Goal: Task Accomplishment & Management: Manage account settings

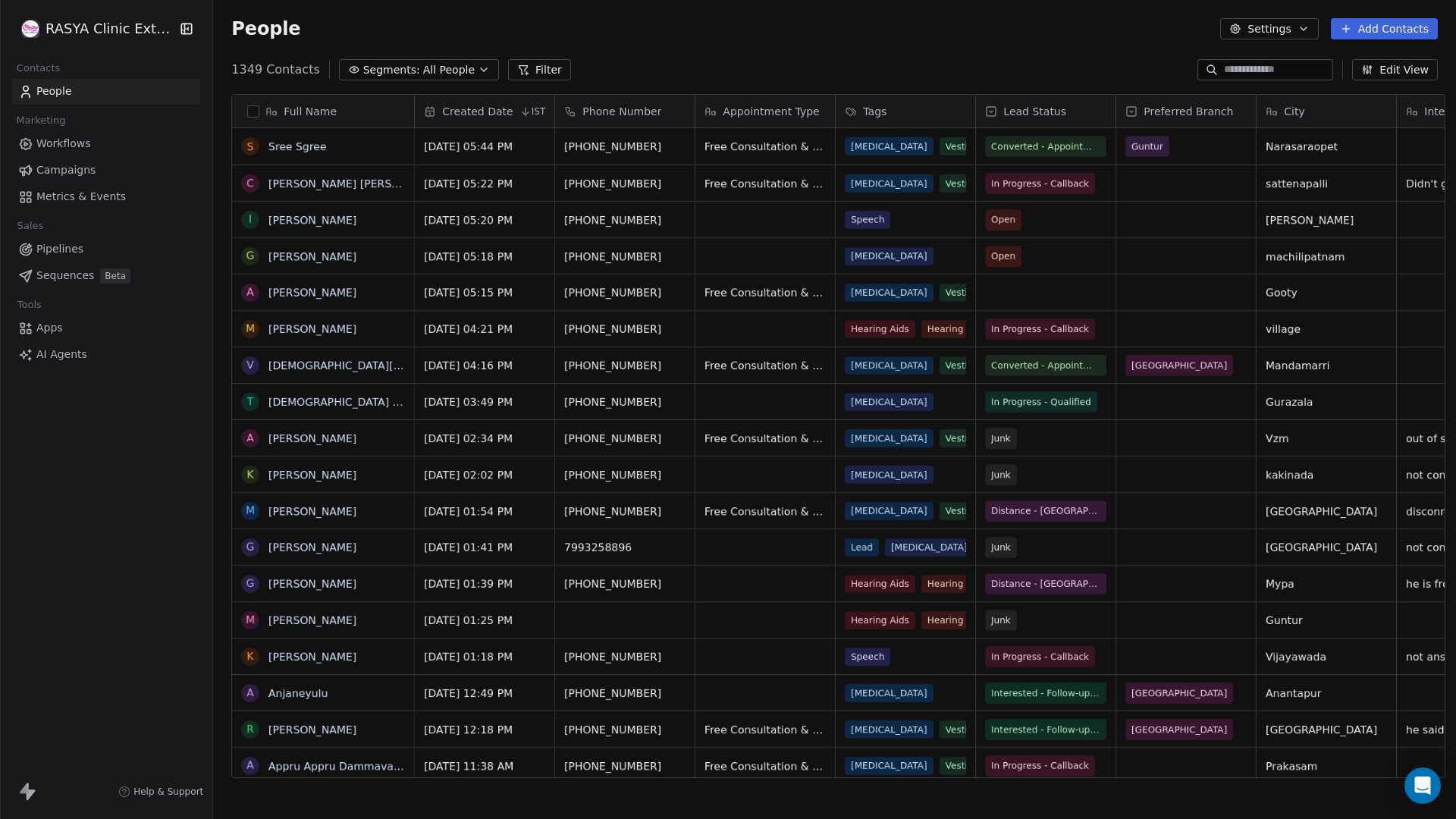
scroll to position [709, 1239]
click at [480, 69] on icon "button" at bounding box center [483, 70] width 6 height 3
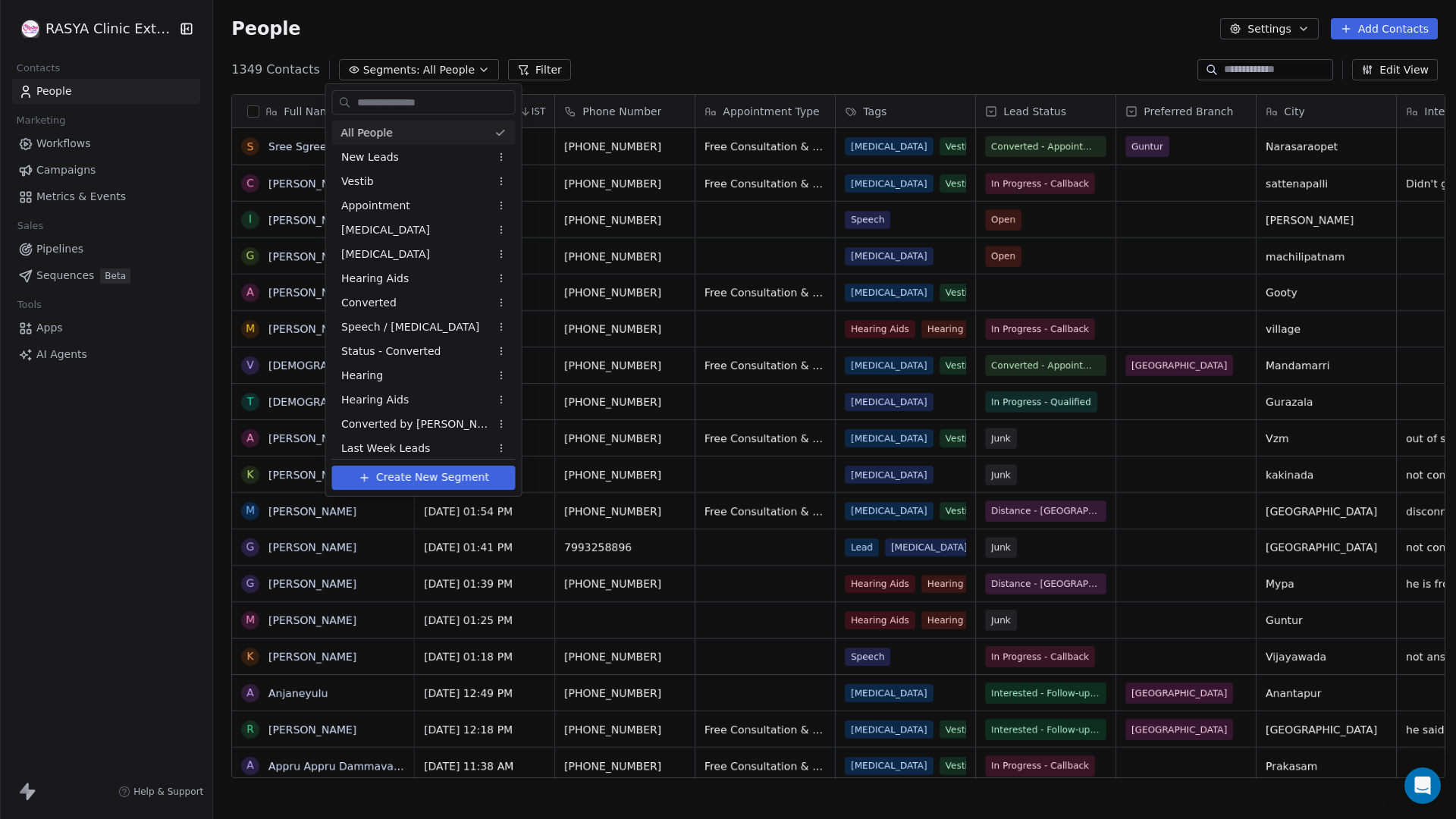
click at [654, 52] on html "[PERSON_NAME] Clinic External Contacts People Marketing Workflows Campaigns Met…" at bounding box center [728, 409] width 1456 height 819
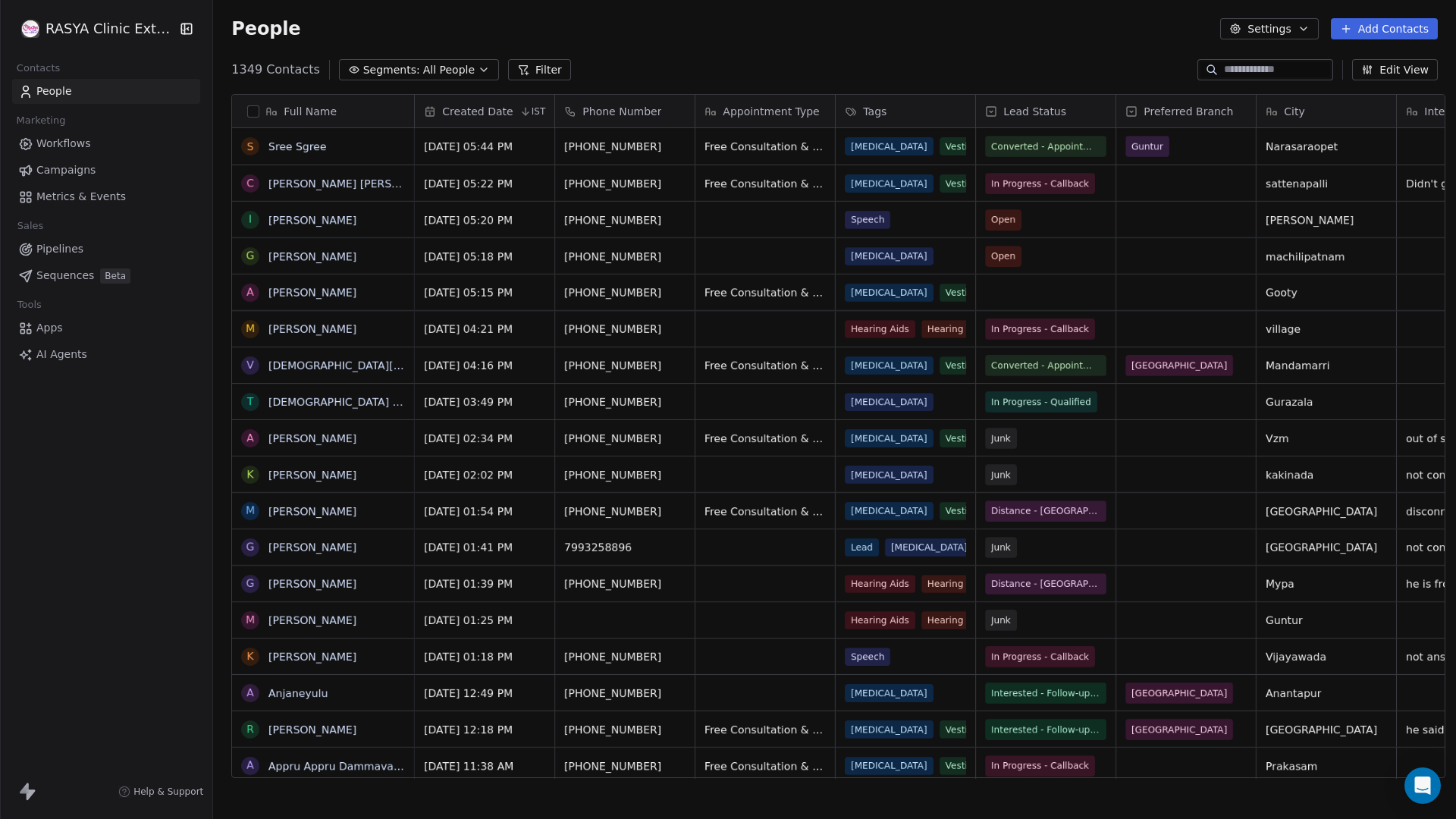
click at [423, 71] on span "All People" at bounding box center [449, 70] width 52 height 16
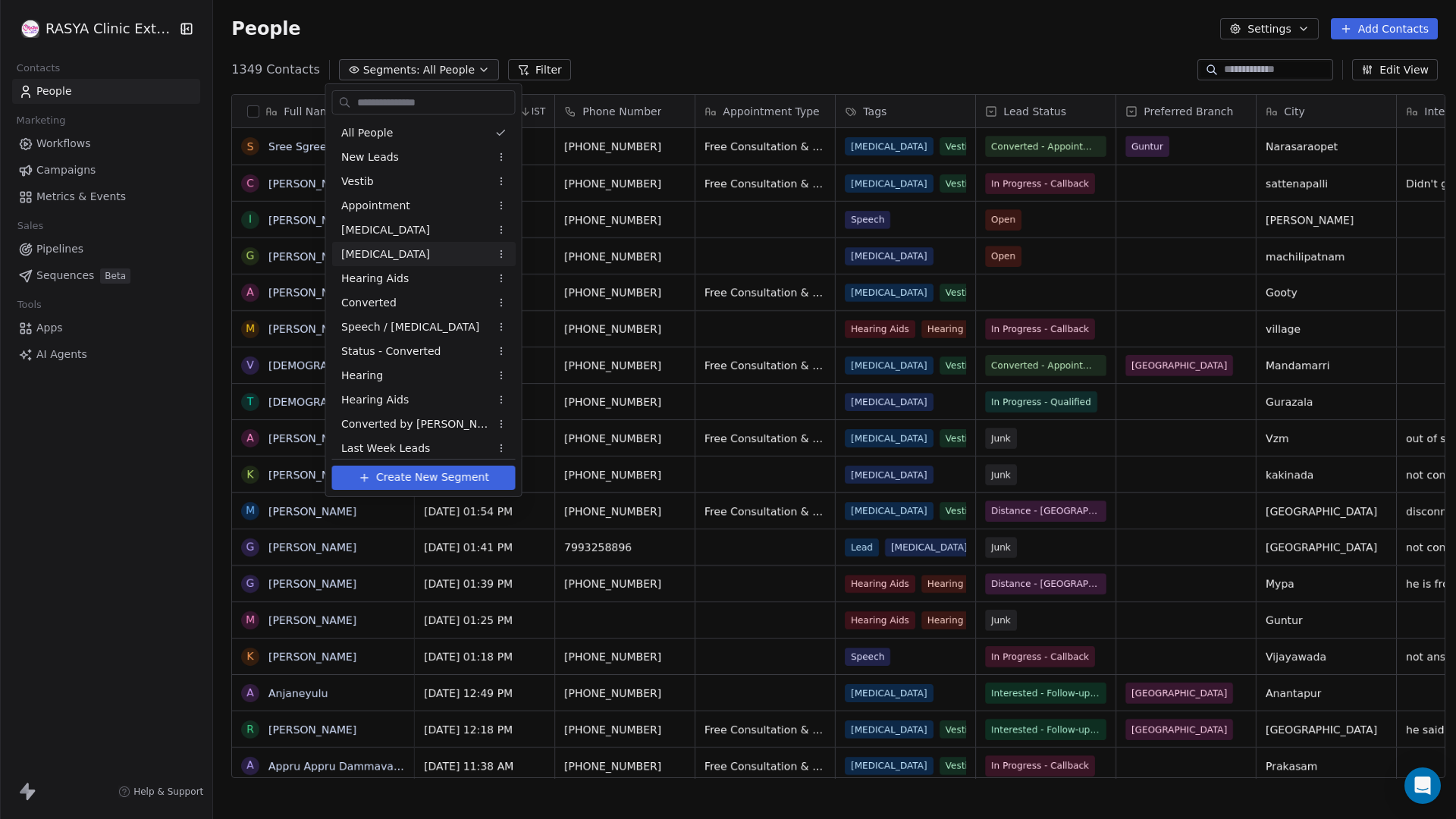
scroll to position [105, 0]
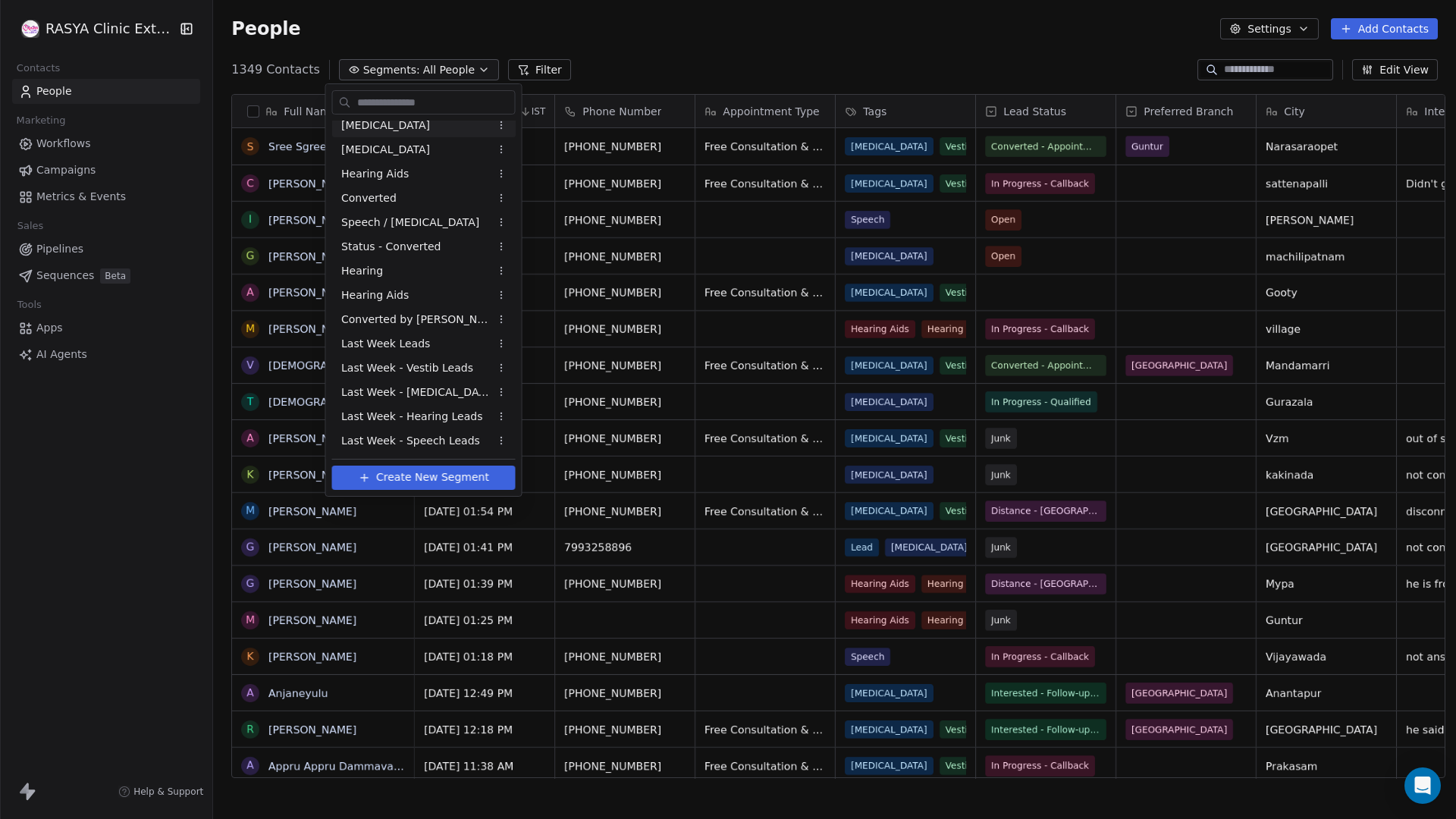
click at [426, 475] on span "Create New Segment" at bounding box center [432, 477] width 113 height 16
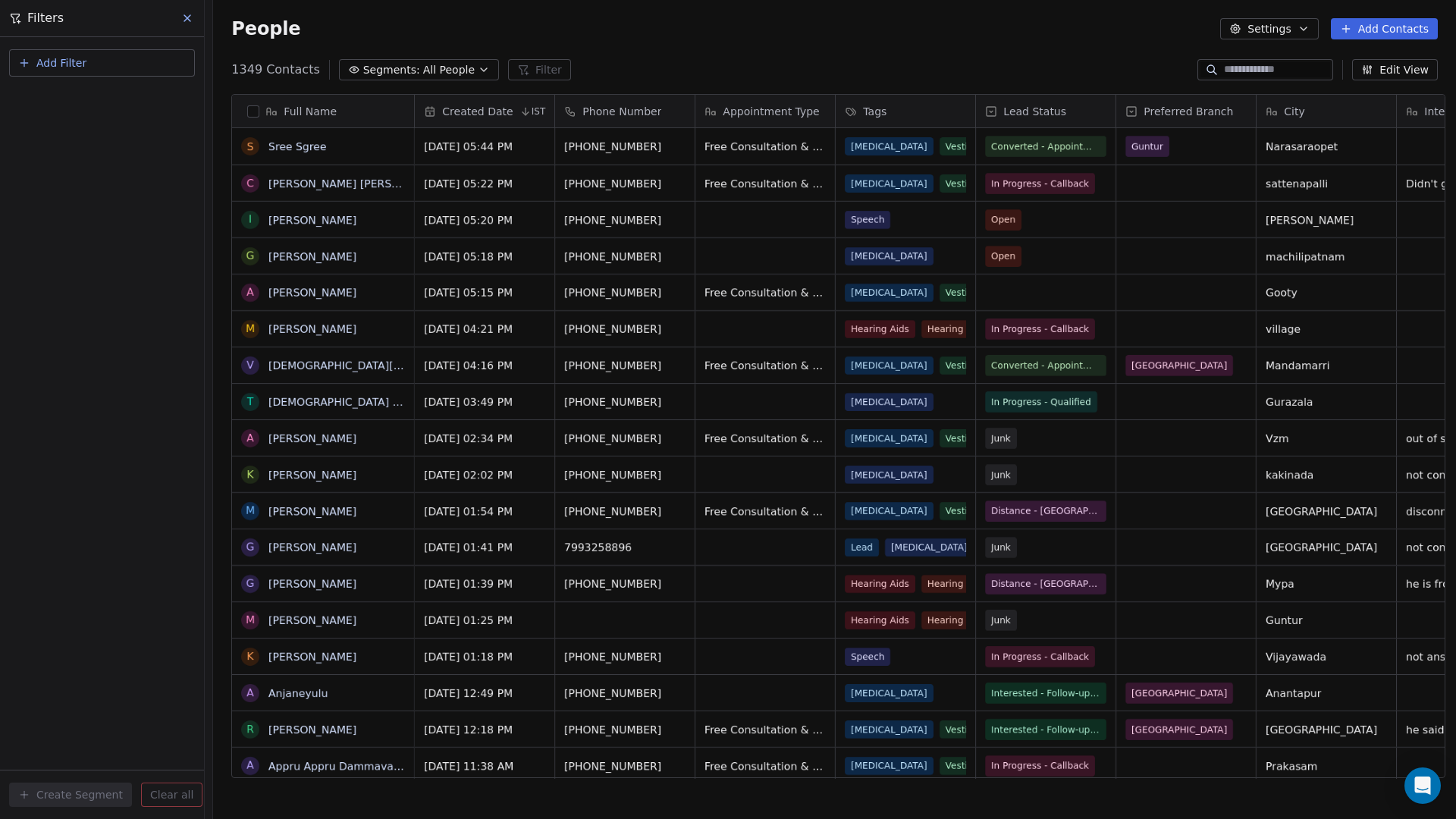
click at [64, 60] on span "Add Filter" at bounding box center [61, 63] width 50 height 16
click at [89, 102] on span "Contact properties" at bounding box center [74, 99] width 98 height 16
type input "****"
click at [64, 154] on span "Lead Status" at bounding box center [56, 153] width 63 height 16
click at [103, 397] on div "Where property Lead Status Is Select Lead Status Add filter to this group Add a…" at bounding box center [102, 428] width 204 height 782
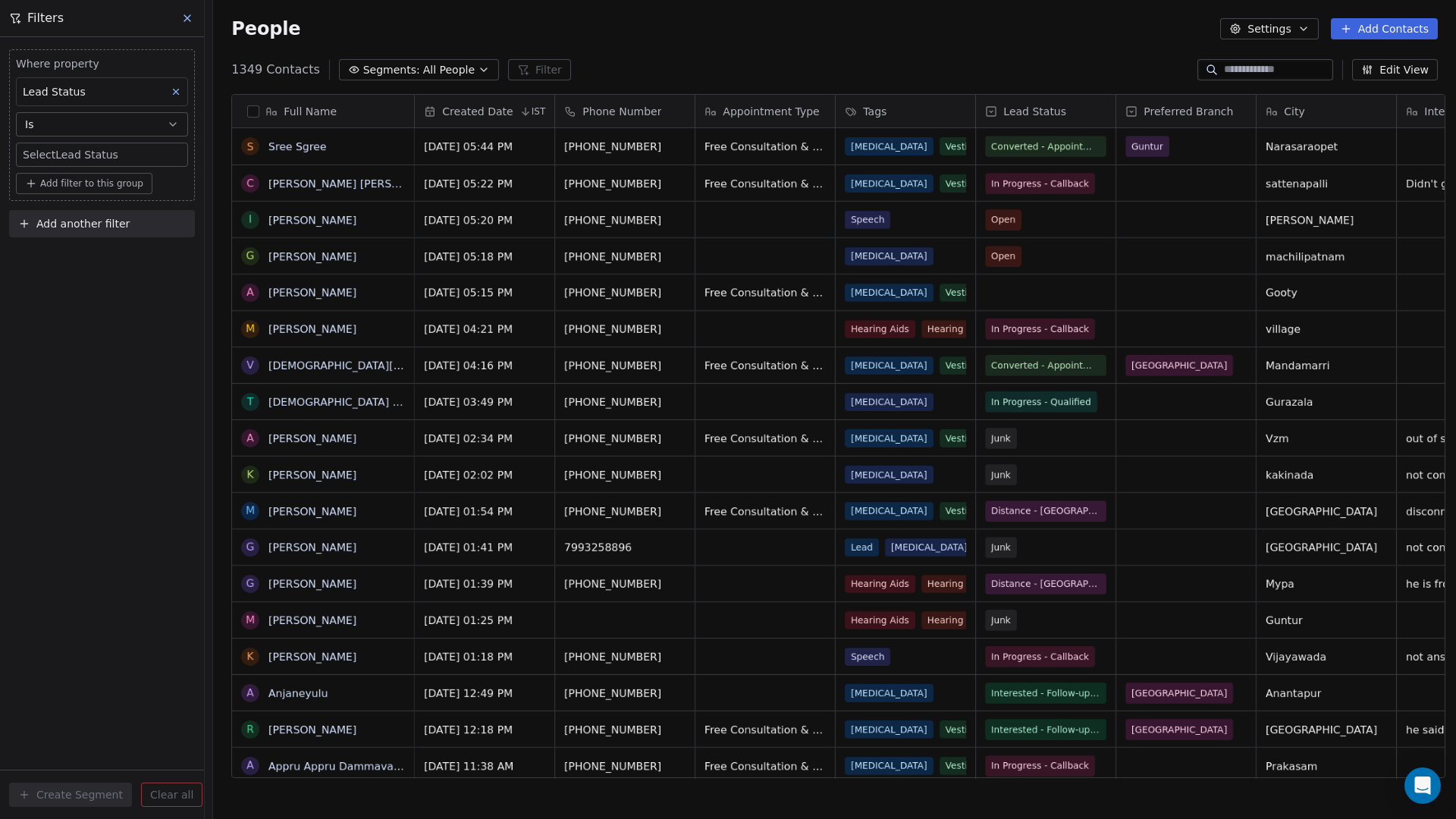
click at [90, 149] on body "[PERSON_NAME] Clinic External Contacts People Marketing Workflows Campaigns Met…" at bounding box center [728, 409] width 1456 height 819
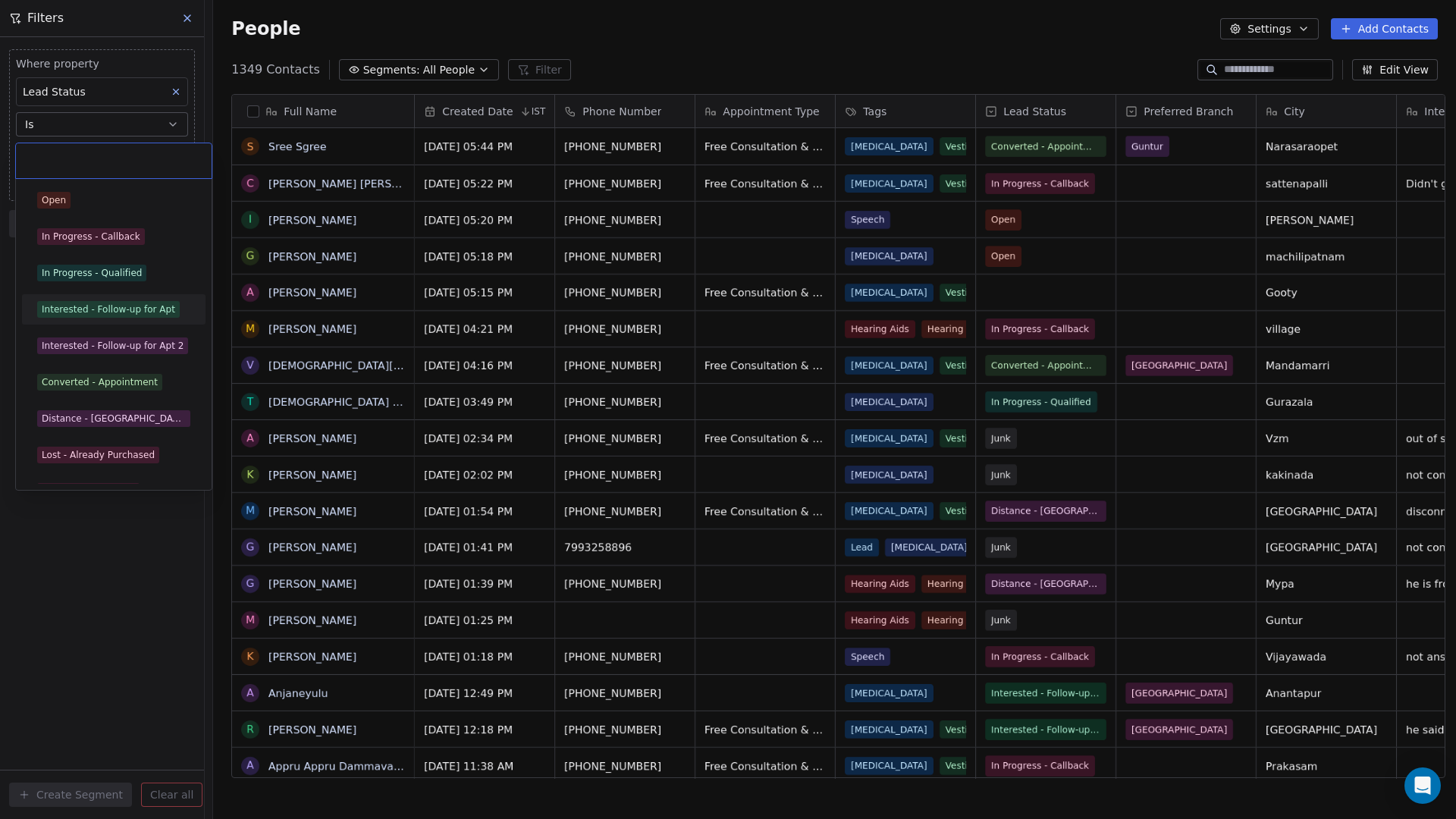
click at [135, 313] on div "Interested - Follow-up for Apt" at bounding box center [108, 309] width 133 height 14
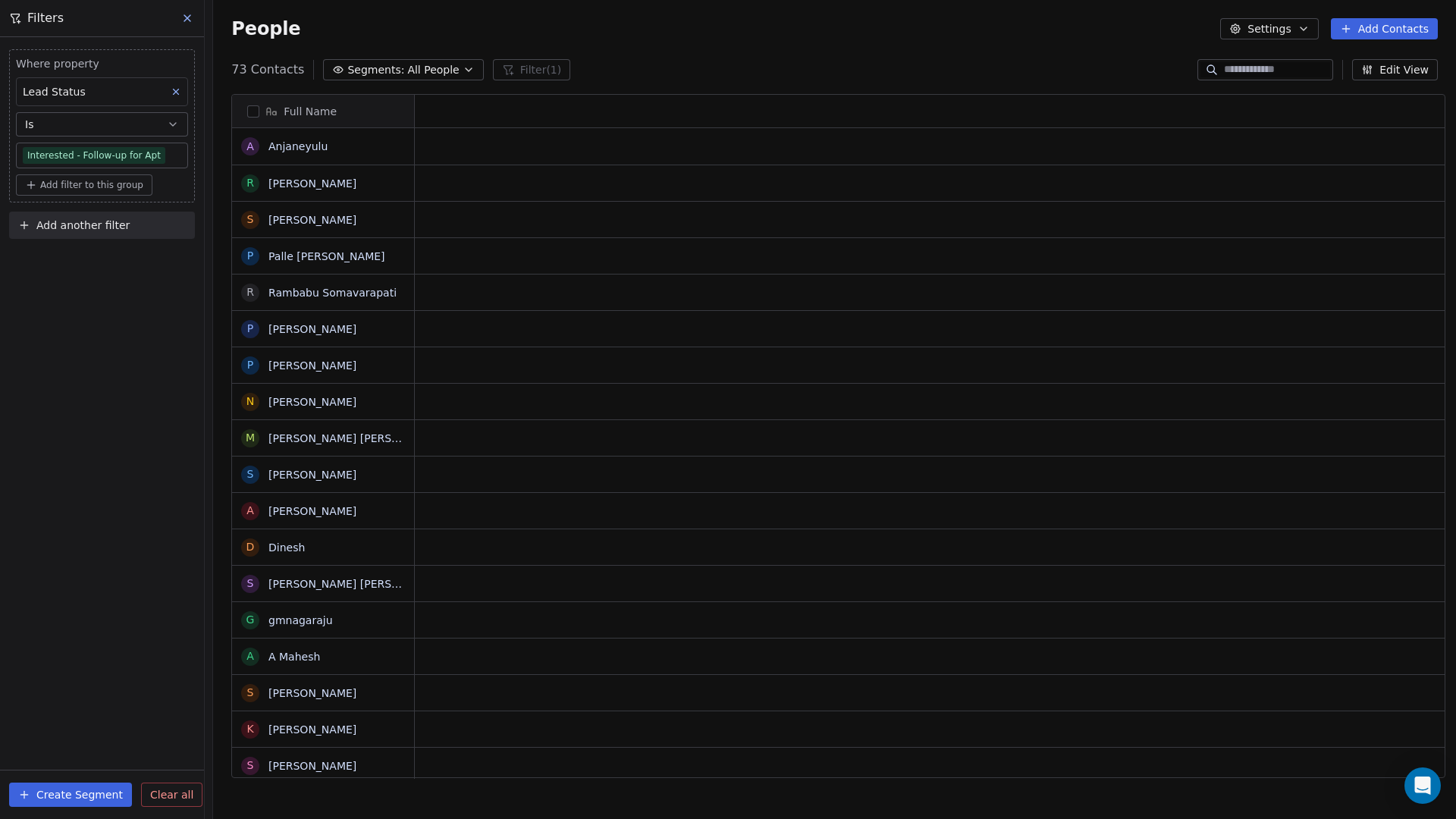
scroll to position [709, 1239]
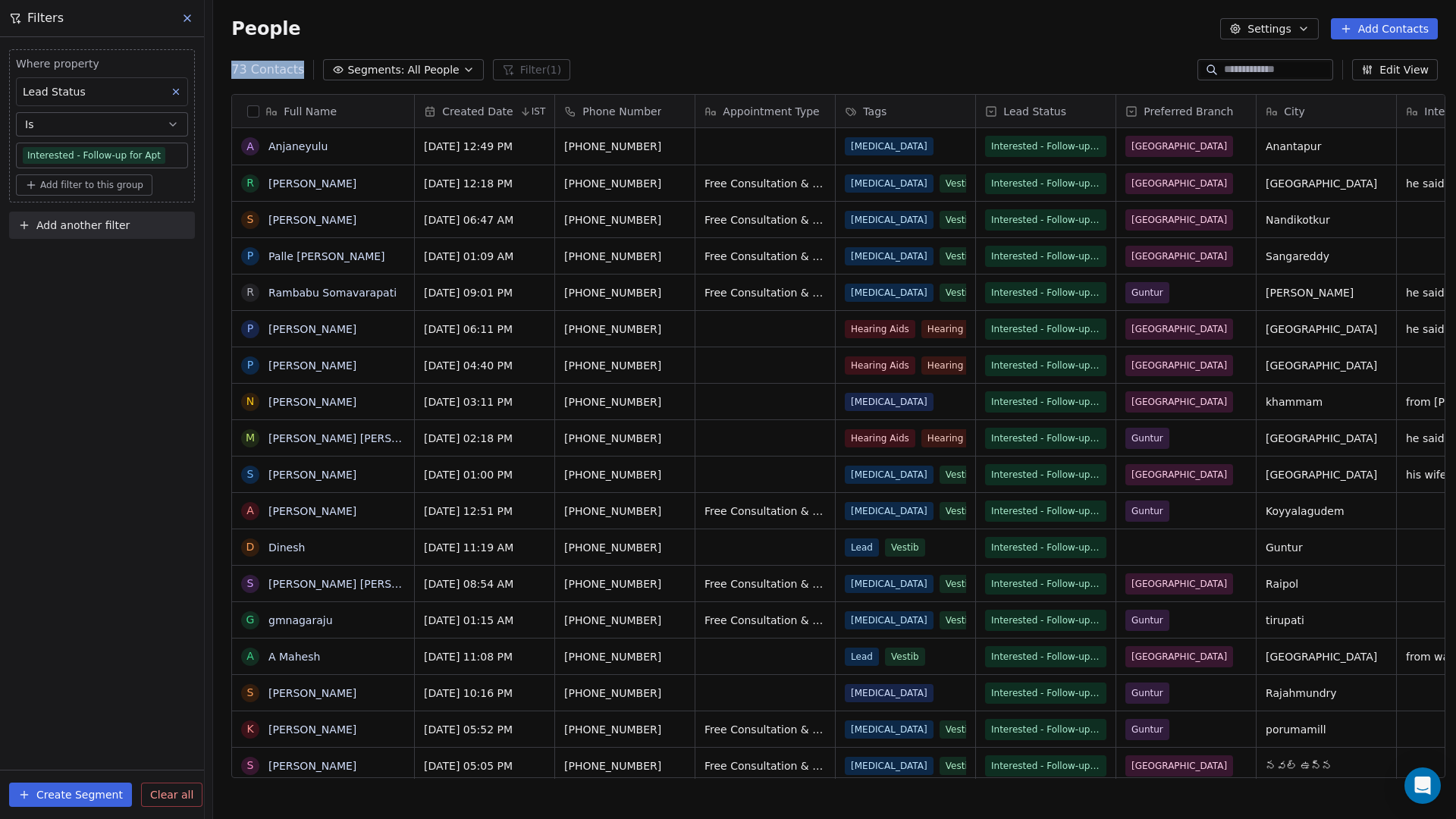
drag, startPoint x: 224, startPoint y: 71, endPoint x: 293, endPoint y: 75, distance: 69.1
click at [293, 75] on div "73 Contacts Segments: All People Filter (1)" at bounding box center [401, 70] width 339 height 22
click at [572, 71] on div "73 Contacts Segments: All People Filter (1) Edit View" at bounding box center [833, 70] width 1242 height 24
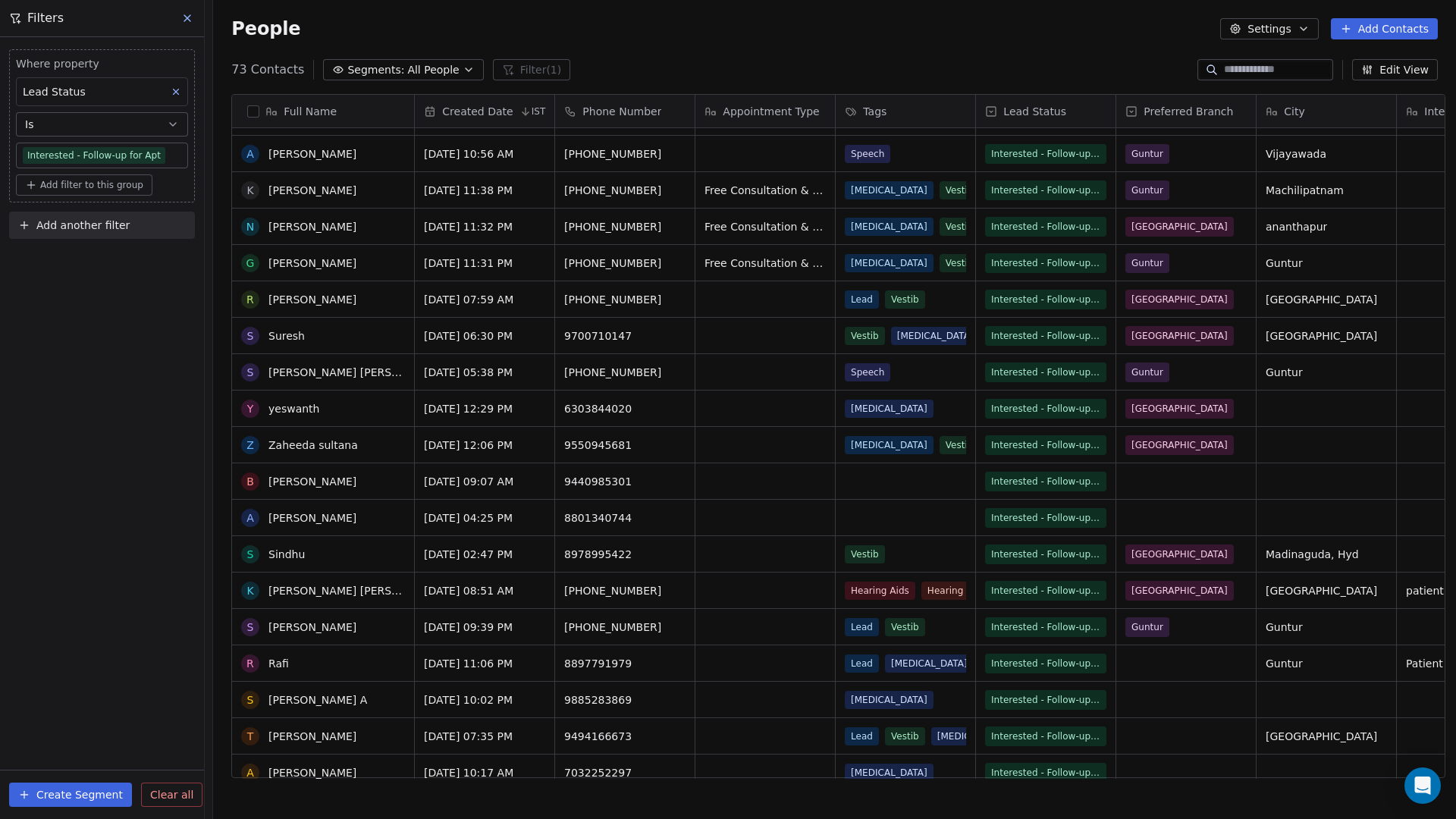
scroll to position [2007, 0]
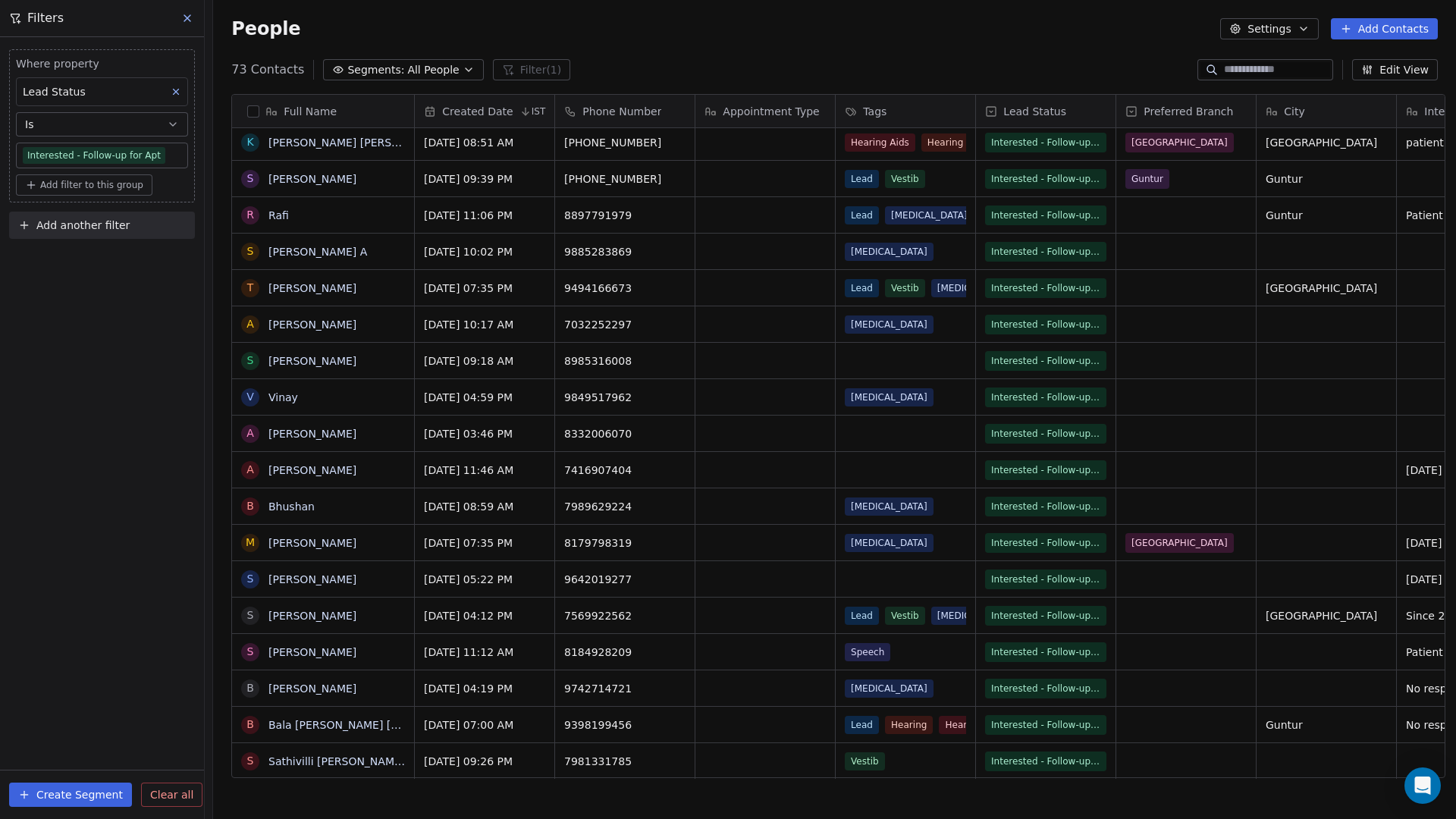
click at [106, 189] on span "Add filter to this group" at bounding box center [92, 185] width 103 height 12
click at [105, 219] on span "Contact properties" at bounding box center [81, 218] width 98 height 16
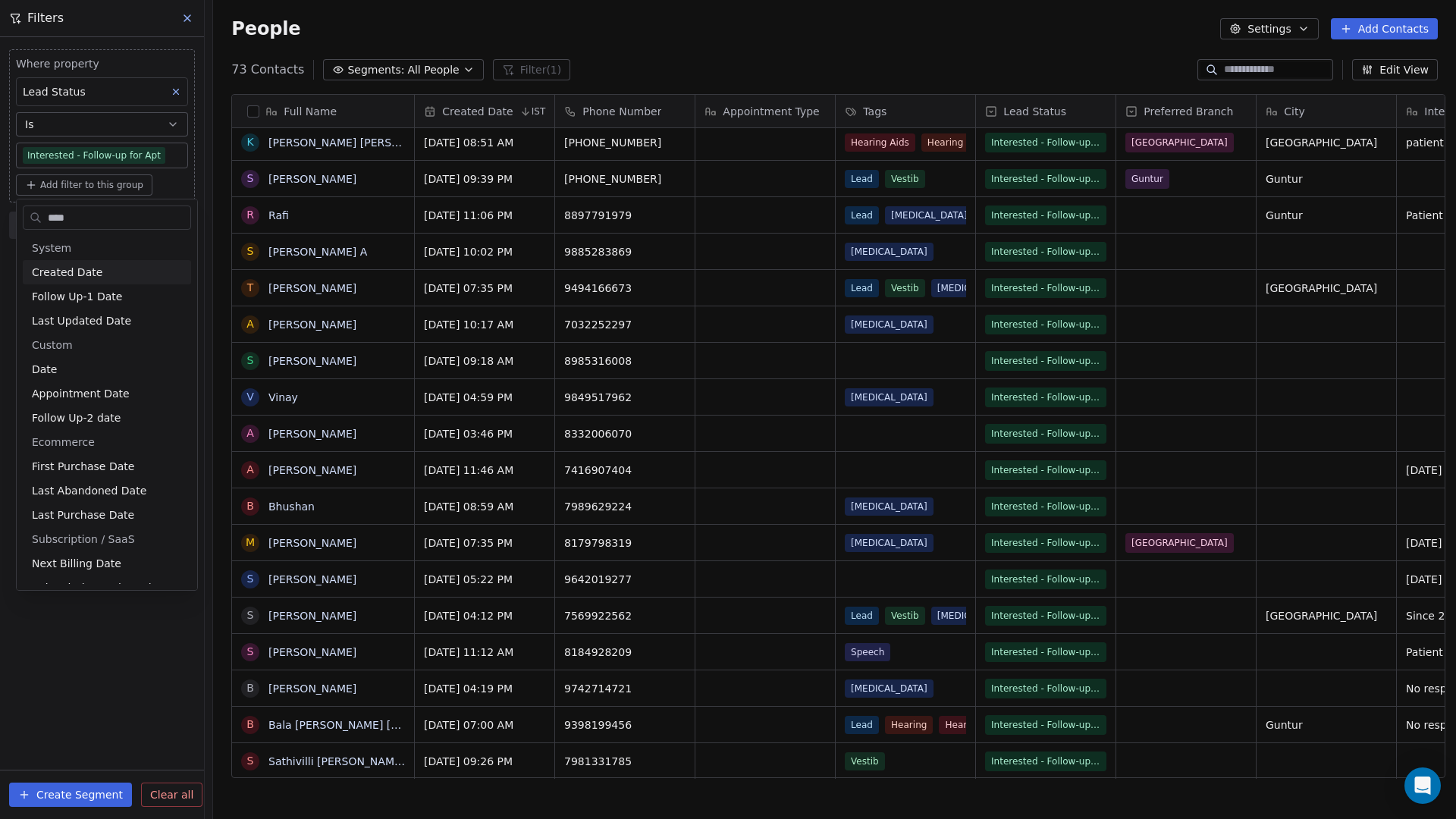
type input "****"
click at [100, 276] on div "Created Date" at bounding box center [107, 272] width 150 height 16
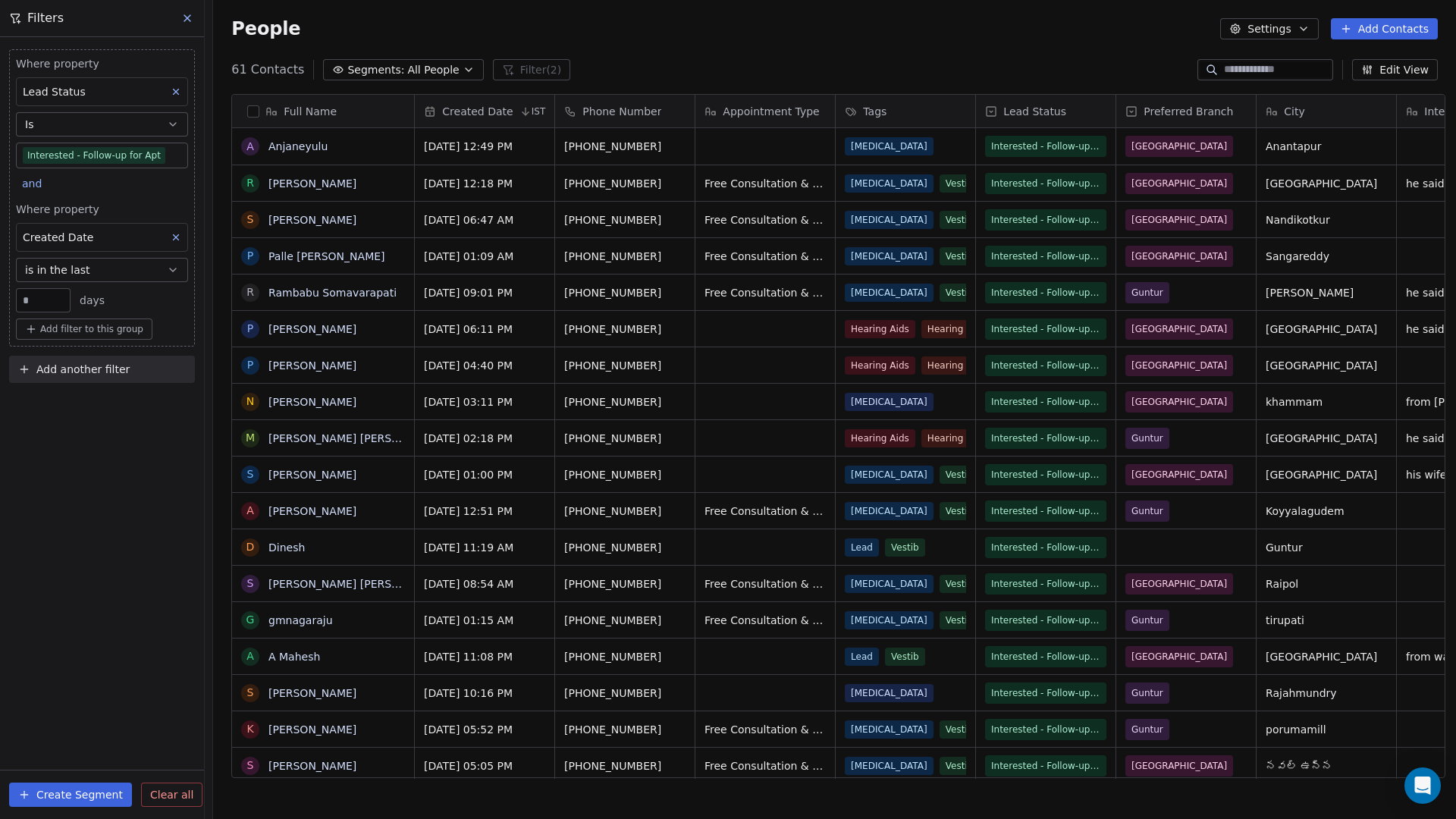
scroll to position [709, 1239]
drag, startPoint x: 47, startPoint y: 303, endPoint x: 15, endPoint y: 298, distance: 32.4
click at [15, 298] on div "**" at bounding box center [42, 301] width 54 height 24
click at [67, 478] on div "Where property Lead Status Is Interested - Follow-up for Apt and Where property…" at bounding box center [102, 428] width 204 height 782
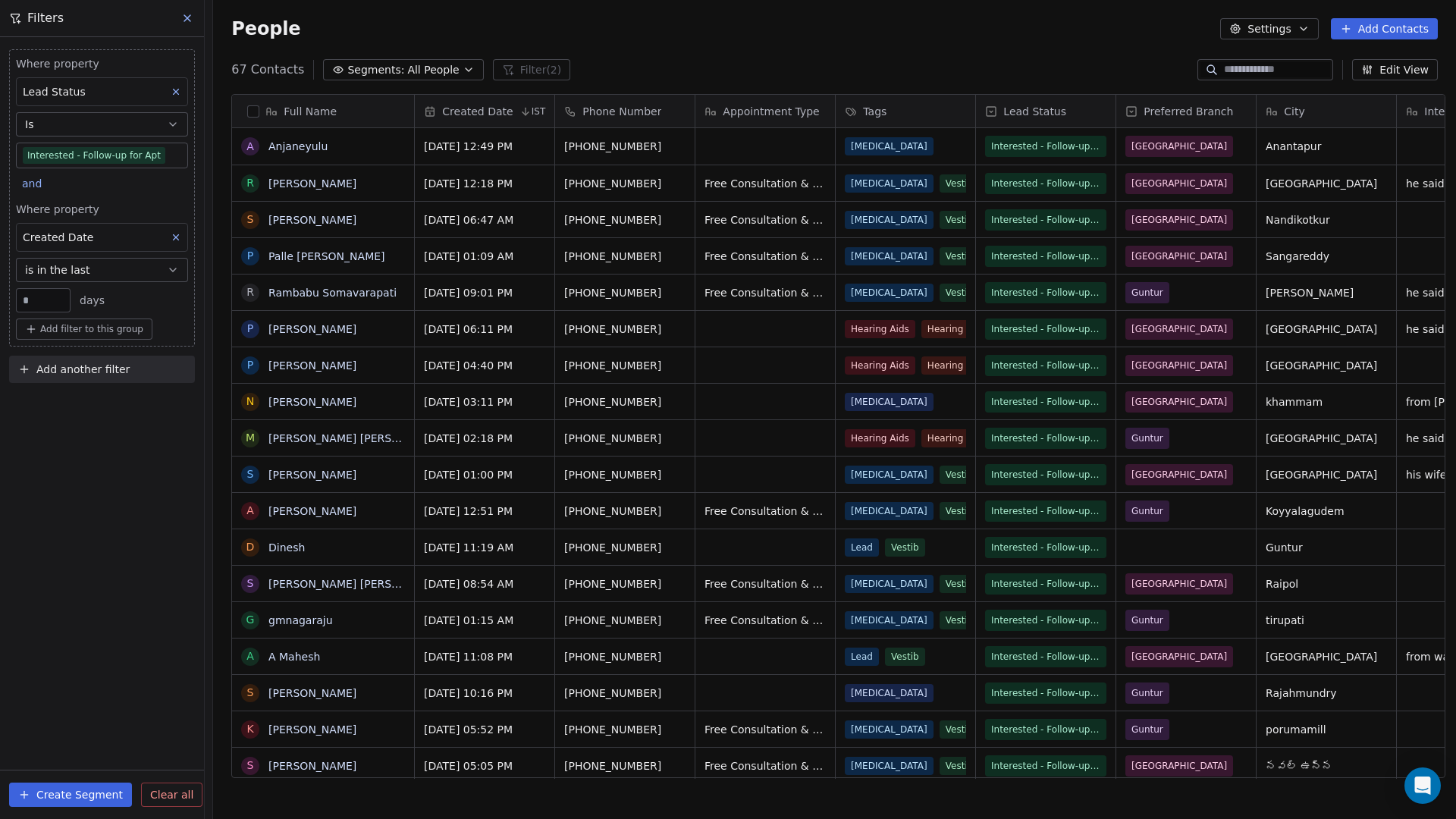
drag, startPoint x: 53, startPoint y: 301, endPoint x: 17, endPoint y: 299, distance: 36.1
click at [17, 299] on div "**" at bounding box center [42, 301] width 54 height 24
type input "**"
click at [109, 488] on div "Where property Lead Status Is Interested - Follow-up for Apt and Where property…" at bounding box center [102, 428] width 204 height 782
click at [77, 703] on button "Create Segment" at bounding box center [71, 795] width 123 height 24
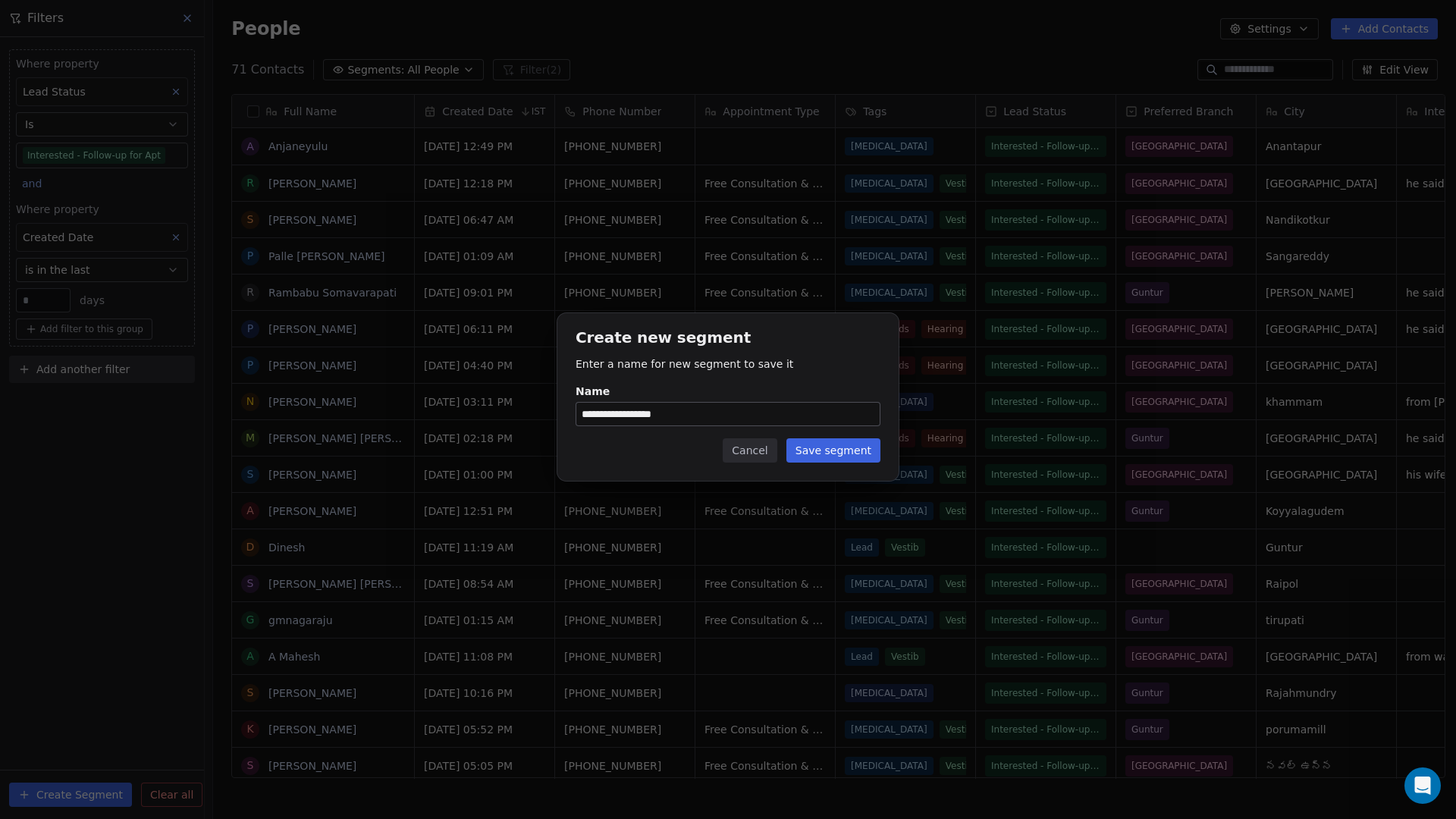
type input "**********"
click at [838, 454] on button "Save segment" at bounding box center [833, 450] width 94 height 24
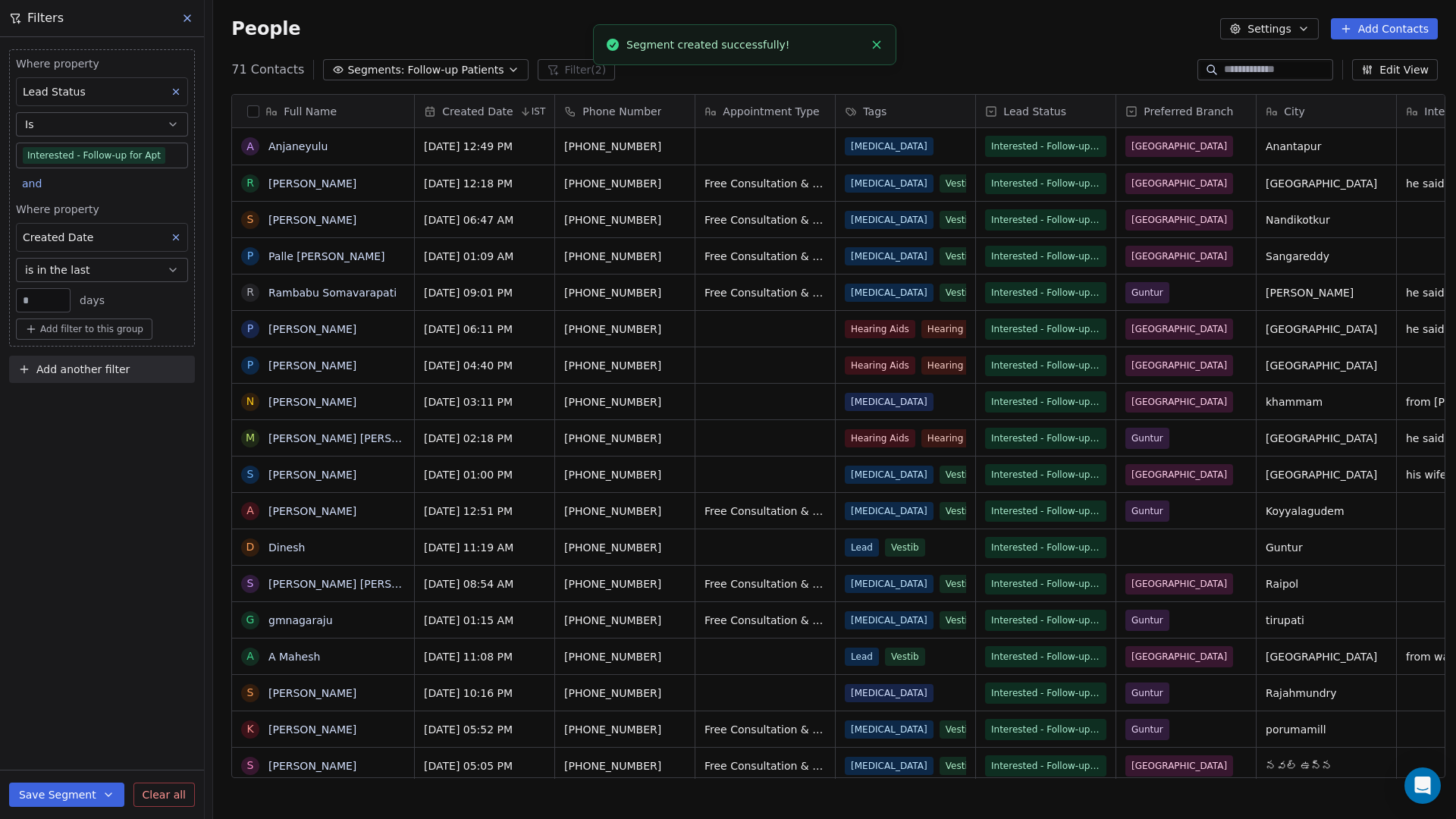
click at [166, 154] on body "[PERSON_NAME] Clinic External Contacts People Marketing Workflows Campaigns Met…" at bounding box center [728, 409] width 1456 height 819
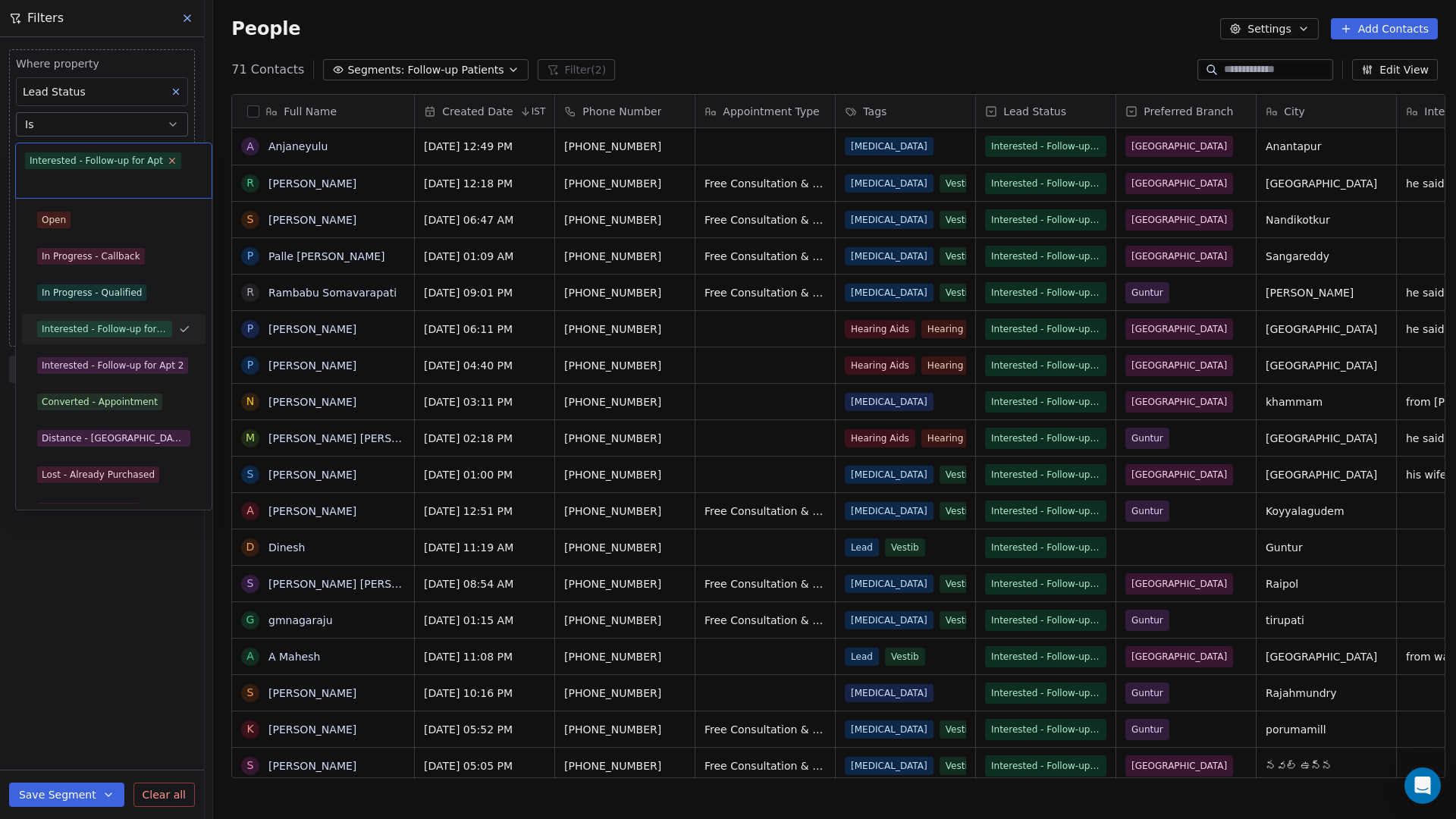
click at [170, 161] on icon at bounding box center [172, 161] width 5 height 5
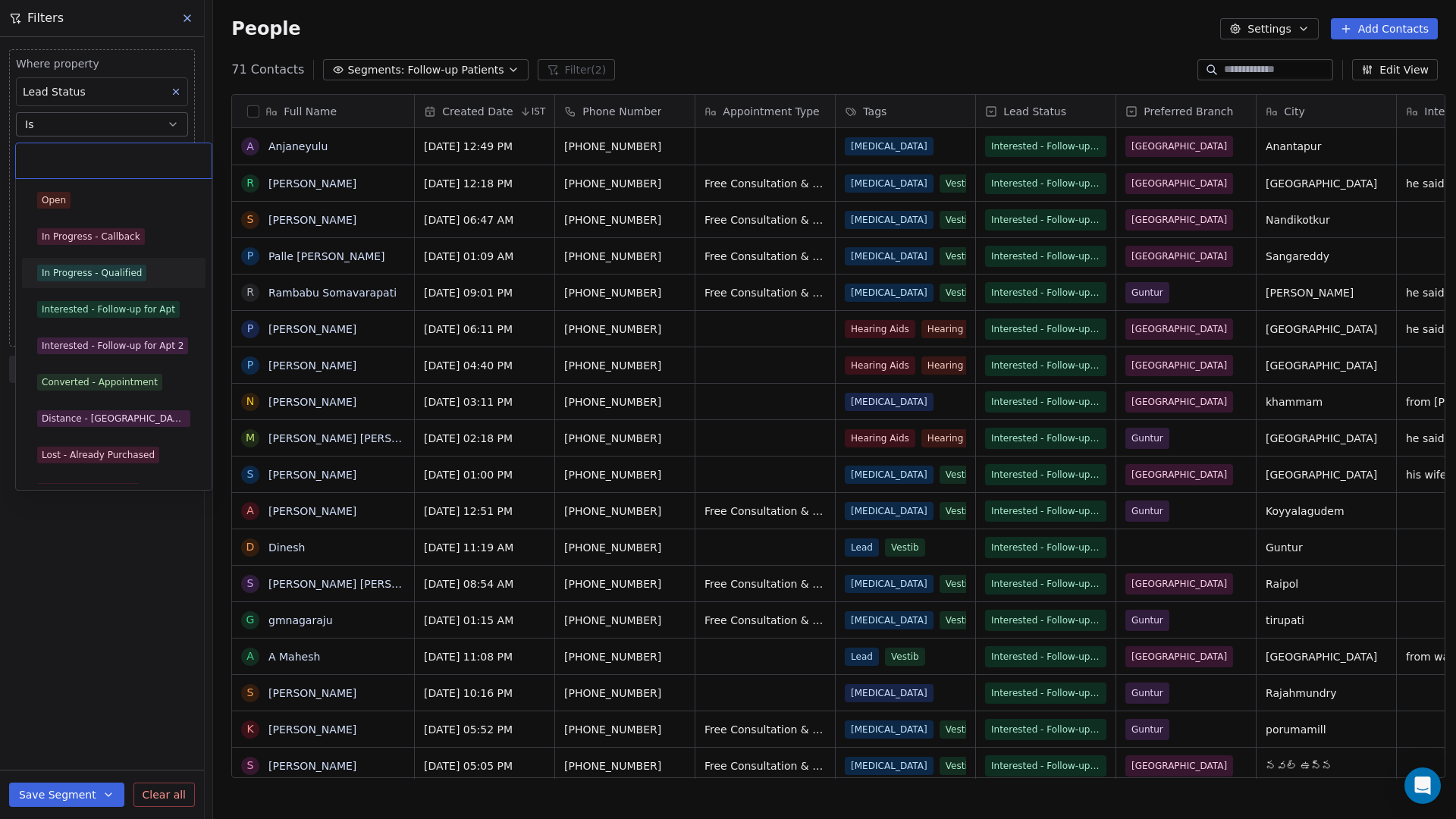
click at [124, 273] on div "In Progress - Qualified" at bounding box center [91, 273] width 100 height 14
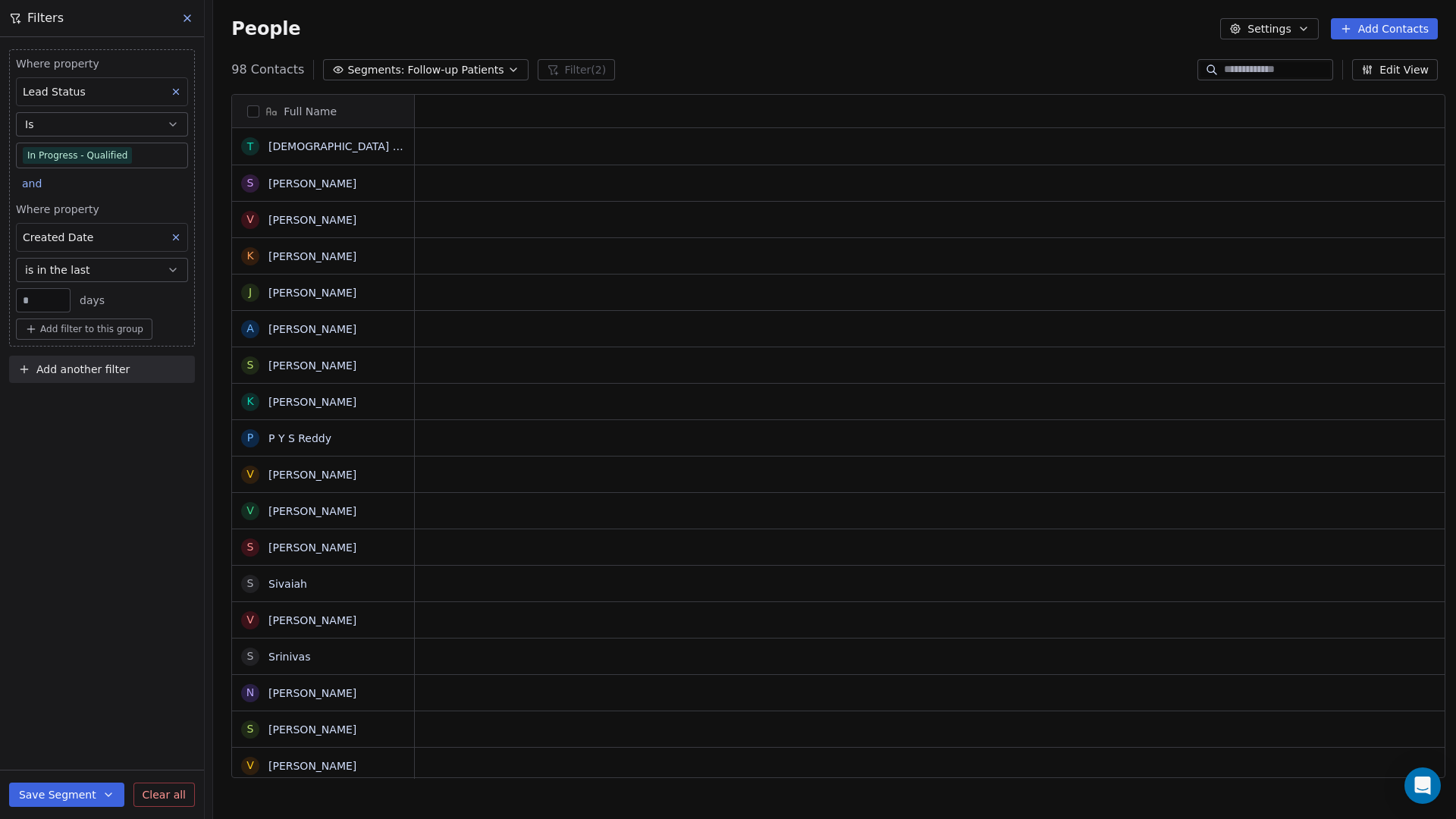
scroll to position [709, 1239]
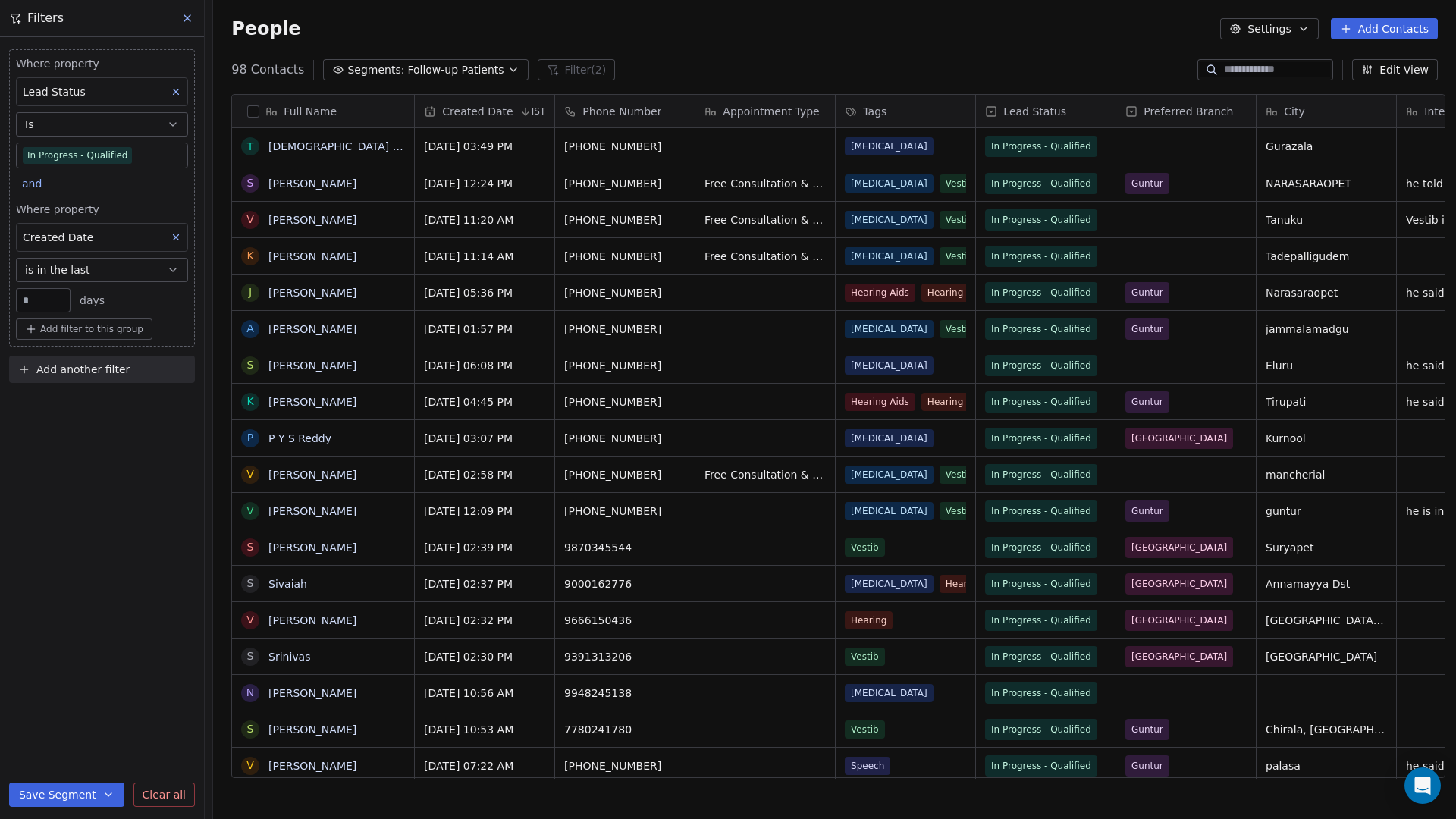
drag, startPoint x: 46, startPoint y: 305, endPoint x: -4, endPoint y: 301, distance: 50.2
click at [0, 301] on html "[PERSON_NAME] Clinic External Contacts People Marketing Workflows Campaigns Met…" at bounding box center [728, 409] width 1456 height 819
click at [68, 518] on div "Where property Lead Status Is In Progress - Qualified and Where property Create…" at bounding box center [102, 428] width 204 height 782
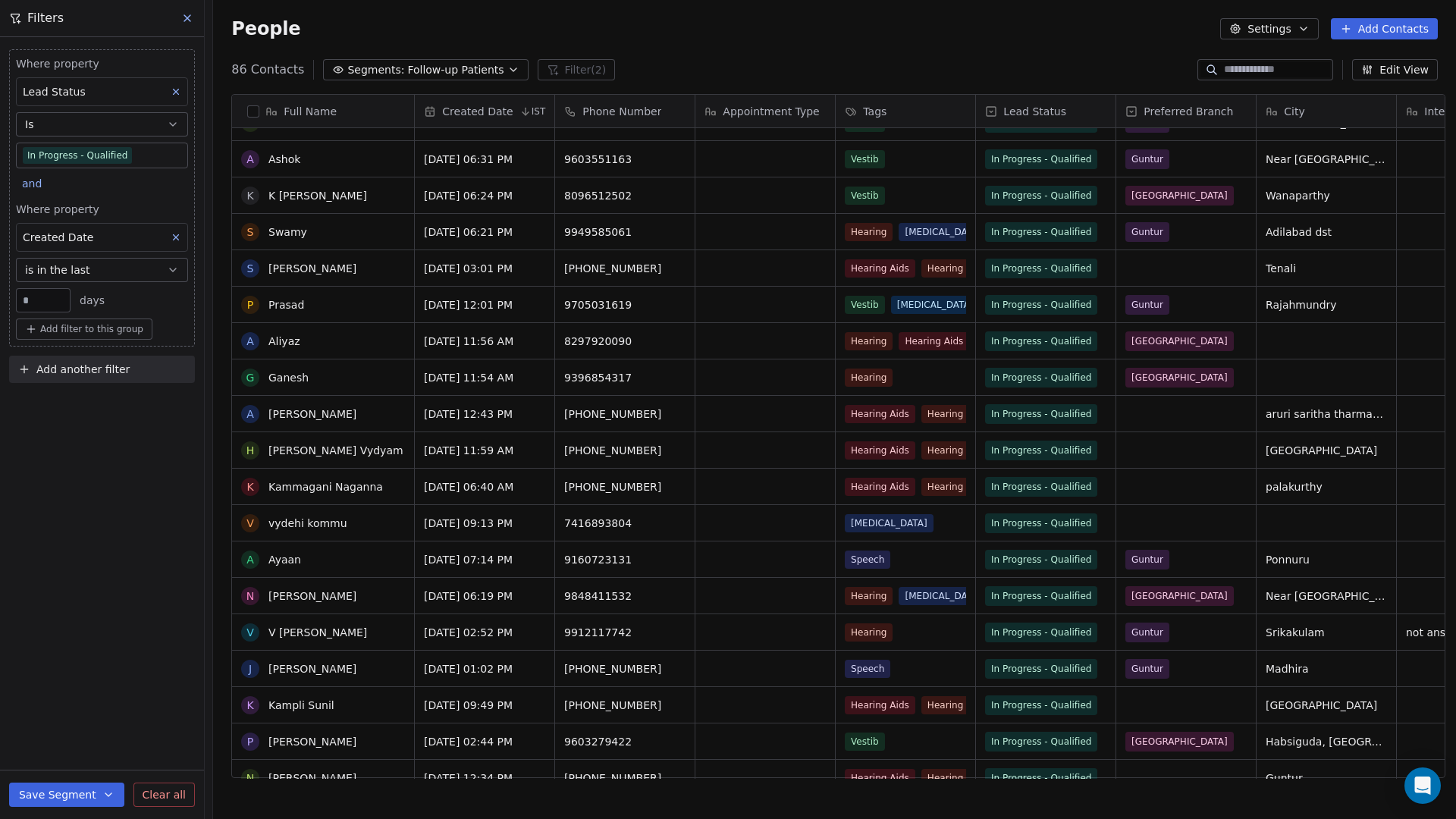
scroll to position [1361, 0]
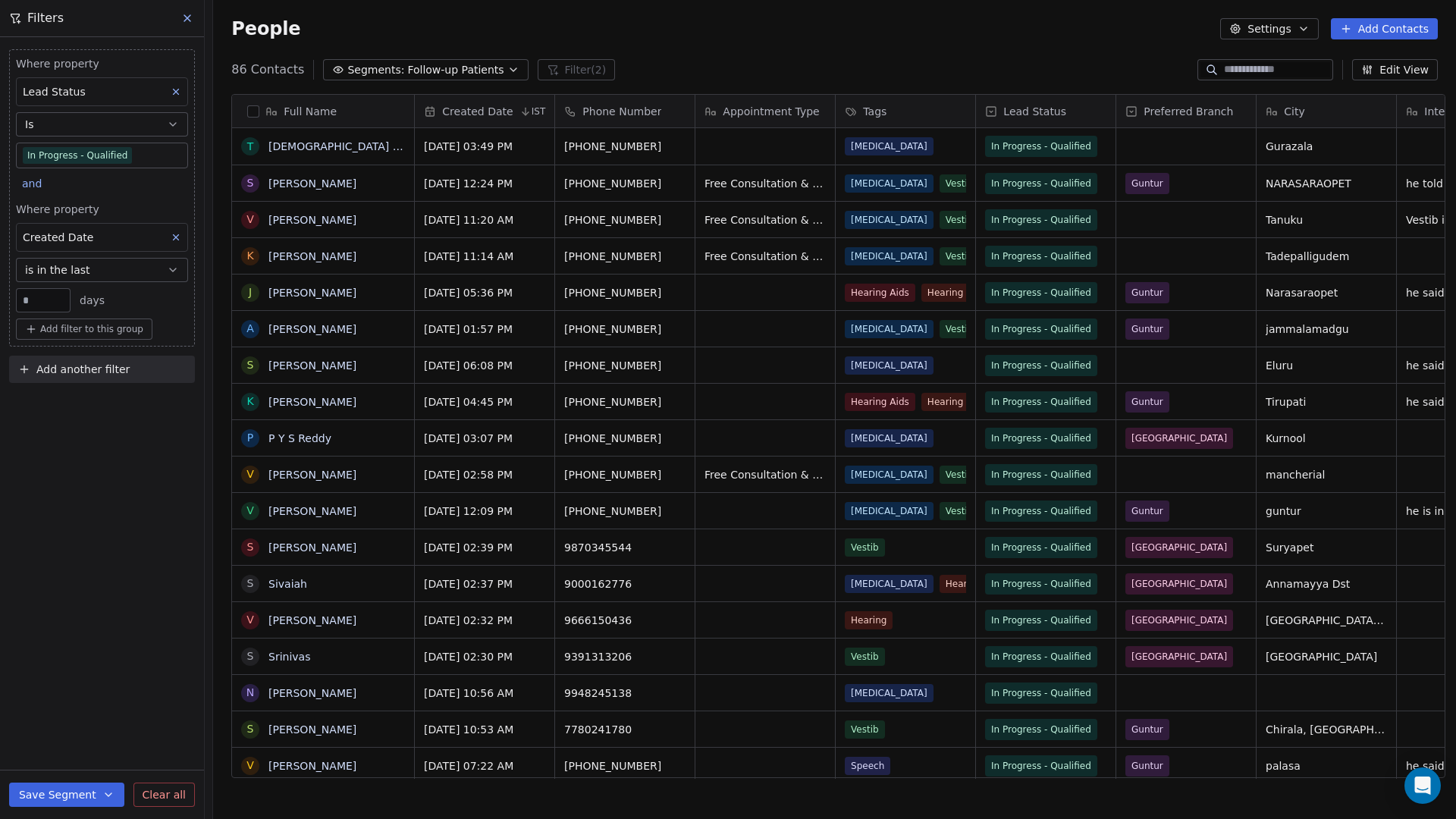
drag, startPoint x: 43, startPoint y: 302, endPoint x: 15, endPoint y: 301, distance: 28.0
click at [15, 301] on div "Where property Lead Status Is In Progress - Qualified and Where property Create…" at bounding box center [102, 197] width 186 height 297
type input "**"
click at [117, 437] on div "Where property Lead Status Is In Progress - Qualified and Where property Create…" at bounding box center [102, 428] width 204 height 782
click at [112, 703] on button "Save Segment" at bounding box center [67, 795] width 115 height 24
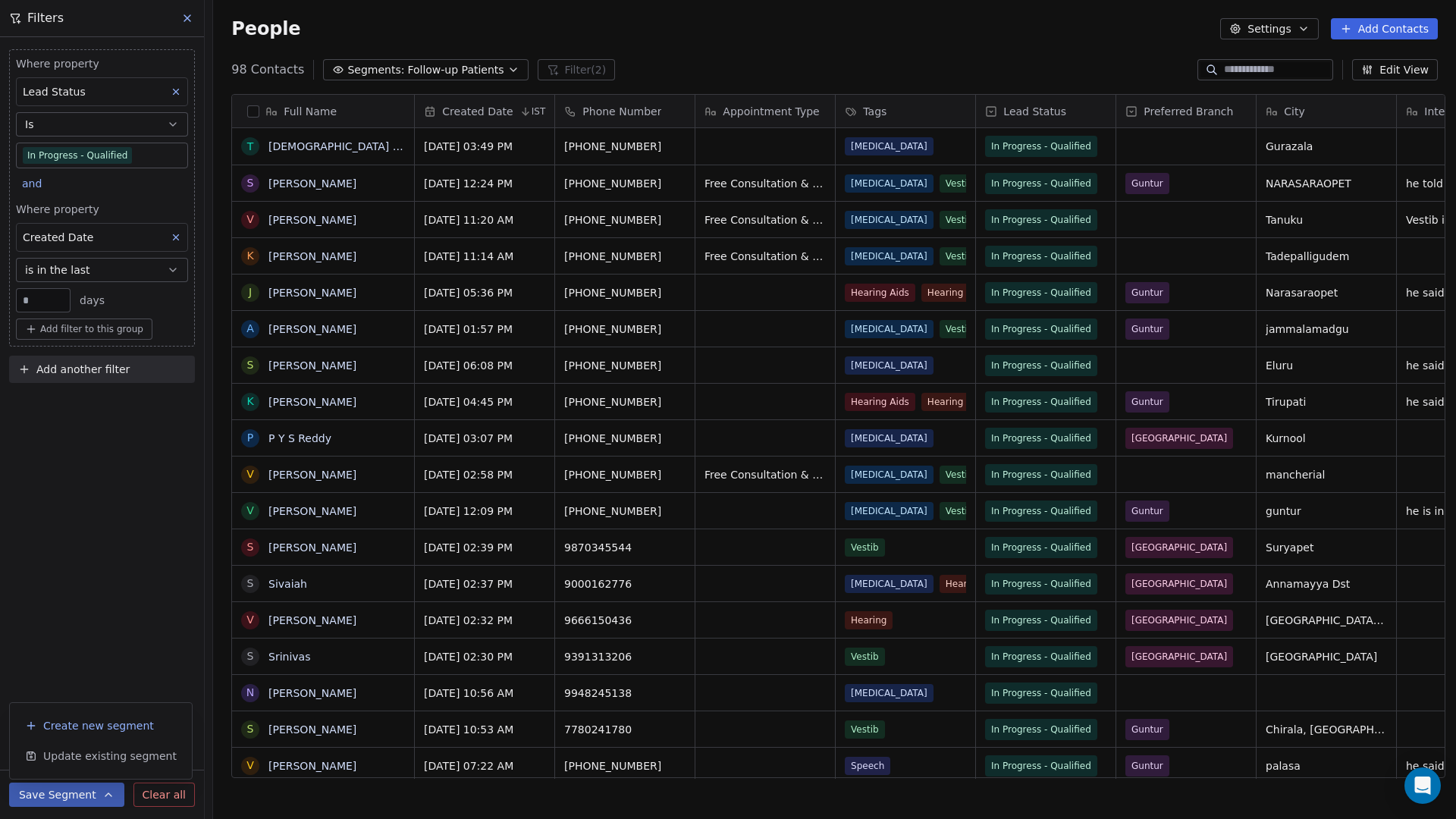
click at [95, 703] on span "Create new segment" at bounding box center [98, 726] width 111 height 16
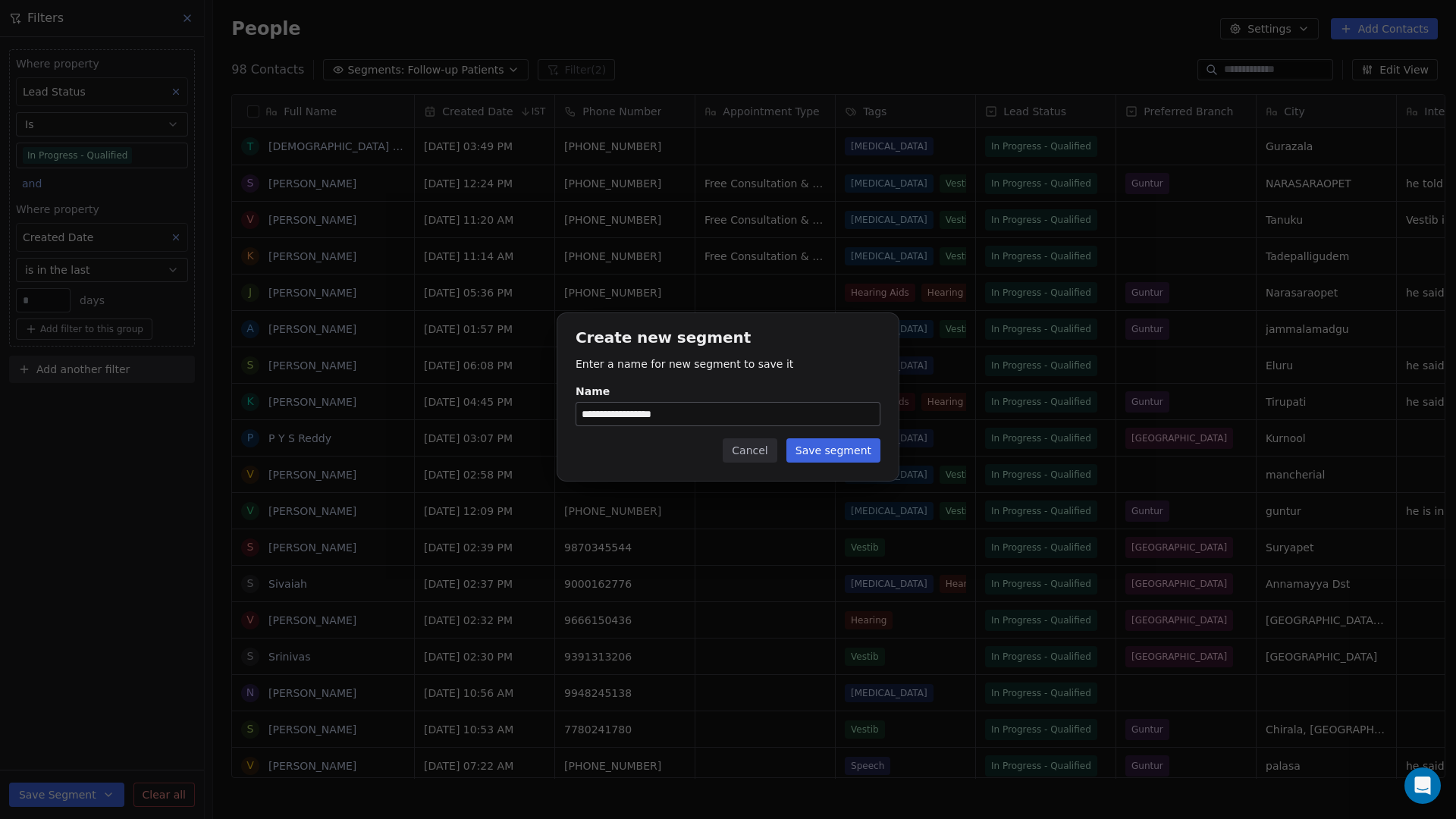
click at [685, 414] on input "**********" at bounding box center [728, 414] width 303 height 22
drag, startPoint x: 685, startPoint y: 414, endPoint x: 573, endPoint y: 414, distance: 112.0
click at [573, 414] on div "**********" at bounding box center [728, 397] width 341 height 168
type input "**********"
click at [857, 453] on button "Save segment" at bounding box center [833, 450] width 94 height 24
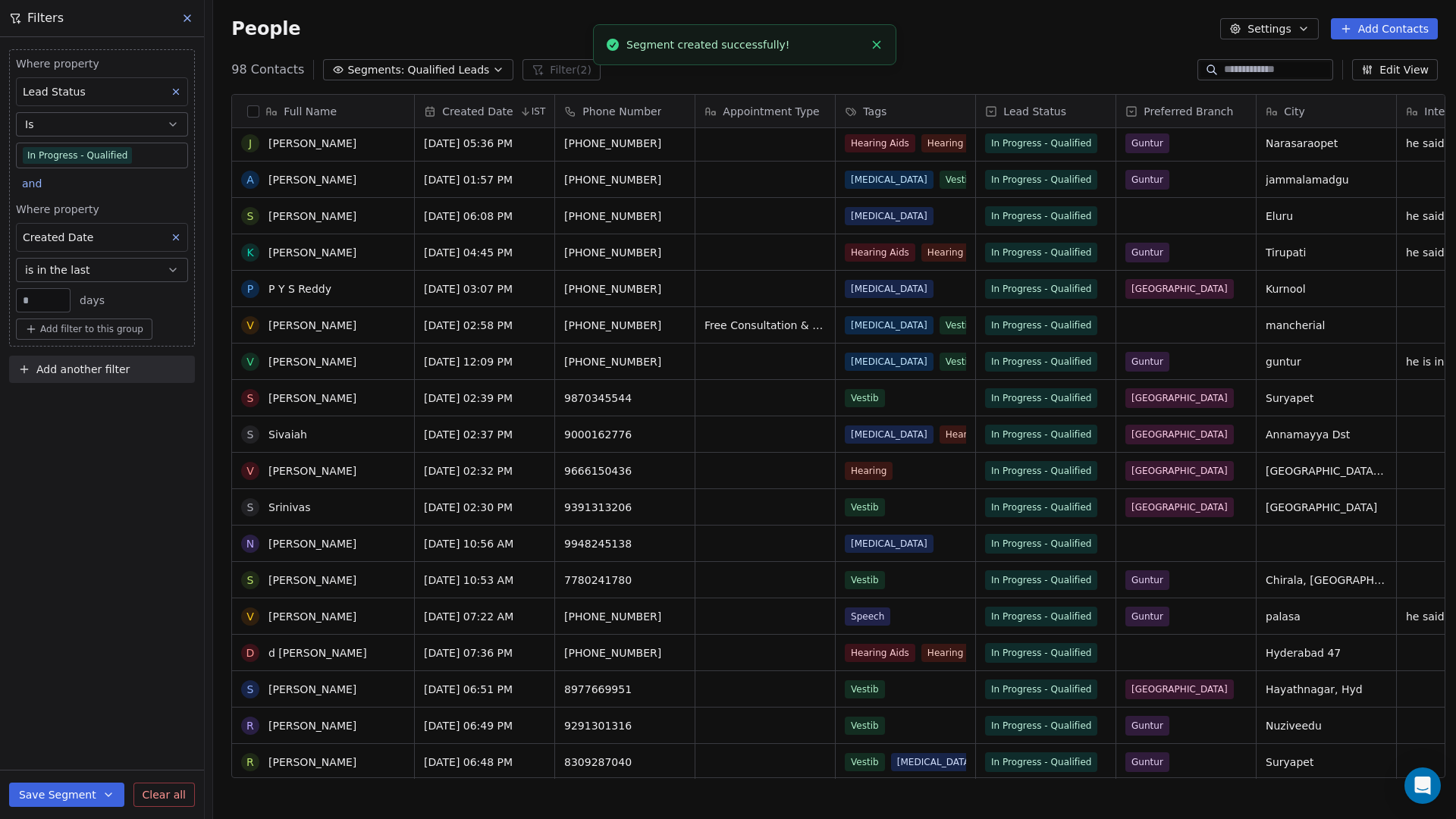
scroll to position [0, 0]
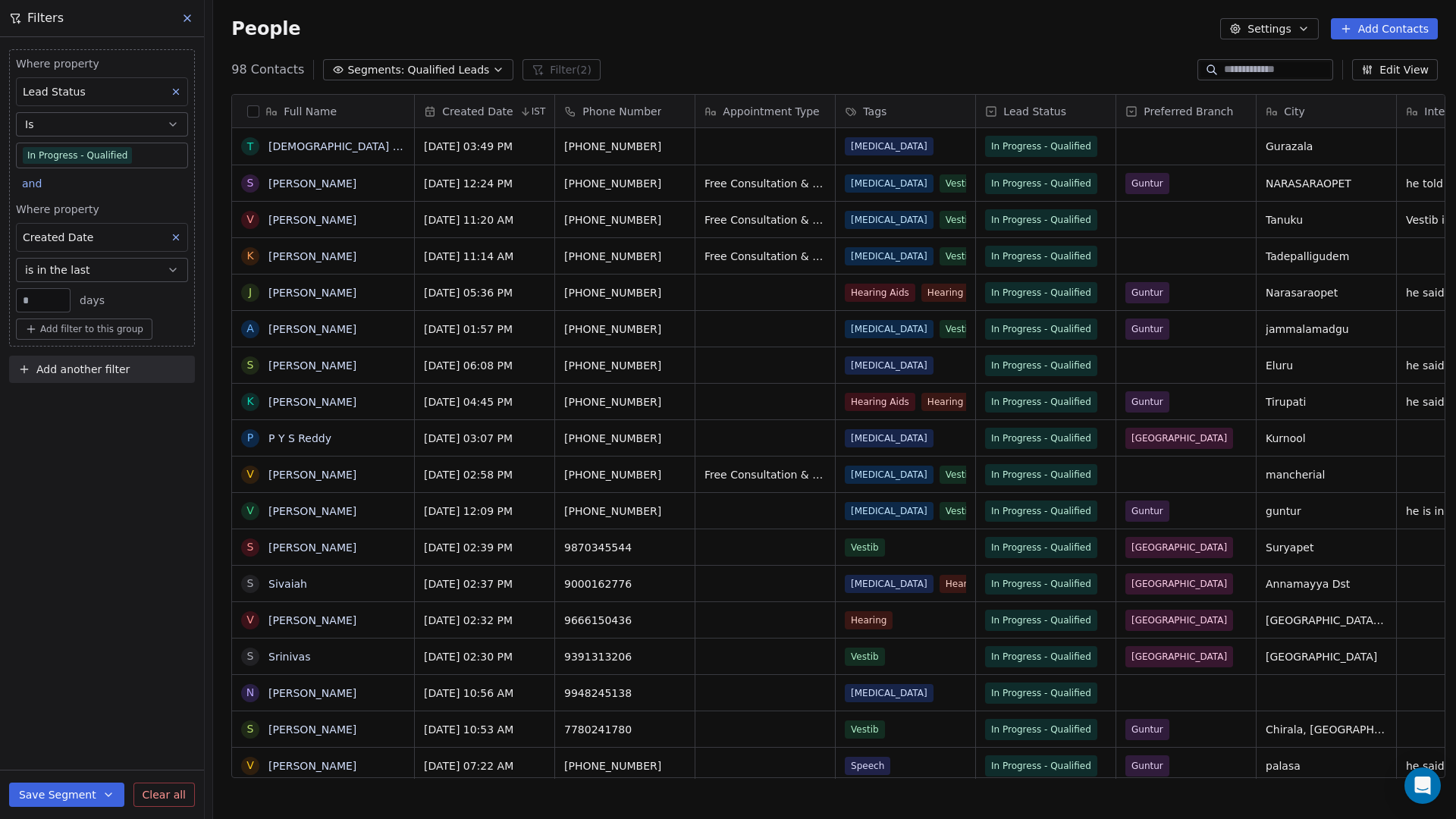
click at [407, 66] on span "Qualified Leads" at bounding box center [448, 70] width 82 height 16
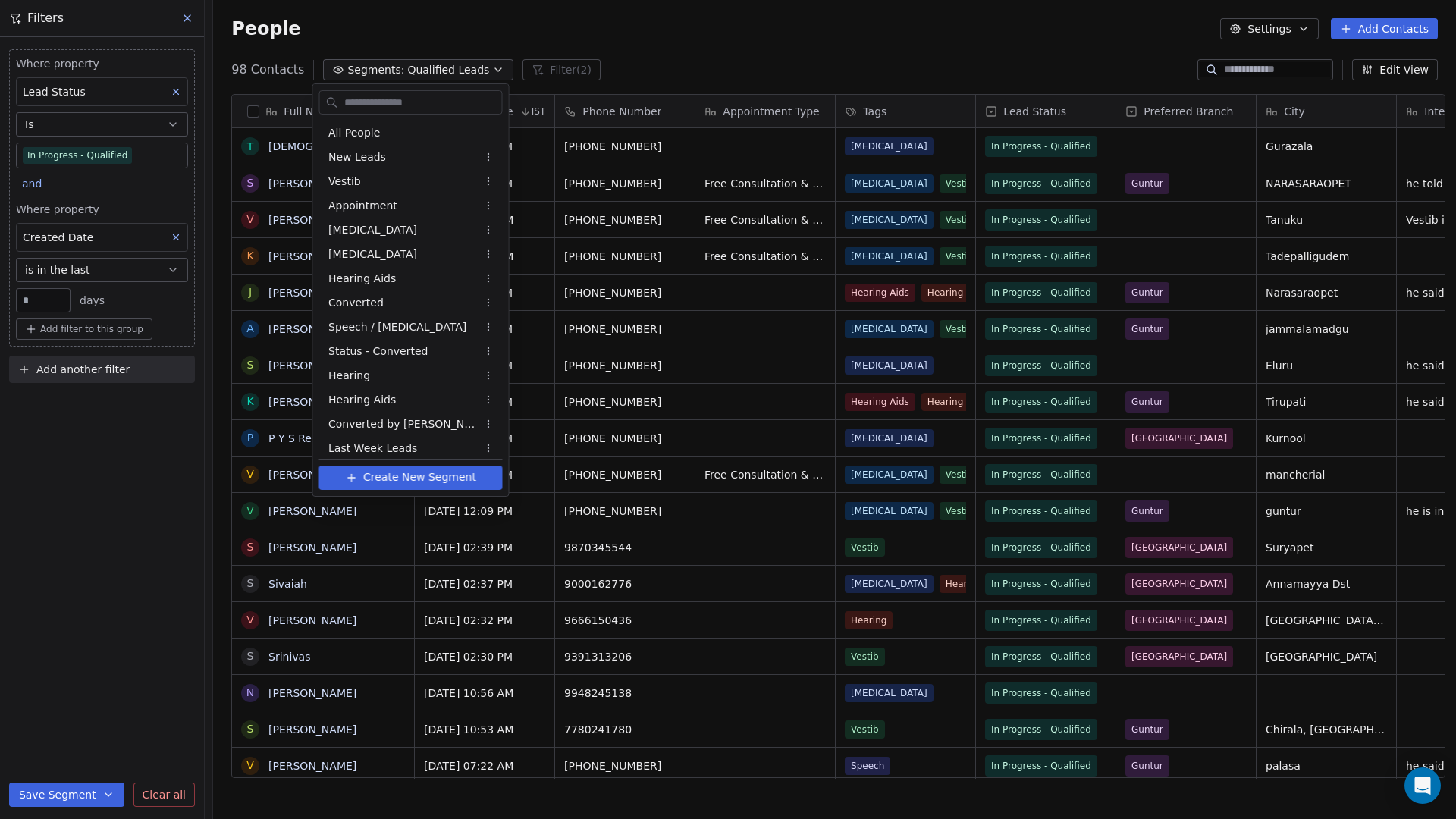
scroll to position [153, 0]
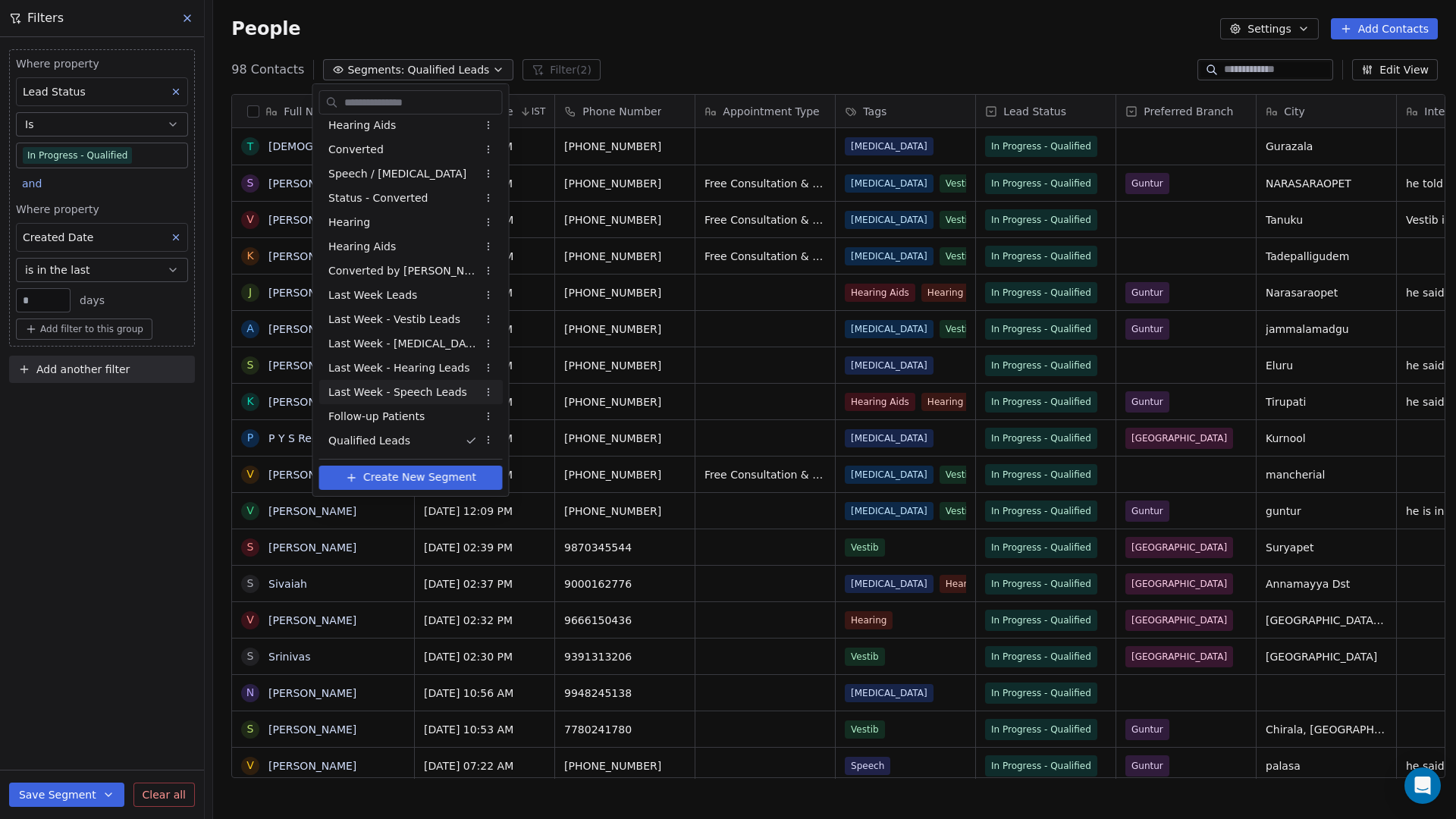
click at [419, 397] on span "Last Week - Speech Leads" at bounding box center [397, 392] width 139 height 16
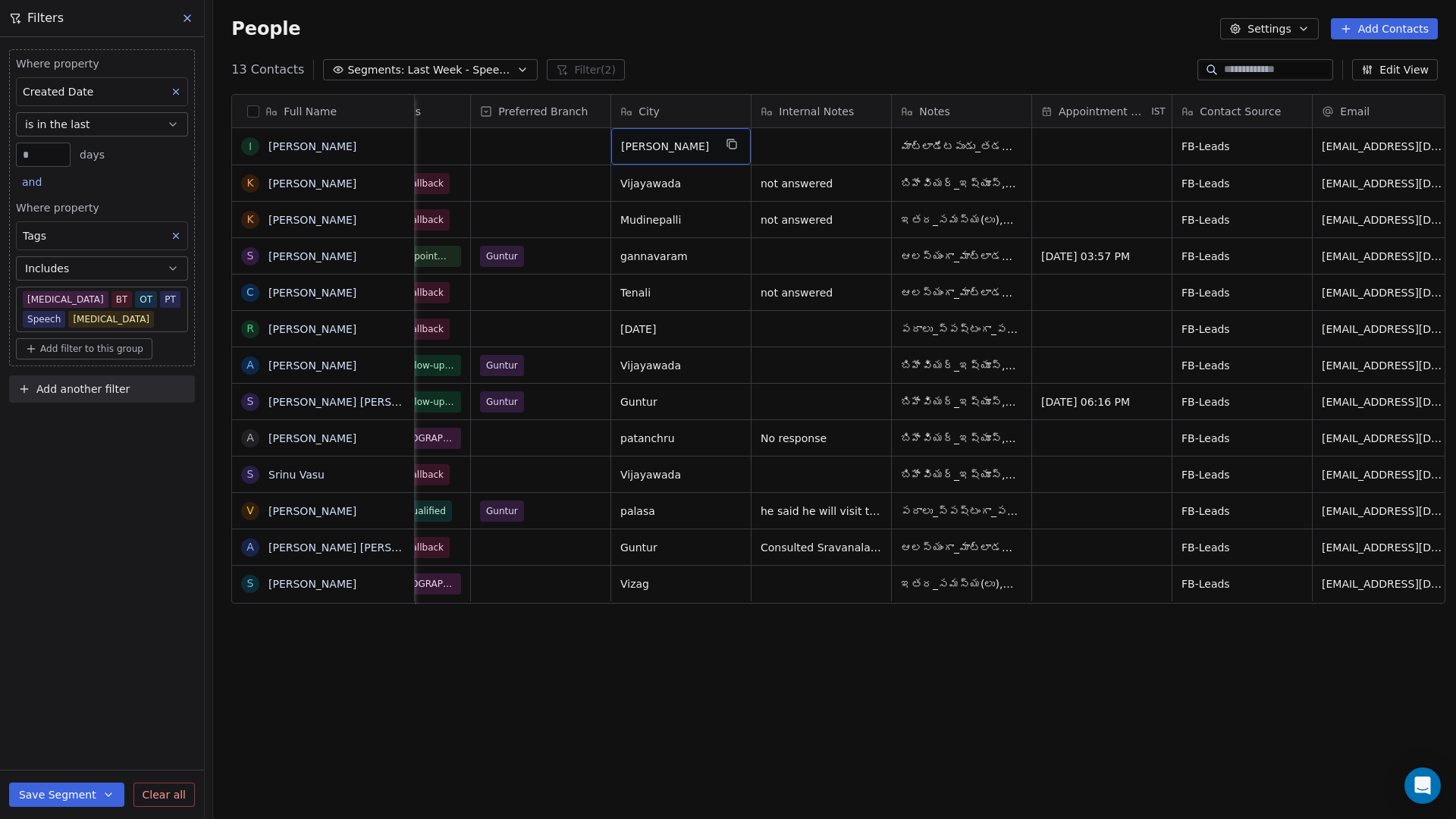
scroll to position [0, 587]
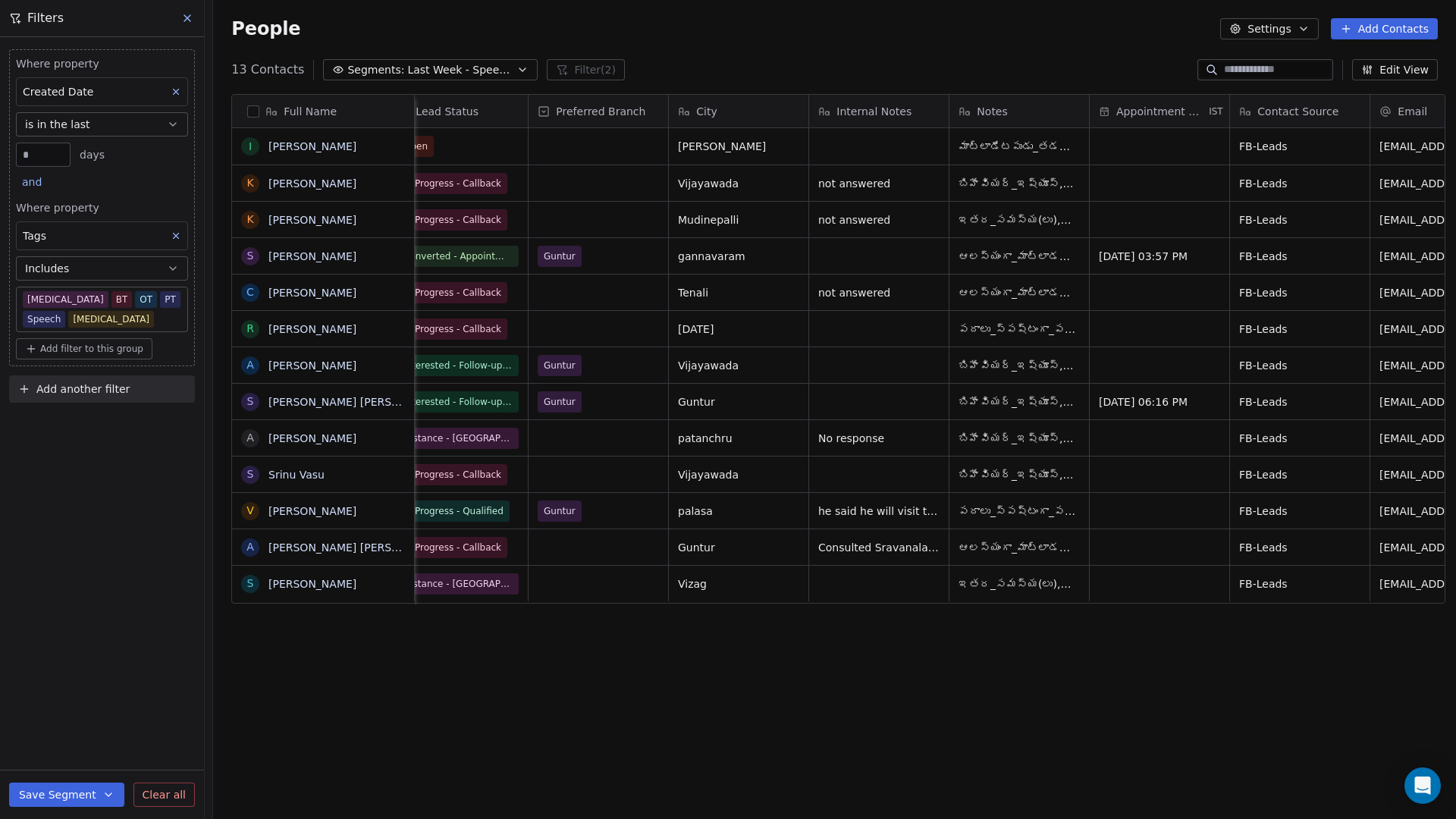
click at [186, 20] on icon at bounding box center [187, 18] width 12 height 12
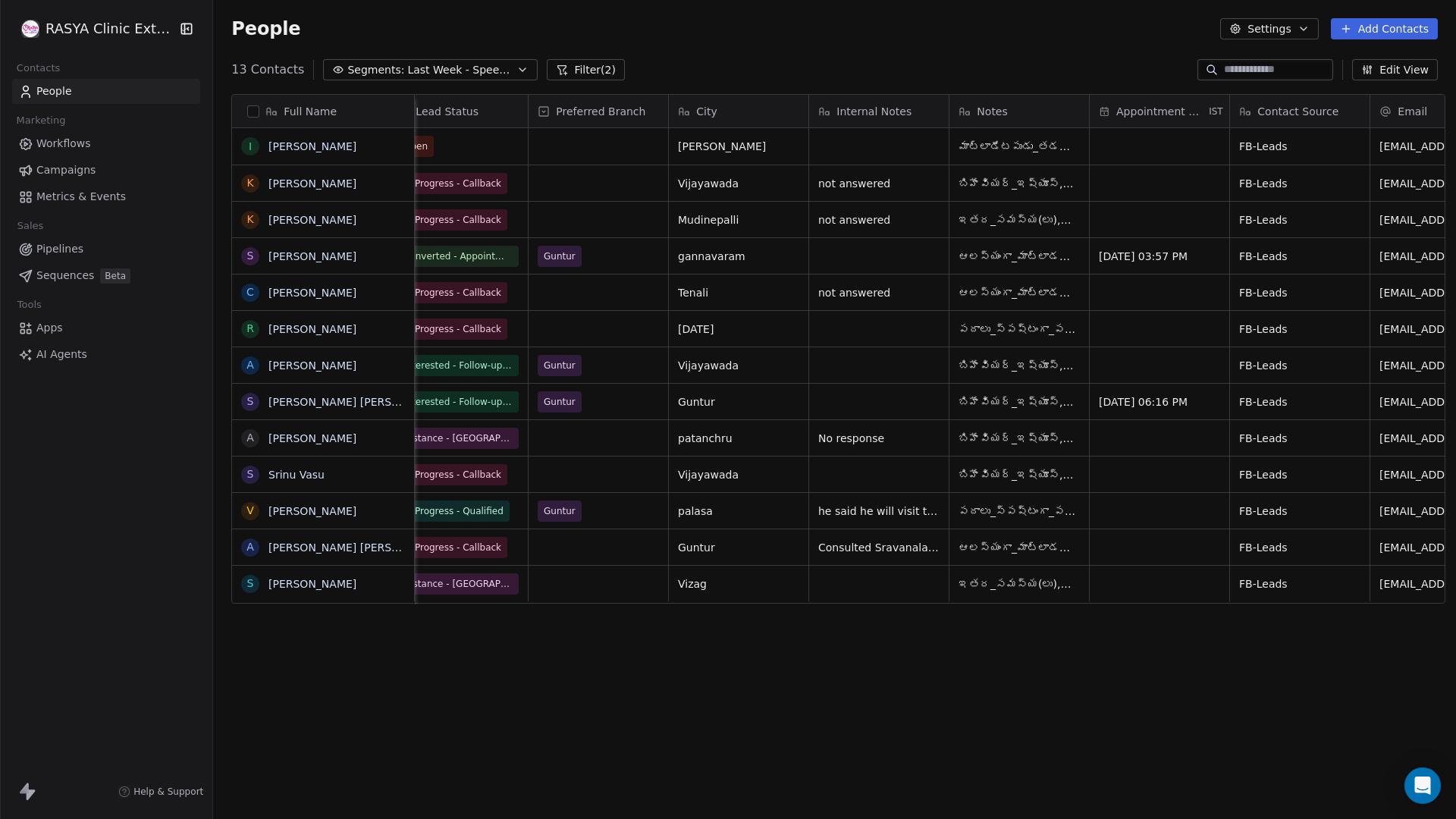
click at [490, 71] on span "Last Week - Speech Leads" at bounding box center [460, 70] width 106 height 16
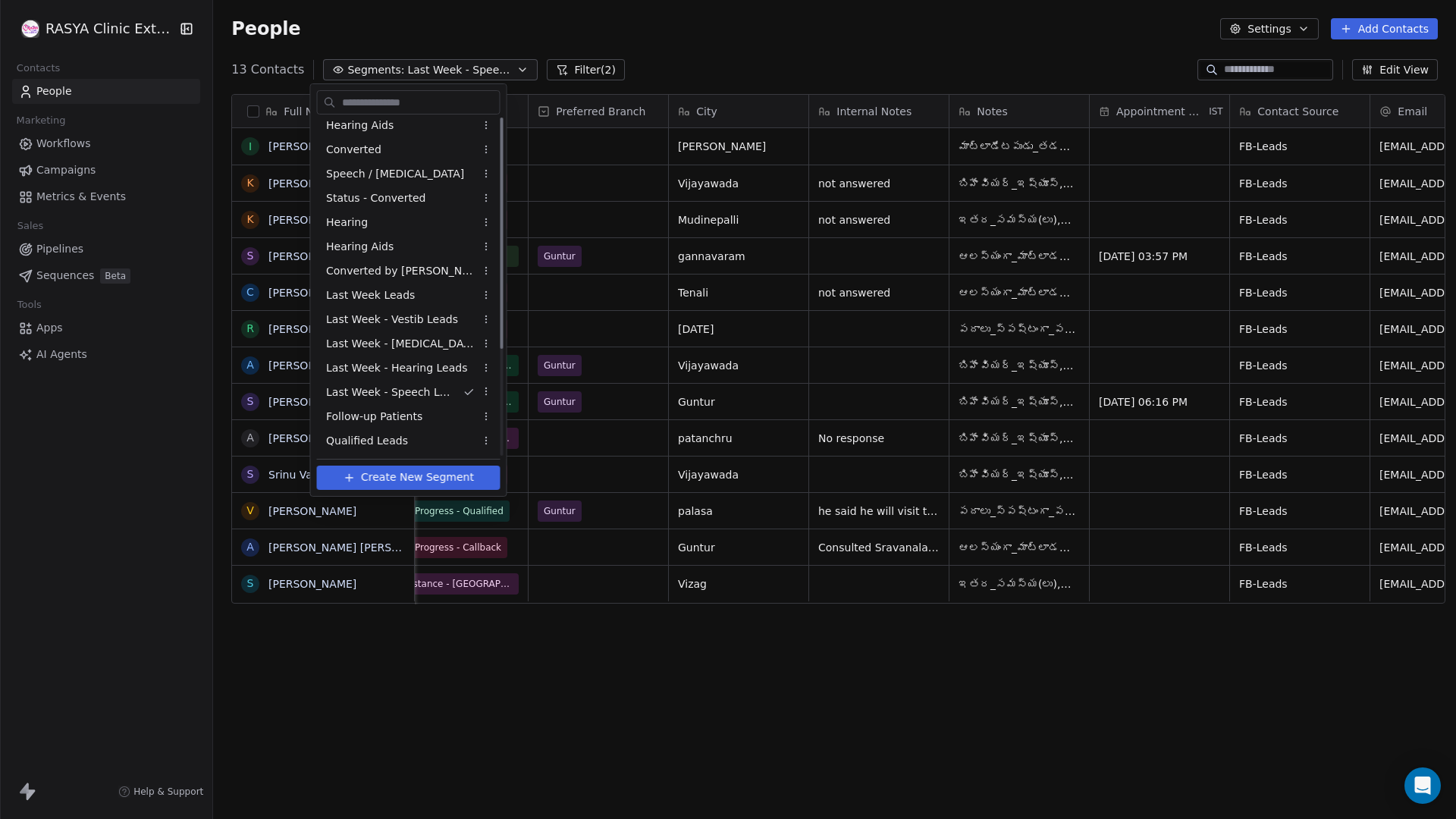
scroll to position [0, 0]
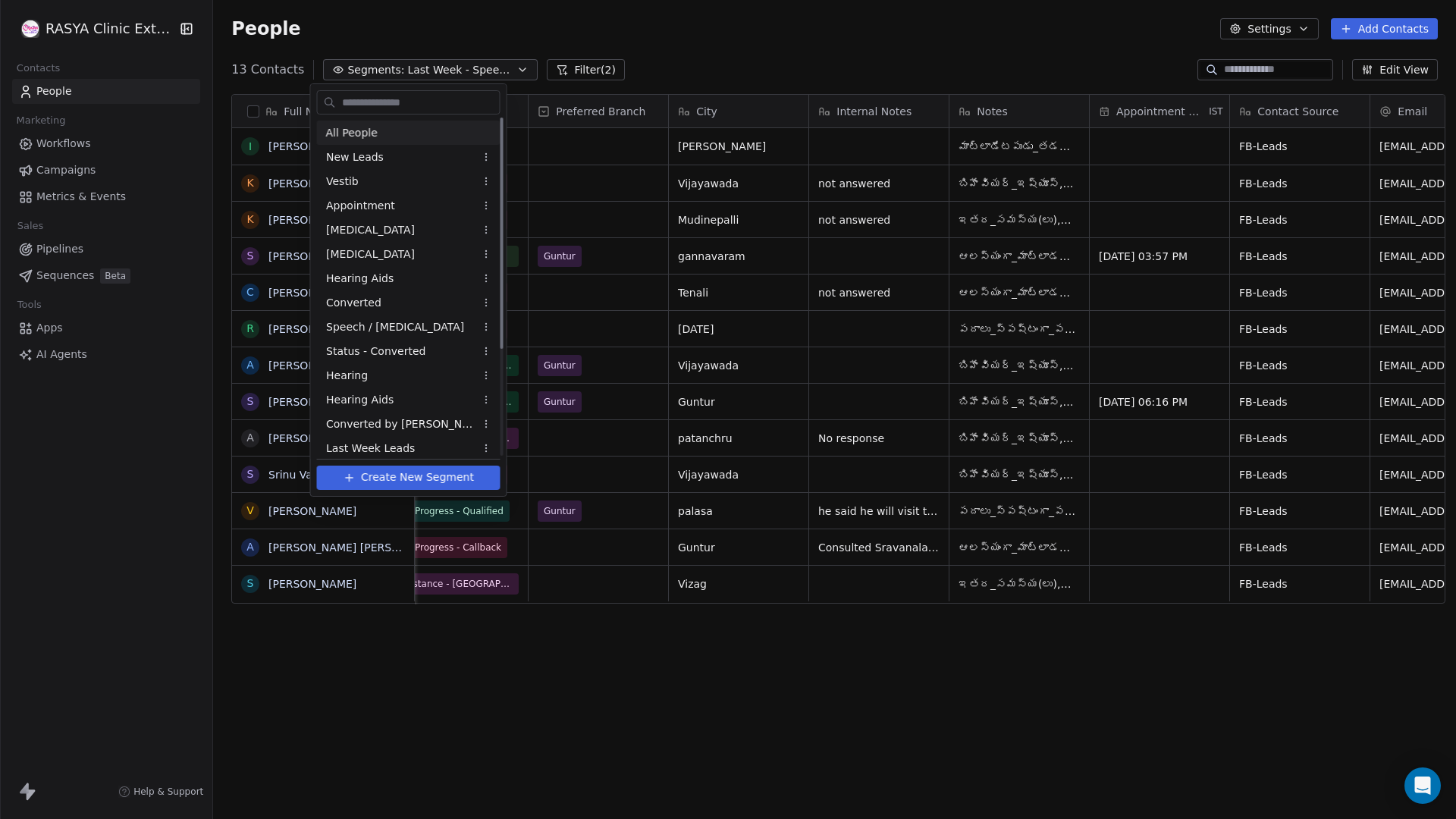
click at [363, 131] on span "All People" at bounding box center [352, 133] width 52 height 16
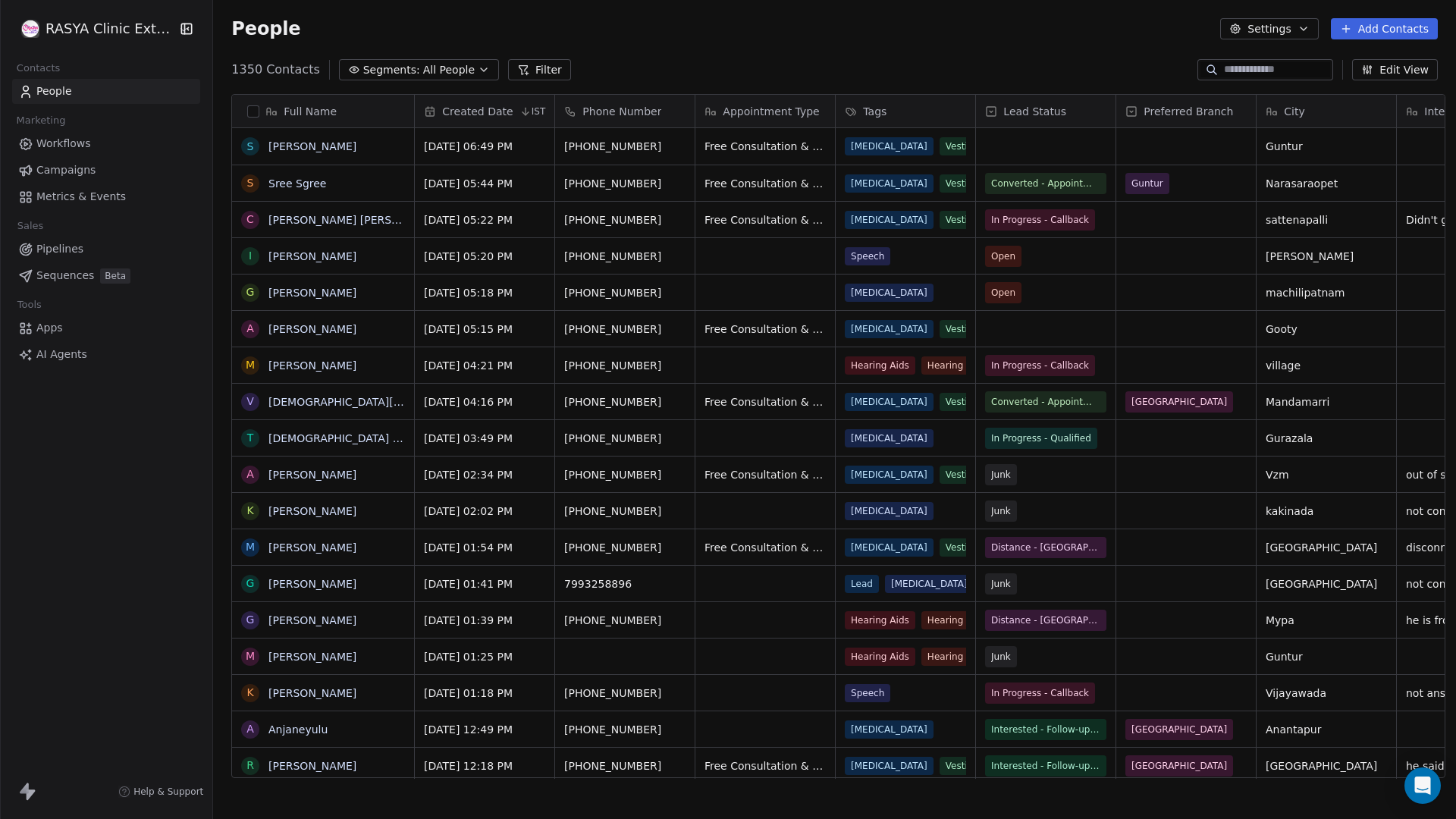
scroll to position [709, 1239]
click at [722, 58] on div "1350 Contacts Segments: All People Filter Edit View" at bounding box center [833, 70] width 1242 height 24
click at [96, 26] on html "[PERSON_NAME] Clinic External Contacts People Marketing Workflows Campaigns Met…" at bounding box center [728, 409] width 1456 height 819
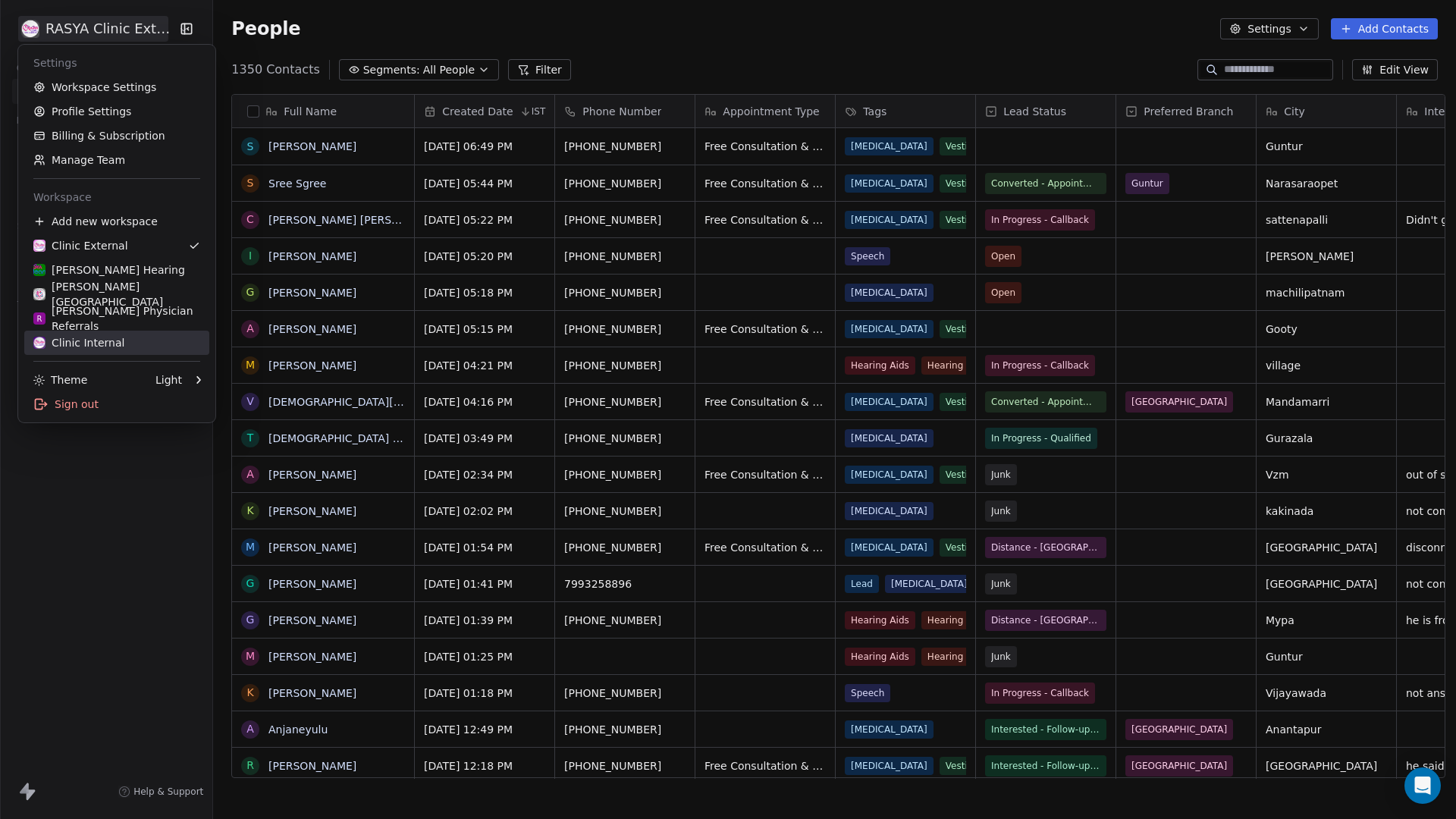
click at [124, 345] on div "Clinic Internal" at bounding box center [117, 343] width 167 height 16
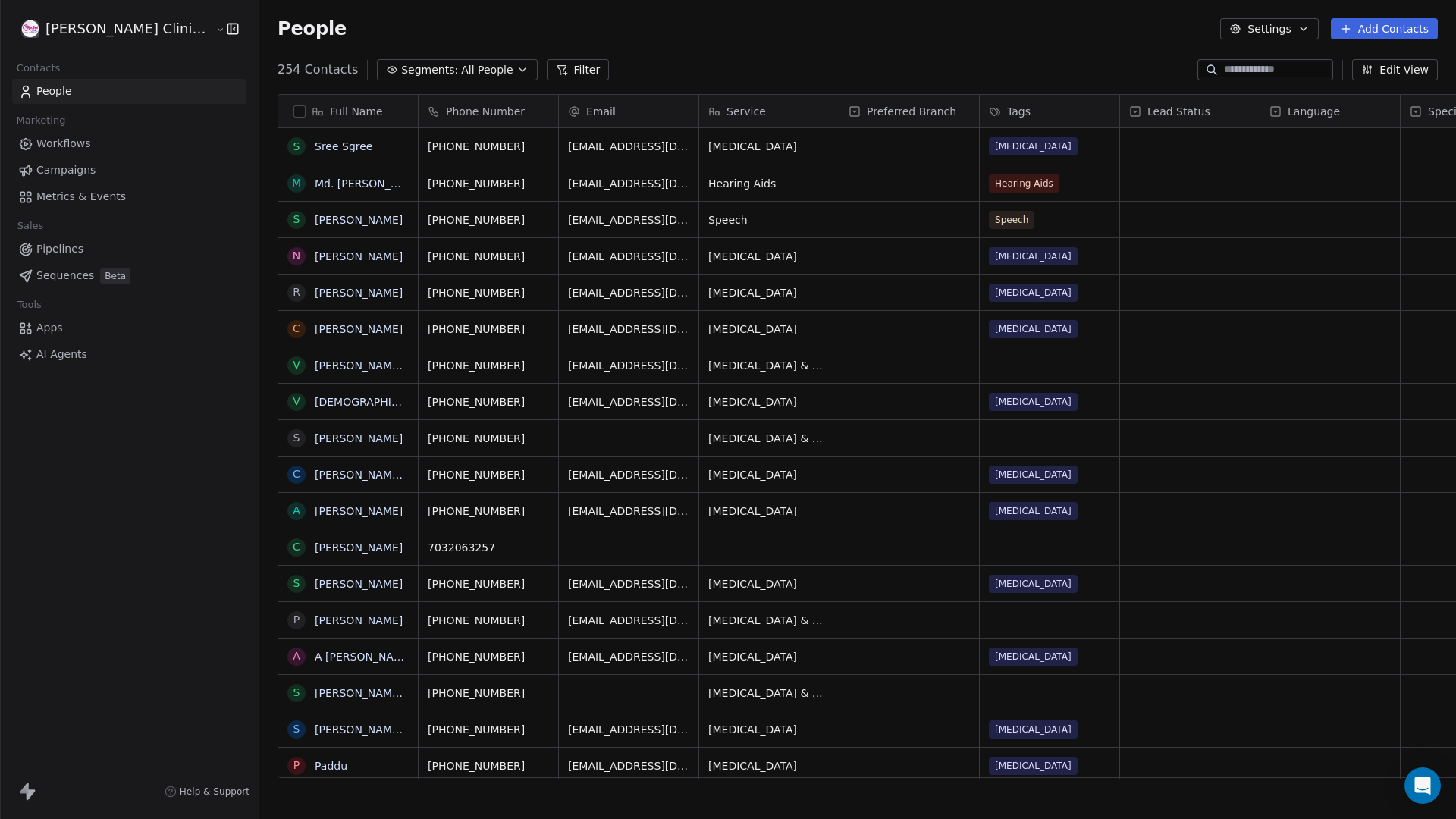
scroll to position [709, 1240]
click at [1131, 146] on div "grid" at bounding box center [1190, 146] width 139 height 36
click at [1050, 48] on html "[PERSON_NAME] Clinic Internal Contacts People Marketing Workflows Campaigns Met…" at bounding box center [728, 409] width 1456 height 819
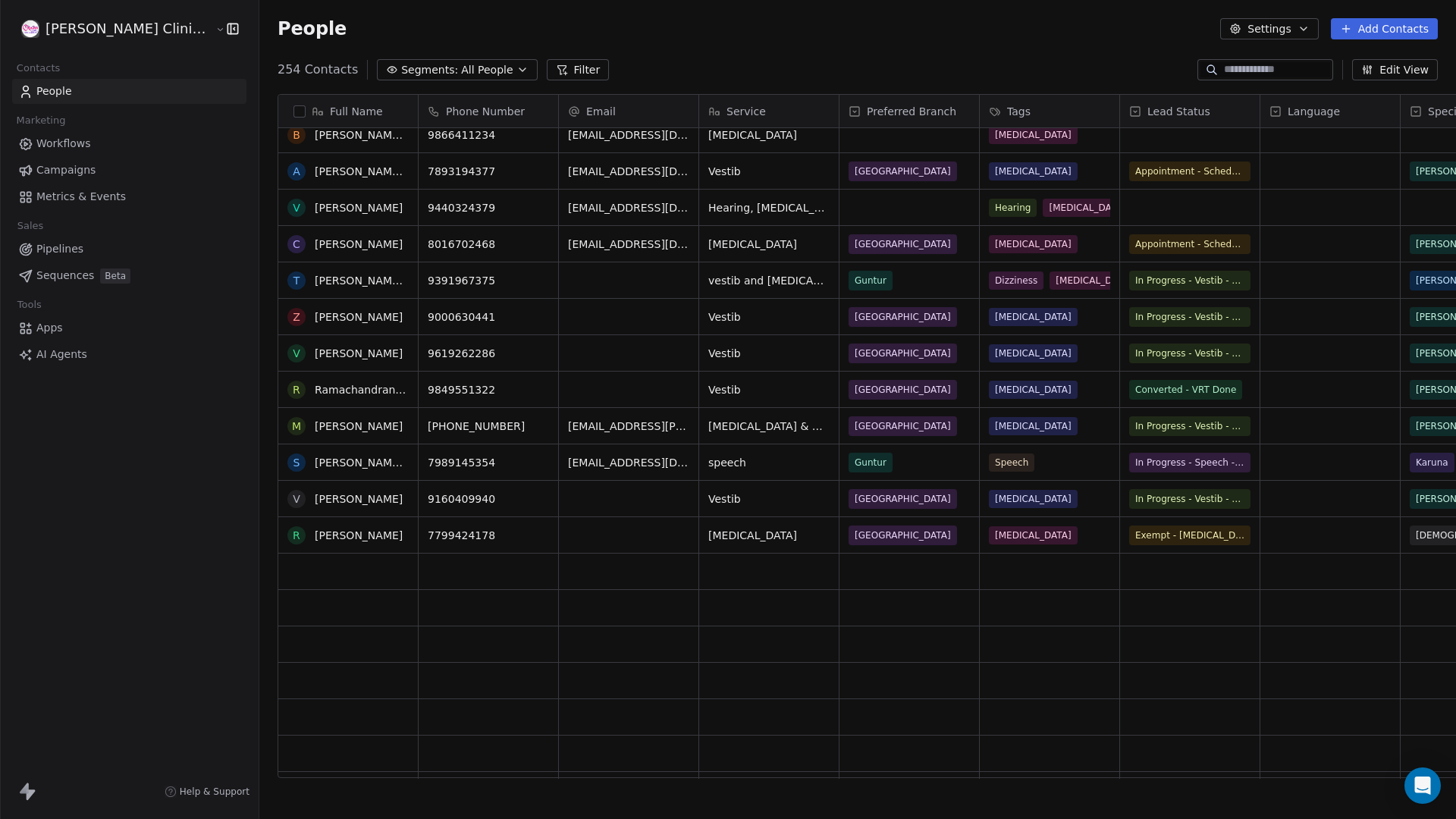
scroll to position [3840, 0]
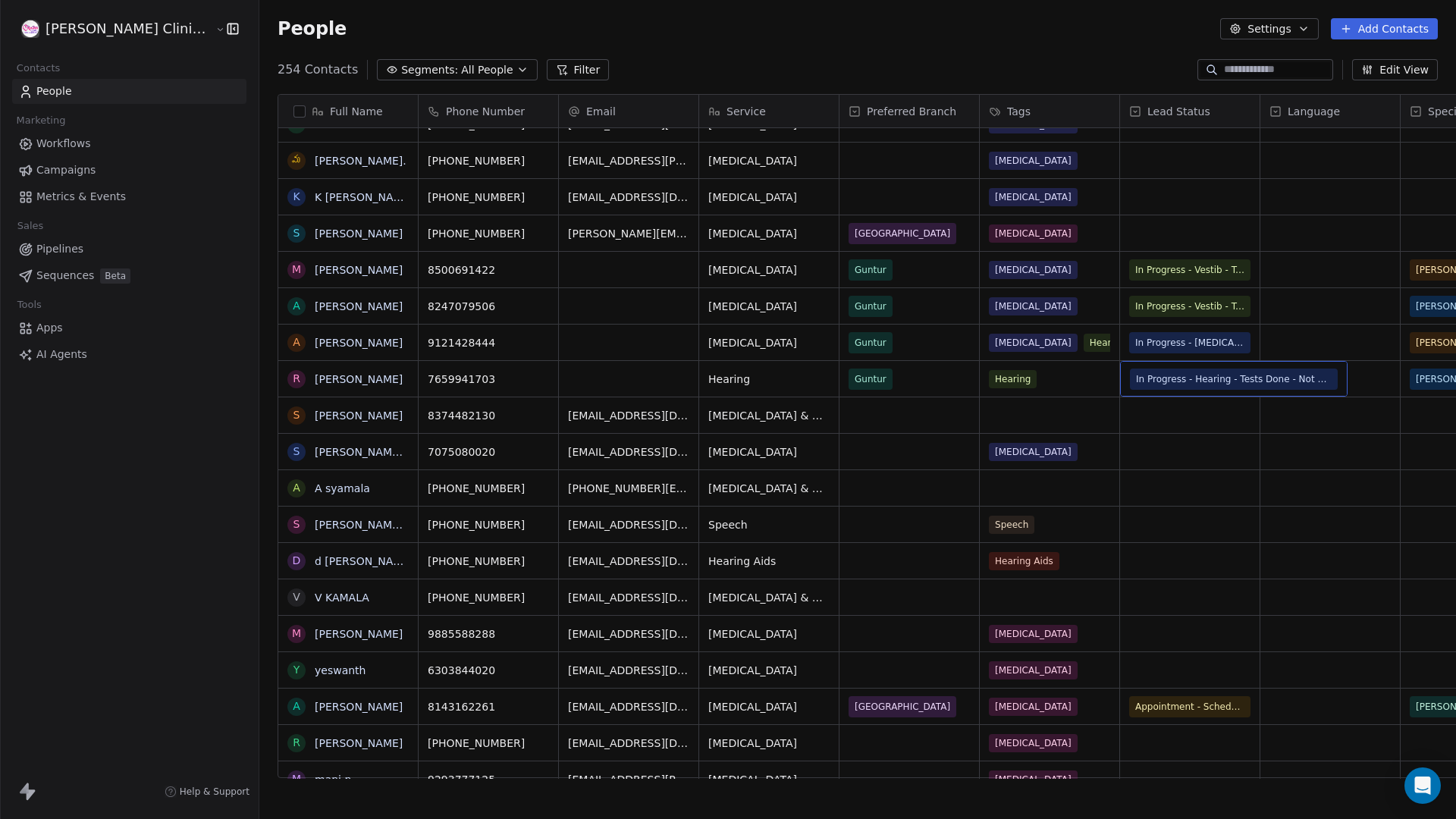
click at [1131, 382] on span "In Progress - Hearing - Tests Done - Not Qualified for HA" at bounding box center [1233, 379] width 195 height 16
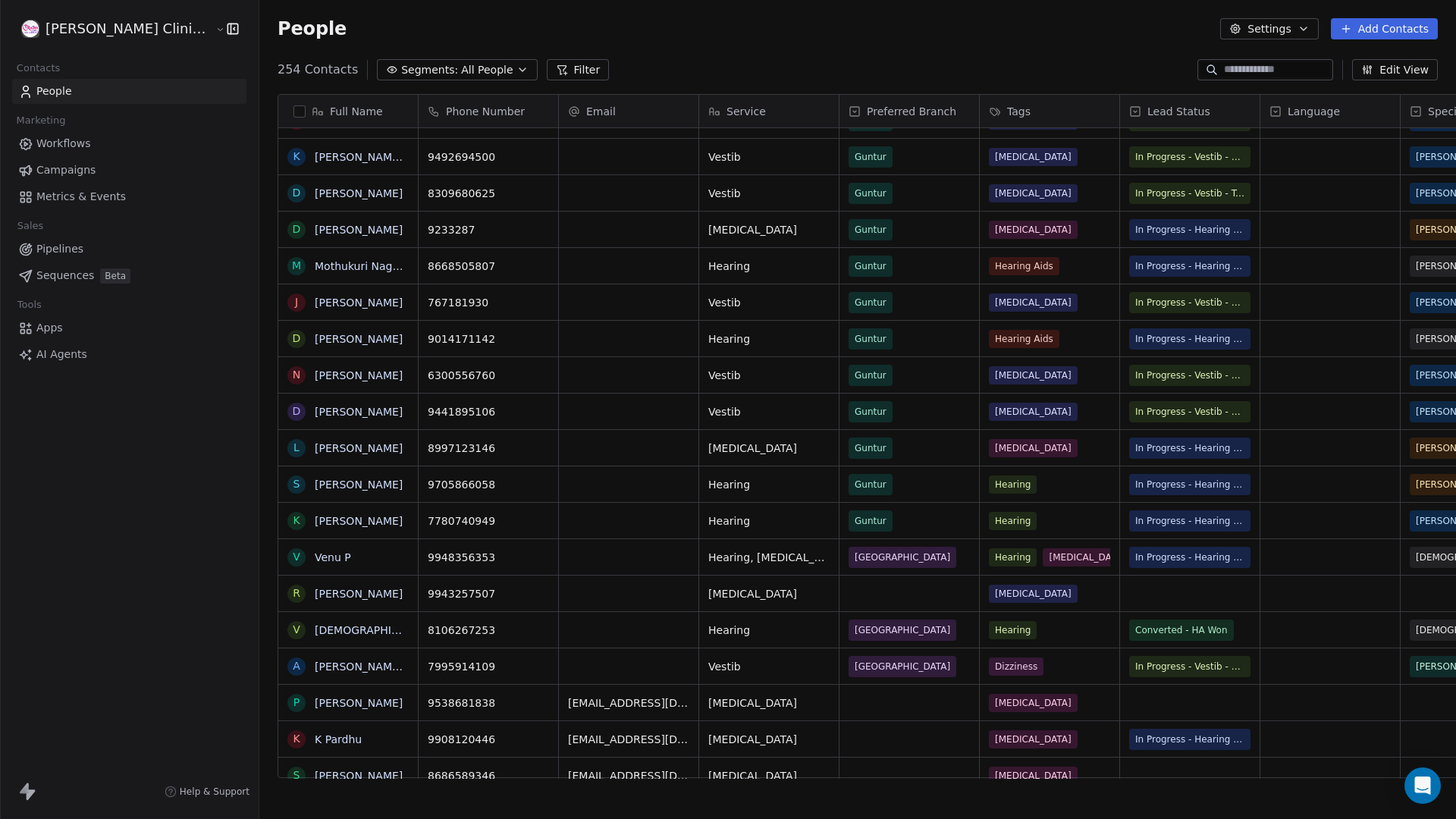
click at [401, 69] on span "Segments:" at bounding box center [430, 70] width 57 height 16
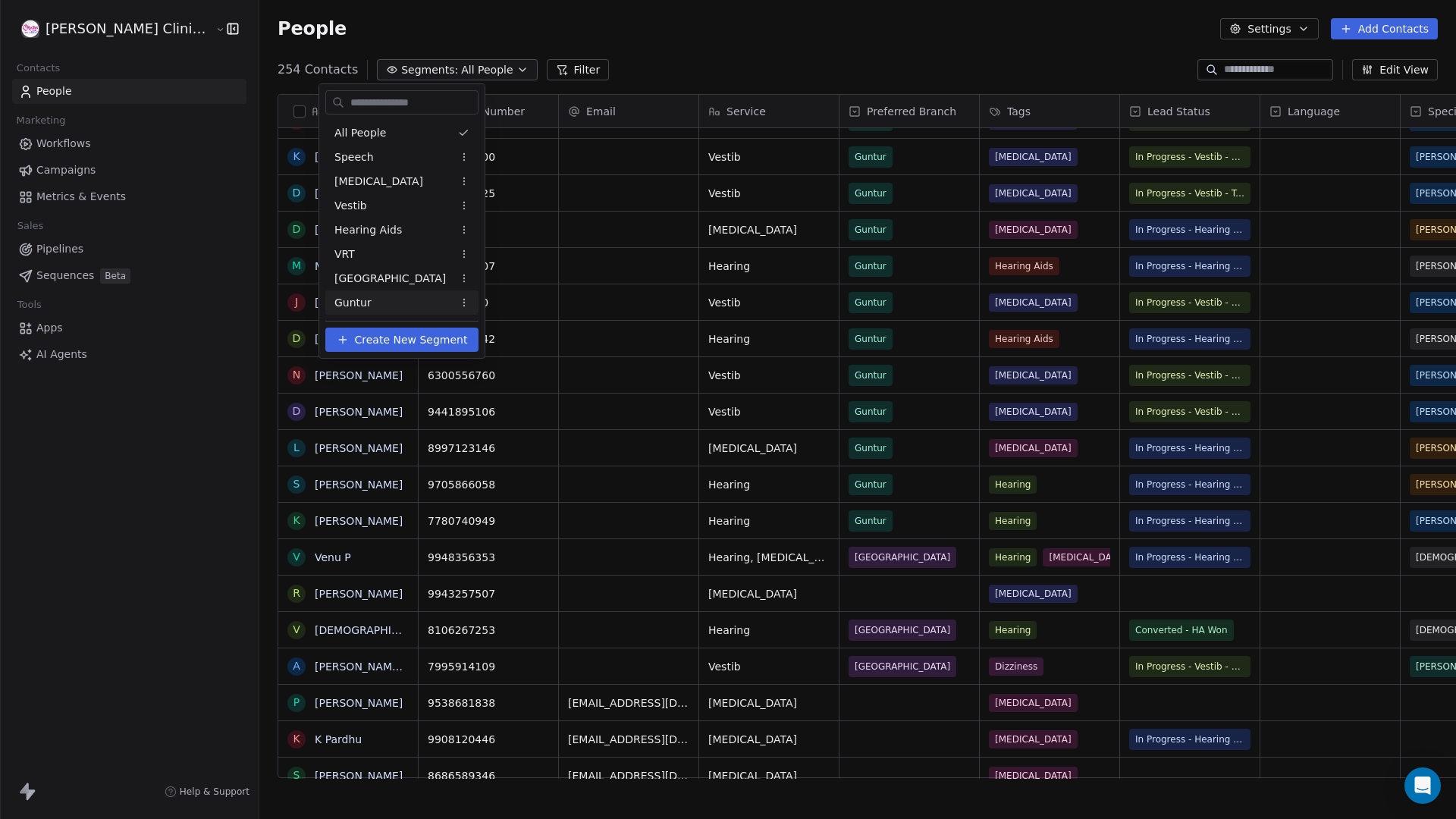
click at [416, 348] on button "Create New Segment" at bounding box center [402, 339] width 153 height 24
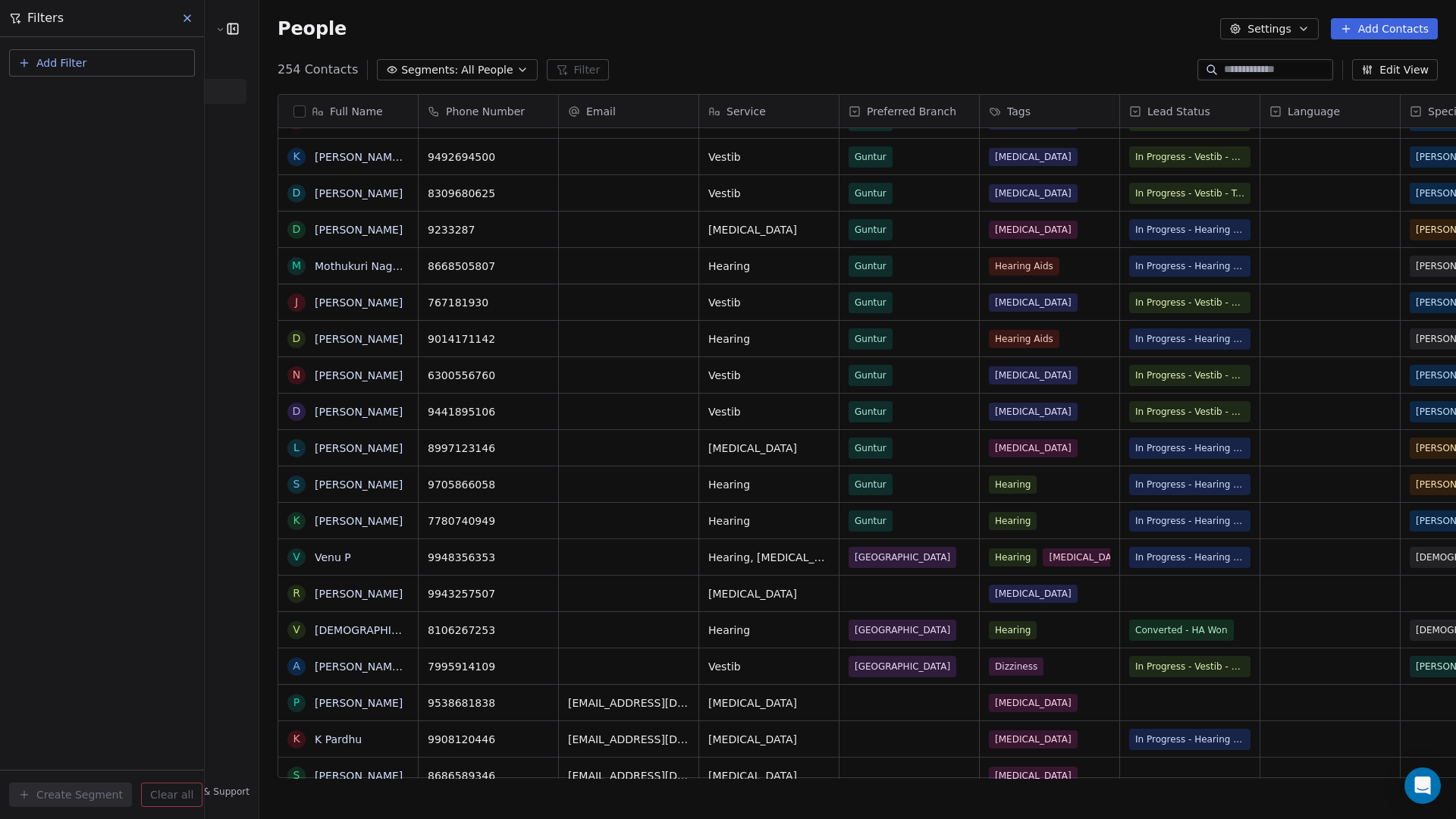
click at [111, 69] on button "Add Filter" at bounding box center [102, 63] width 186 height 28
click at [111, 99] on span "Contact properties" at bounding box center [74, 99] width 98 height 16
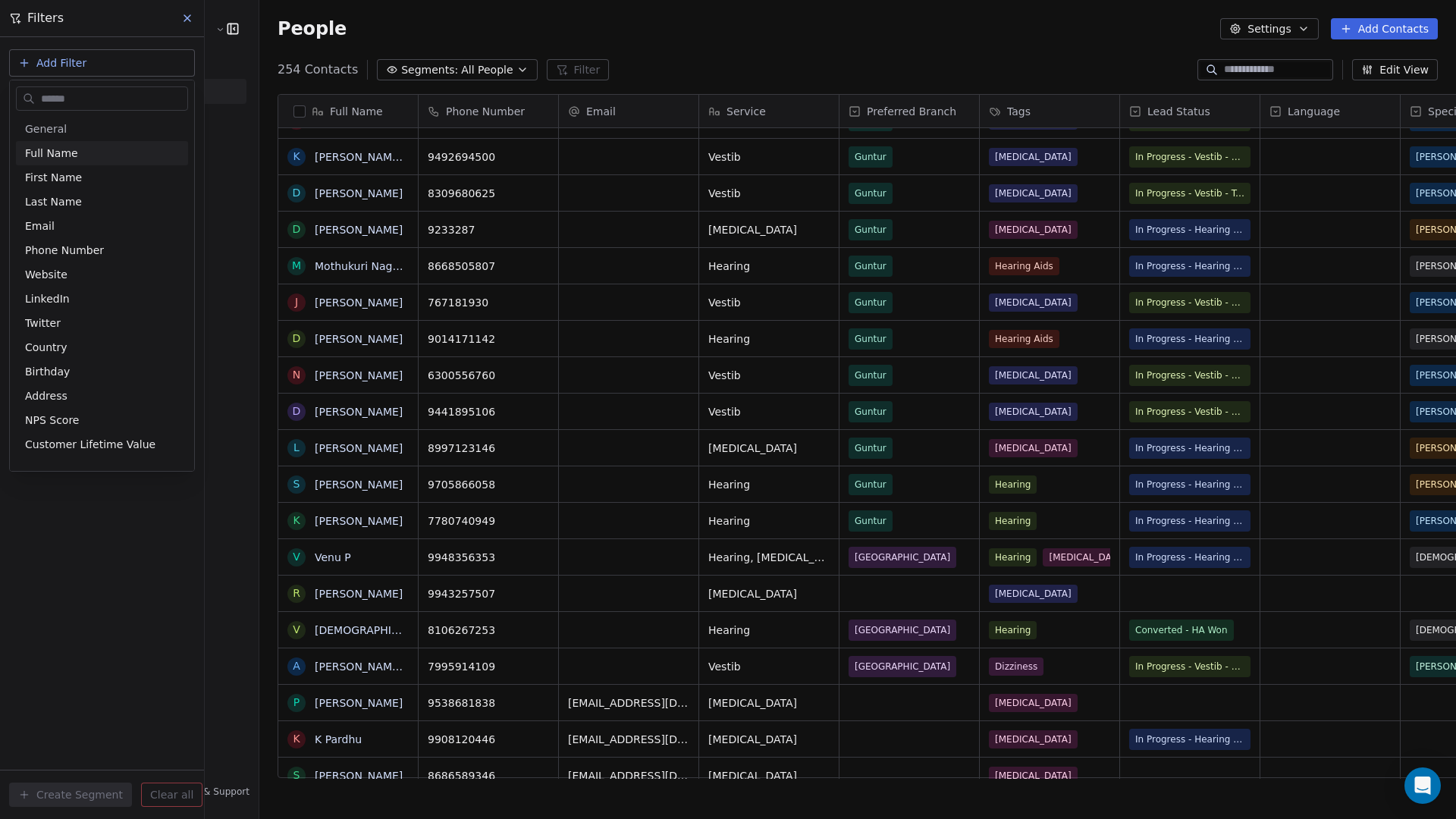
click at [111, 98] on input "text" at bounding box center [112, 99] width 149 height 22
type input "****"
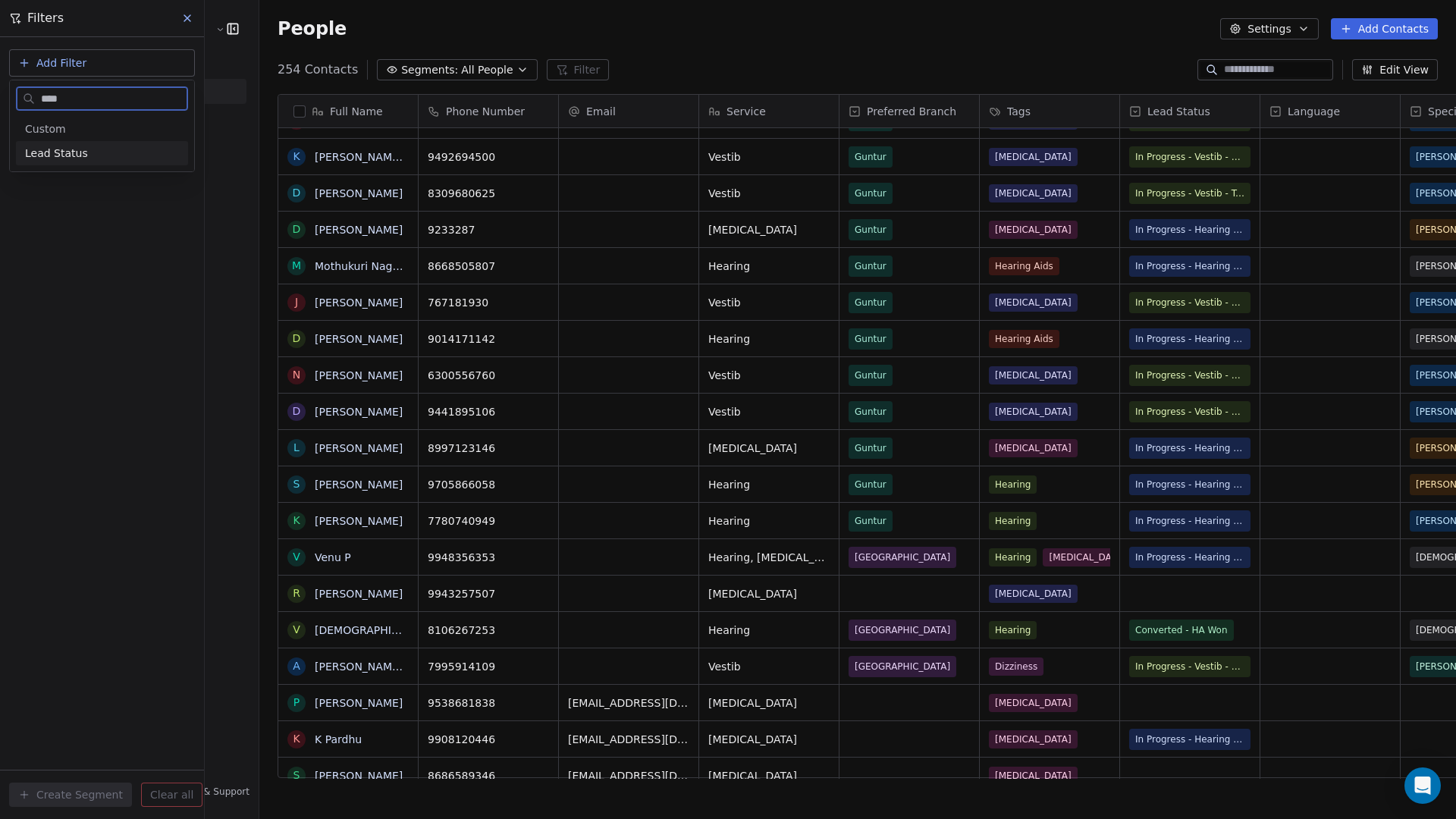
click at [104, 158] on div "Lead Status" at bounding box center [102, 153] width 154 height 16
click at [86, 156] on div "Is" at bounding box center [102, 161] width 158 height 24
click at [83, 158] on body "[PERSON_NAME] Clinic Internal Contacts People Marketing Workflows Campaigns Met…" at bounding box center [728, 409] width 1456 height 819
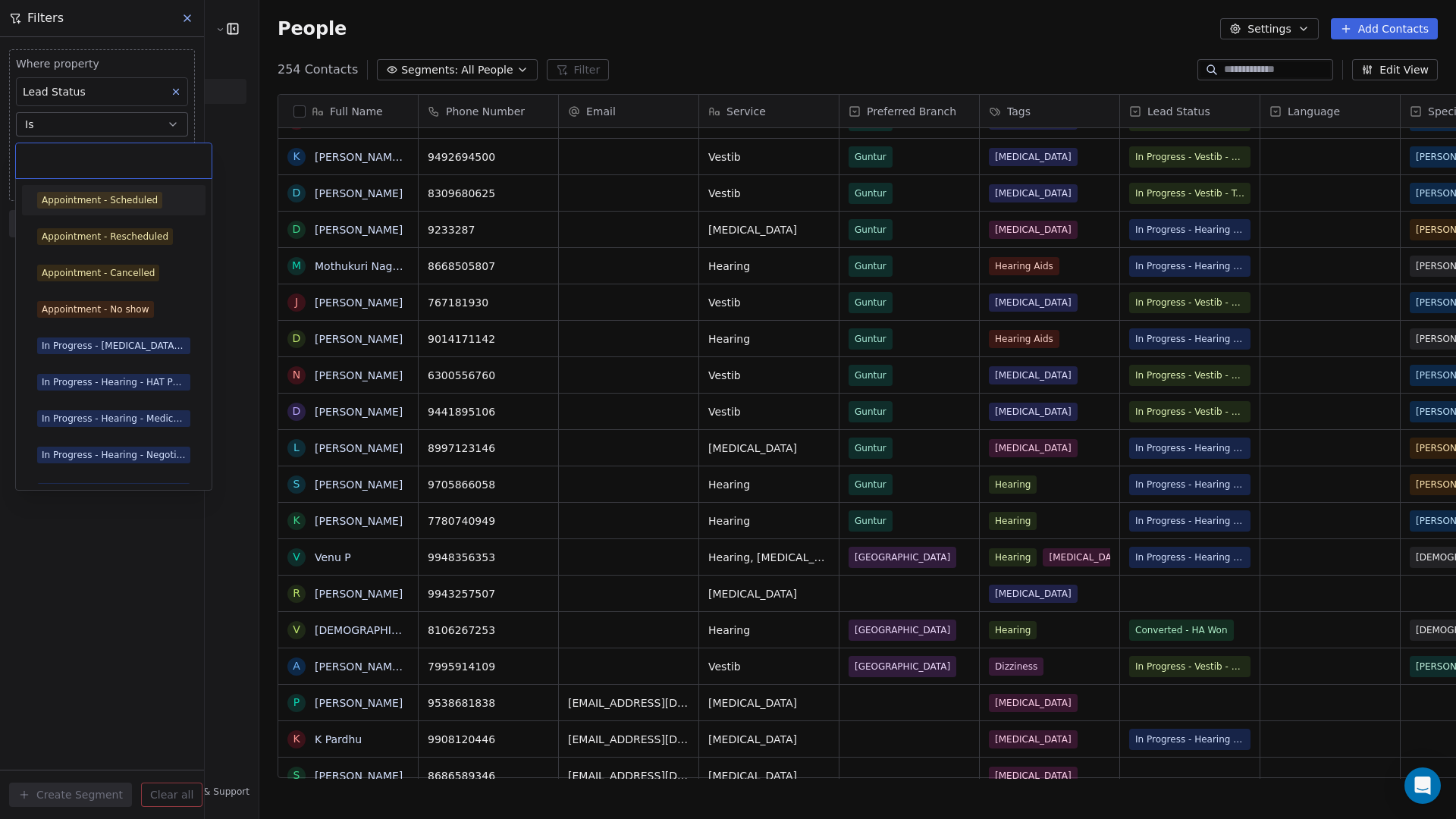
click at [137, 93] on html "[PERSON_NAME] Clinic Internal Contacts People Marketing Workflows Campaigns Met…" at bounding box center [728, 409] width 1456 height 819
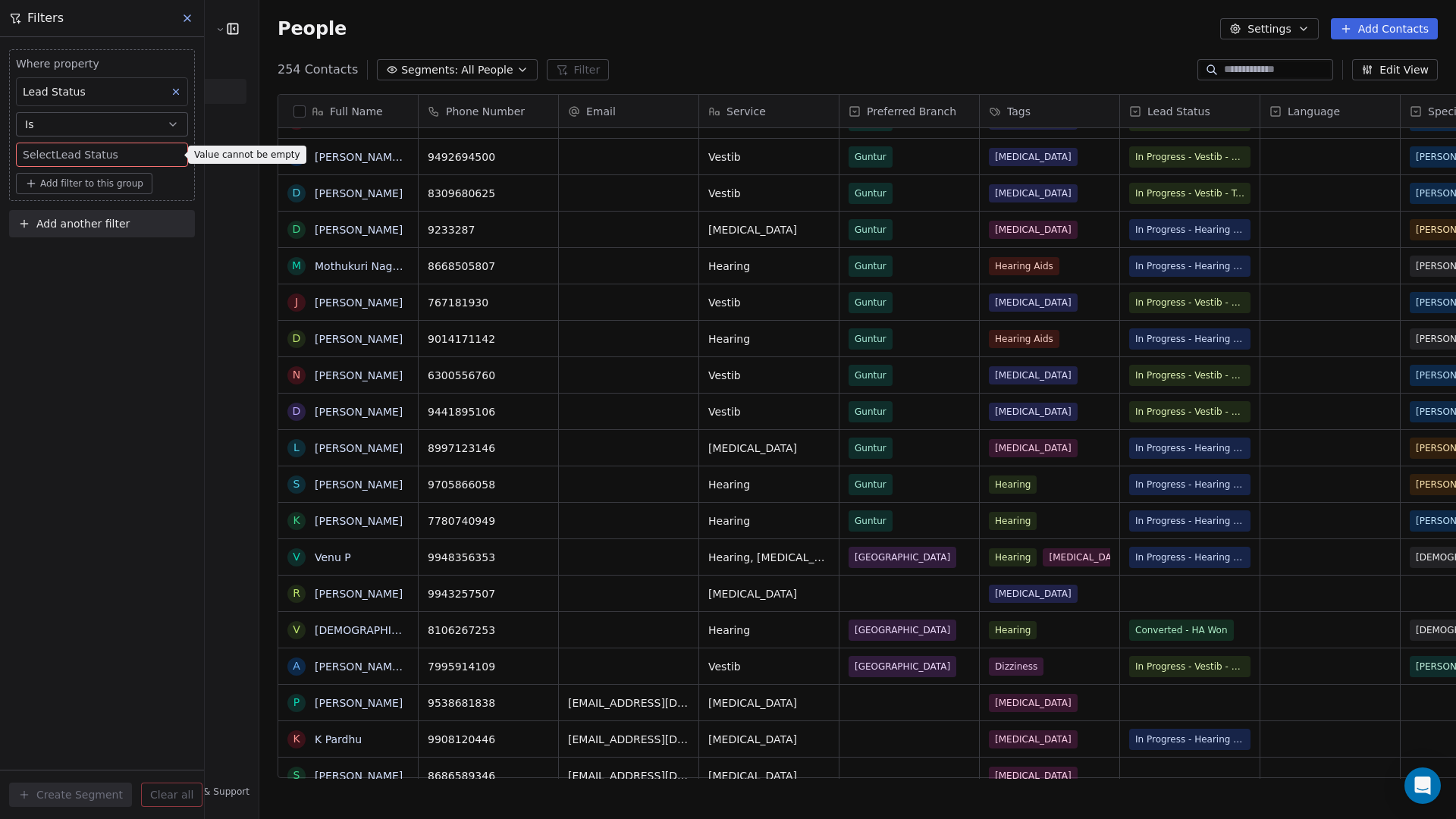
click at [113, 98] on div "Lead Status" at bounding box center [102, 91] width 172 height 28
type input "***"
click at [72, 183] on div "Service" at bounding box center [102, 183] width 140 height 16
click at [82, 157] on input at bounding box center [102, 154] width 170 height 22
click at [92, 97] on div "Service" at bounding box center [102, 91] width 172 height 28
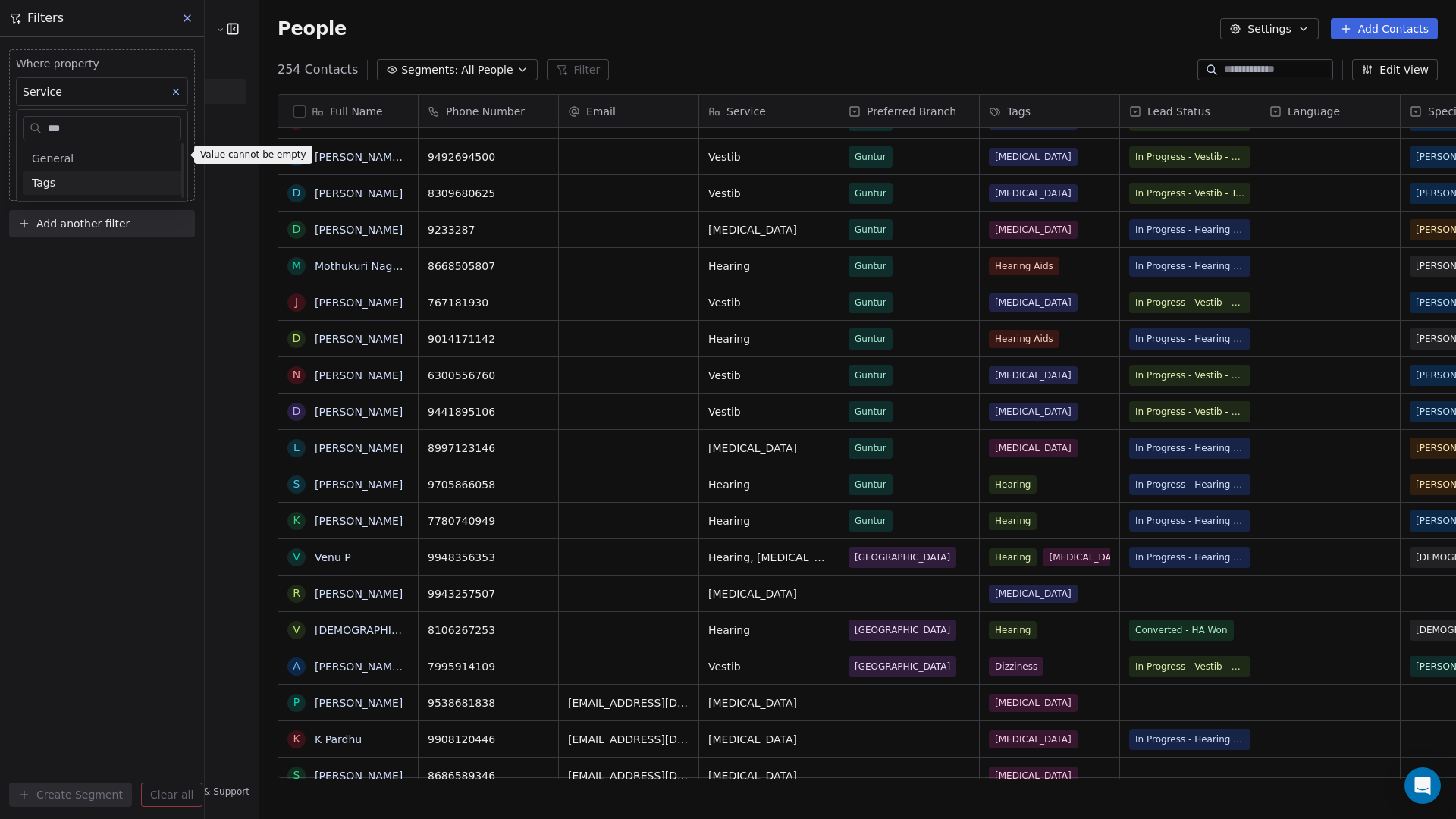
scroll to position [0, 0]
type input "***"
click at [68, 182] on div "Tags" at bounding box center [102, 183] width 140 height 16
click at [78, 156] on div "Includes" at bounding box center [102, 161] width 158 height 24
click at [84, 158] on body "[PERSON_NAME] Clinic Internal Contacts People Marketing Workflows Campaigns Met…" at bounding box center [728, 409] width 1456 height 819
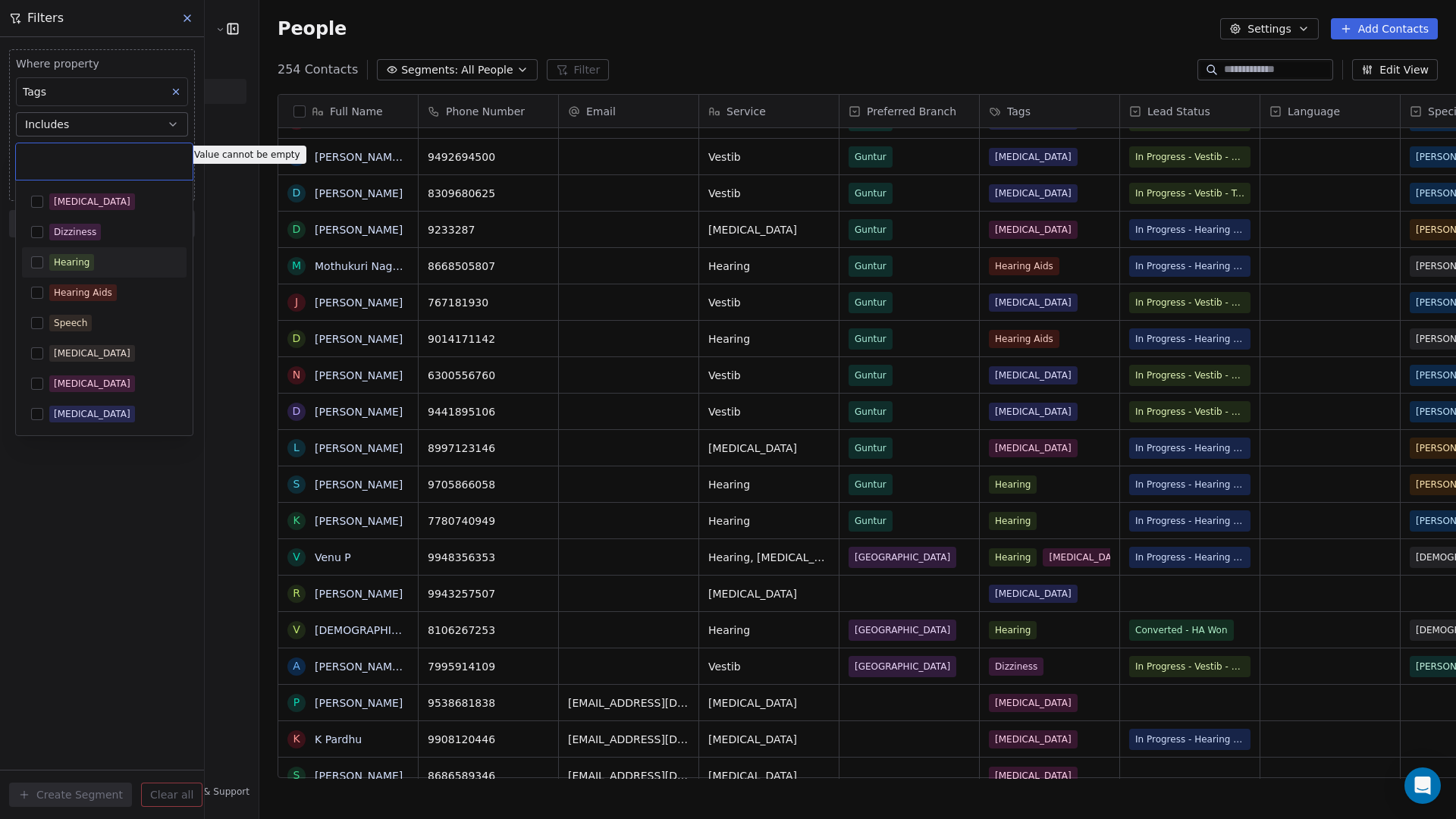
click at [106, 266] on div "Hearing" at bounding box center [113, 262] width 128 height 16
click at [133, 294] on div "Hearing Aids" at bounding box center [113, 292] width 128 height 16
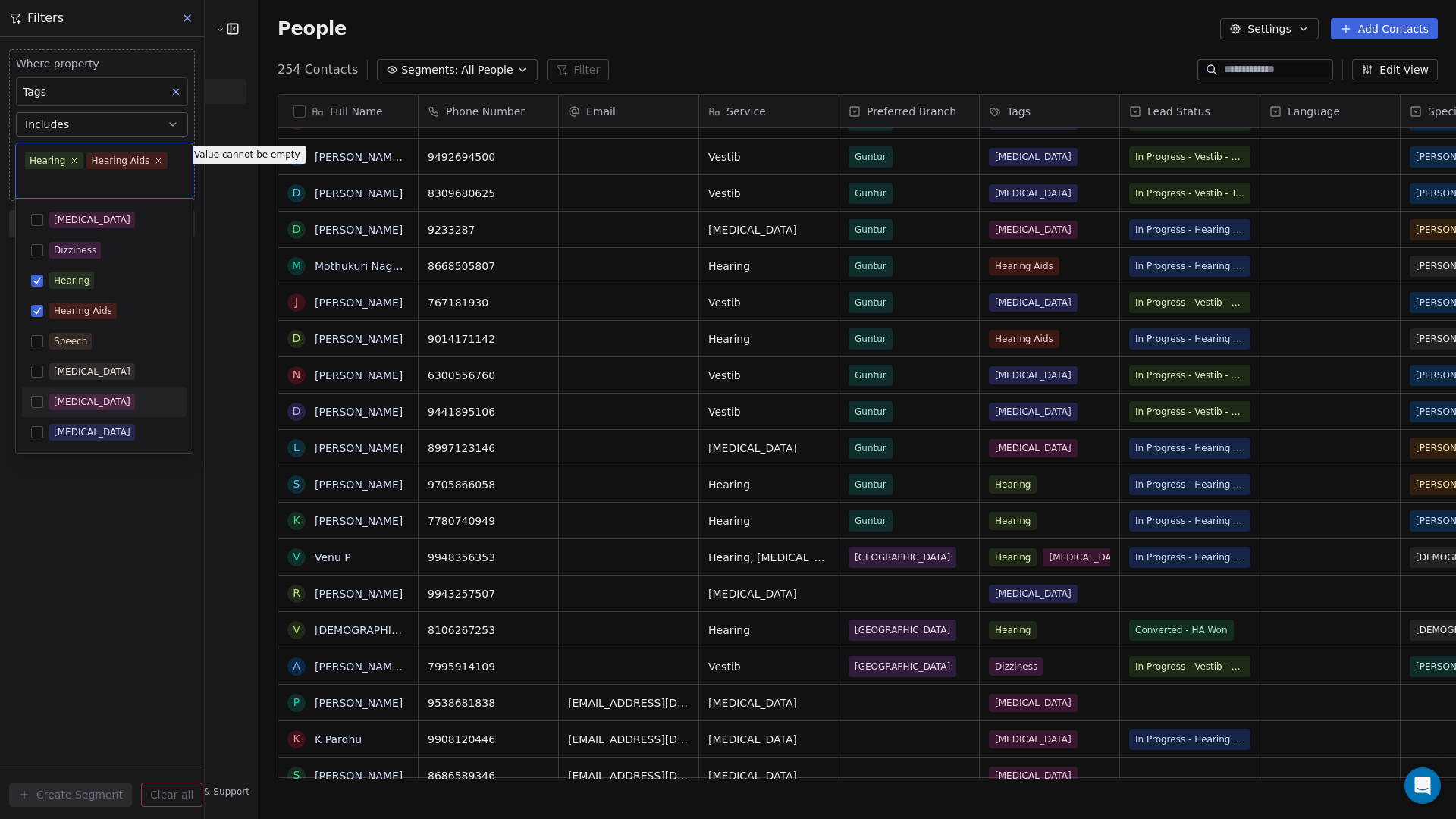
click at [97, 404] on div "[MEDICAL_DATA]" at bounding box center [113, 401] width 128 height 16
click at [122, 514] on html "[PERSON_NAME] Clinic Internal Contacts People Marketing Workflows Campaigns Met…" at bounding box center [728, 409] width 1456 height 819
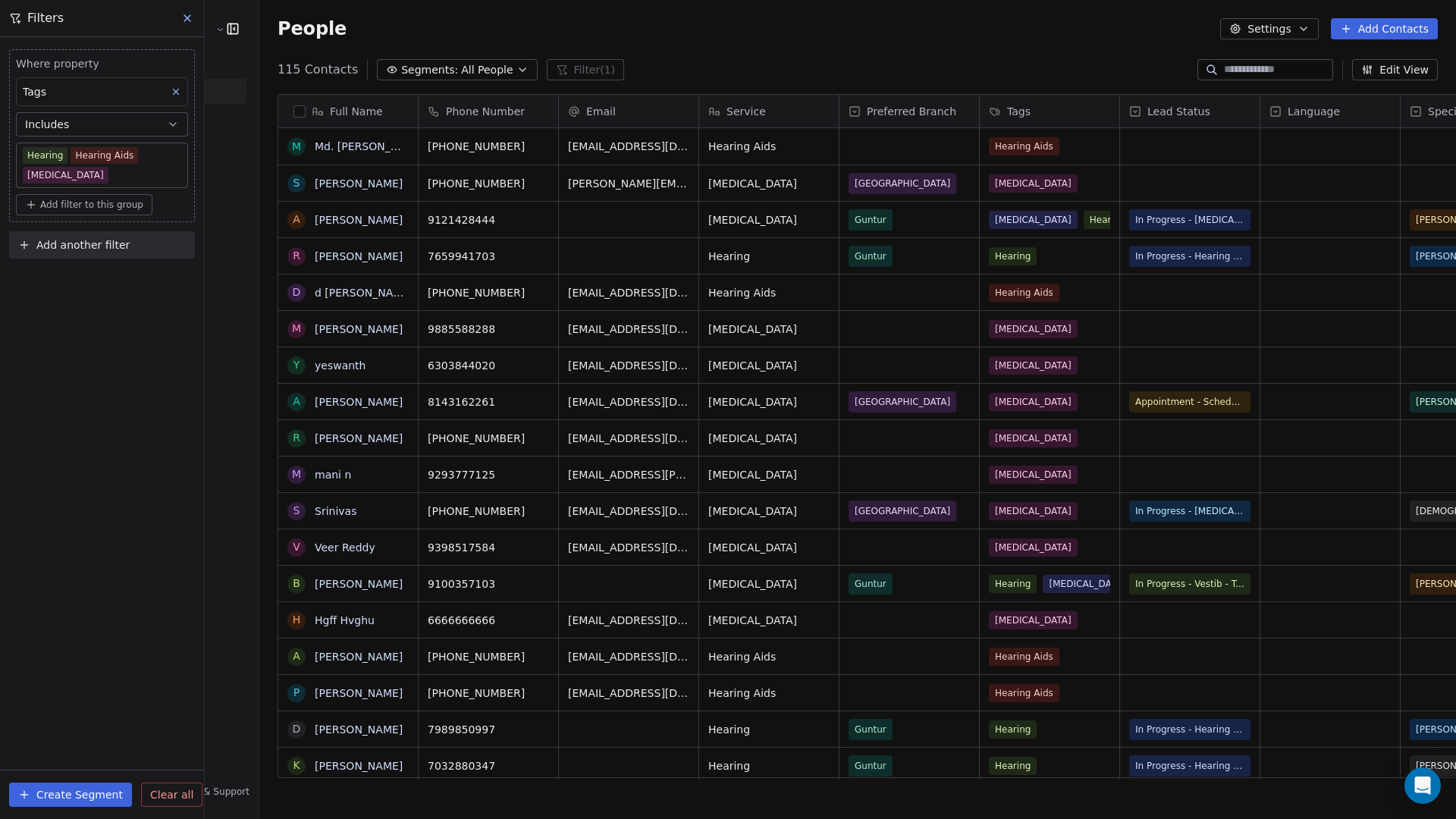
scroll to position [709, 1240]
drag, startPoint x: 223, startPoint y: 68, endPoint x: 299, endPoint y: 72, distance: 76.1
click at [299, 72] on div "115 Contacts Segments: All People Filter (1)" at bounding box center [450, 70] width 346 height 22
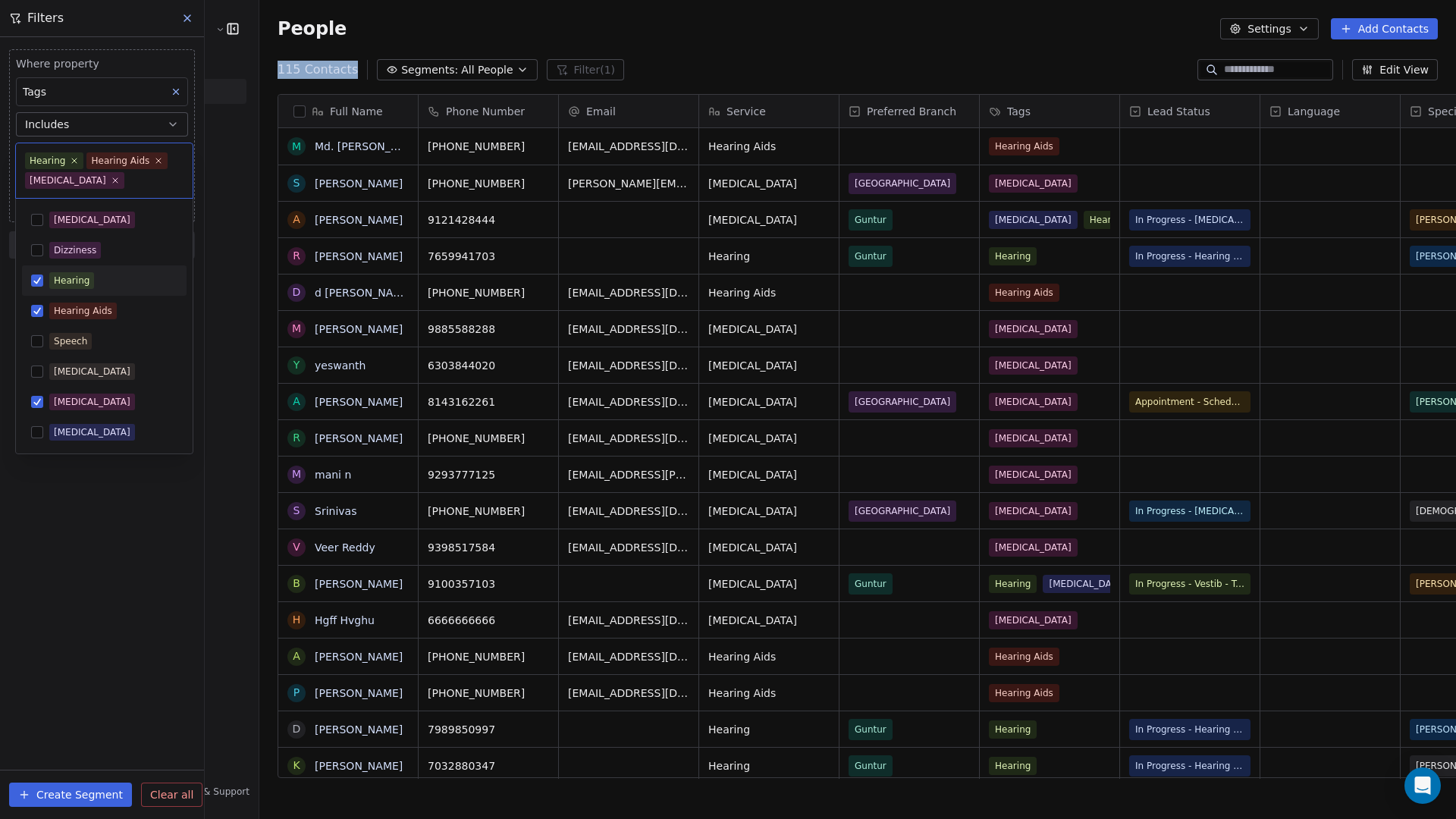
click at [123, 179] on body "[PERSON_NAME] Clinic Internal Contacts People Marketing Workflows Campaigns Met…" at bounding box center [728, 409] width 1456 height 819
click at [110, 180] on icon at bounding box center [115, 179] width 9 height 9
click at [96, 549] on html "[PERSON_NAME] Clinic Internal Contacts People Marketing Workflows Campaigns Met…" at bounding box center [728, 409] width 1456 height 819
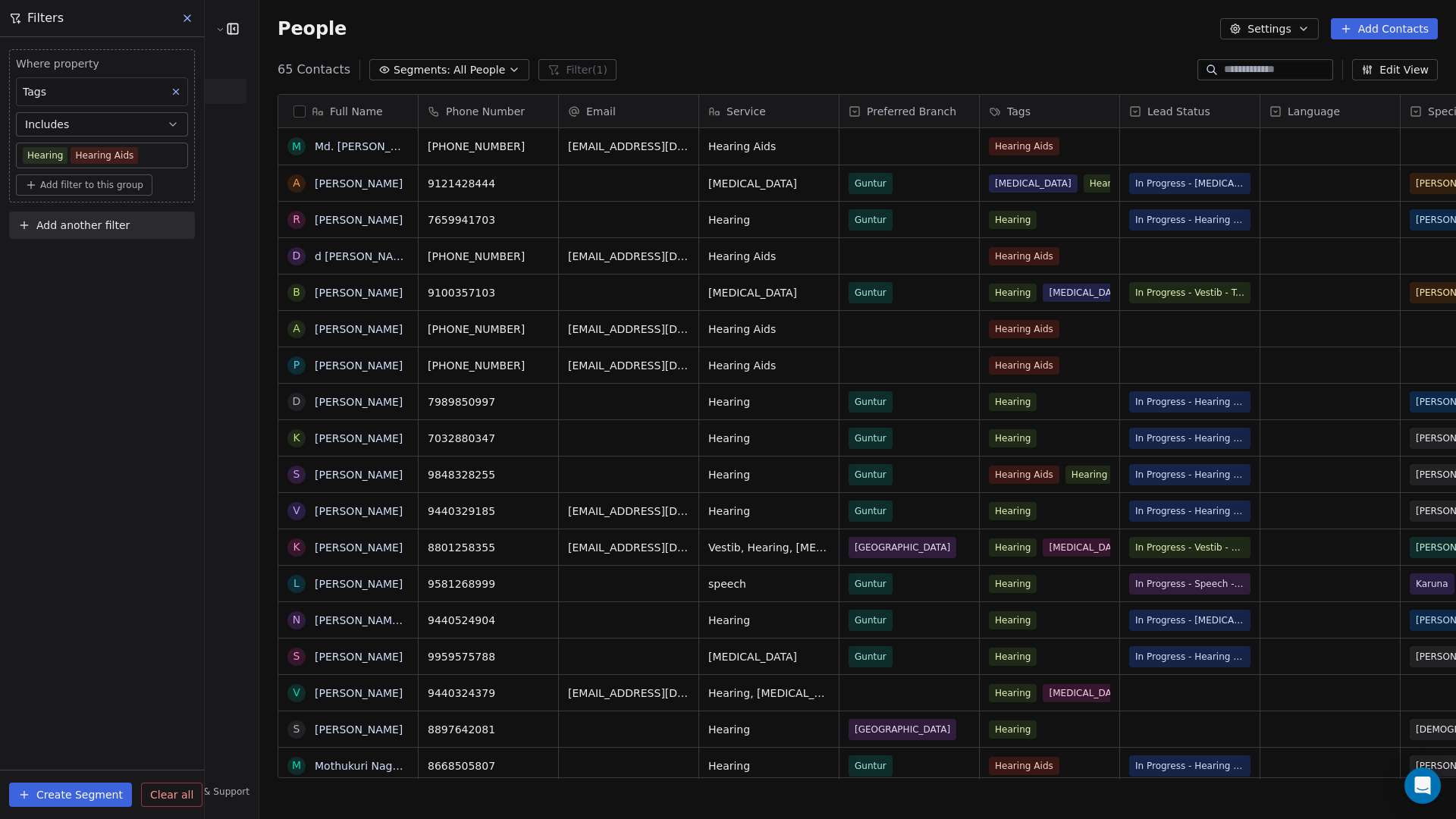
click at [112, 187] on span "Add filter to this group" at bounding box center [92, 185] width 103 height 12
click at [85, 219] on span "Contact properties" at bounding box center [81, 218] width 98 height 16
type input "****"
click at [91, 394] on div "Lead Status" at bounding box center [102, 394] width 140 height 16
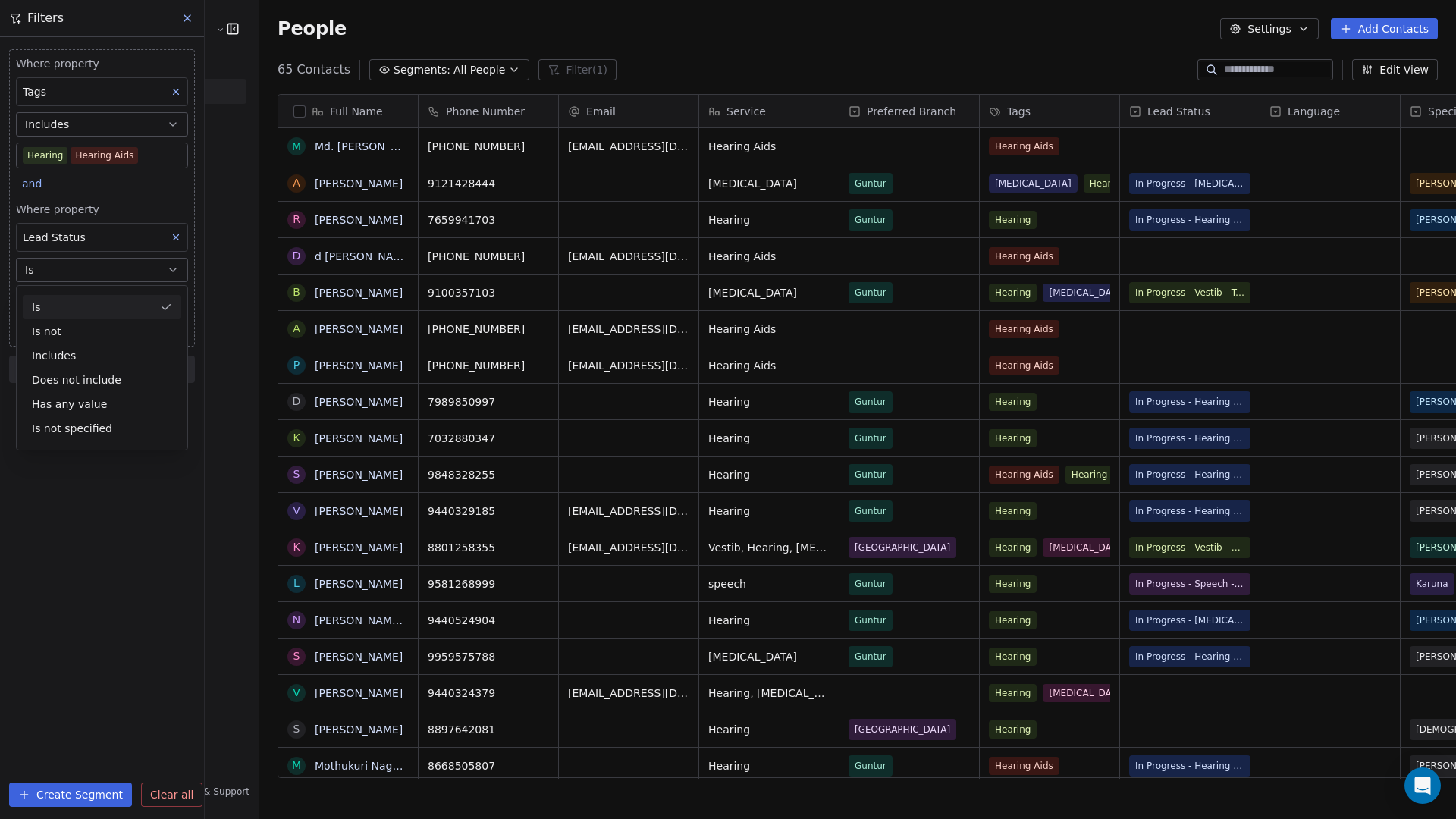
click at [111, 265] on button "Is" at bounding box center [102, 270] width 172 height 24
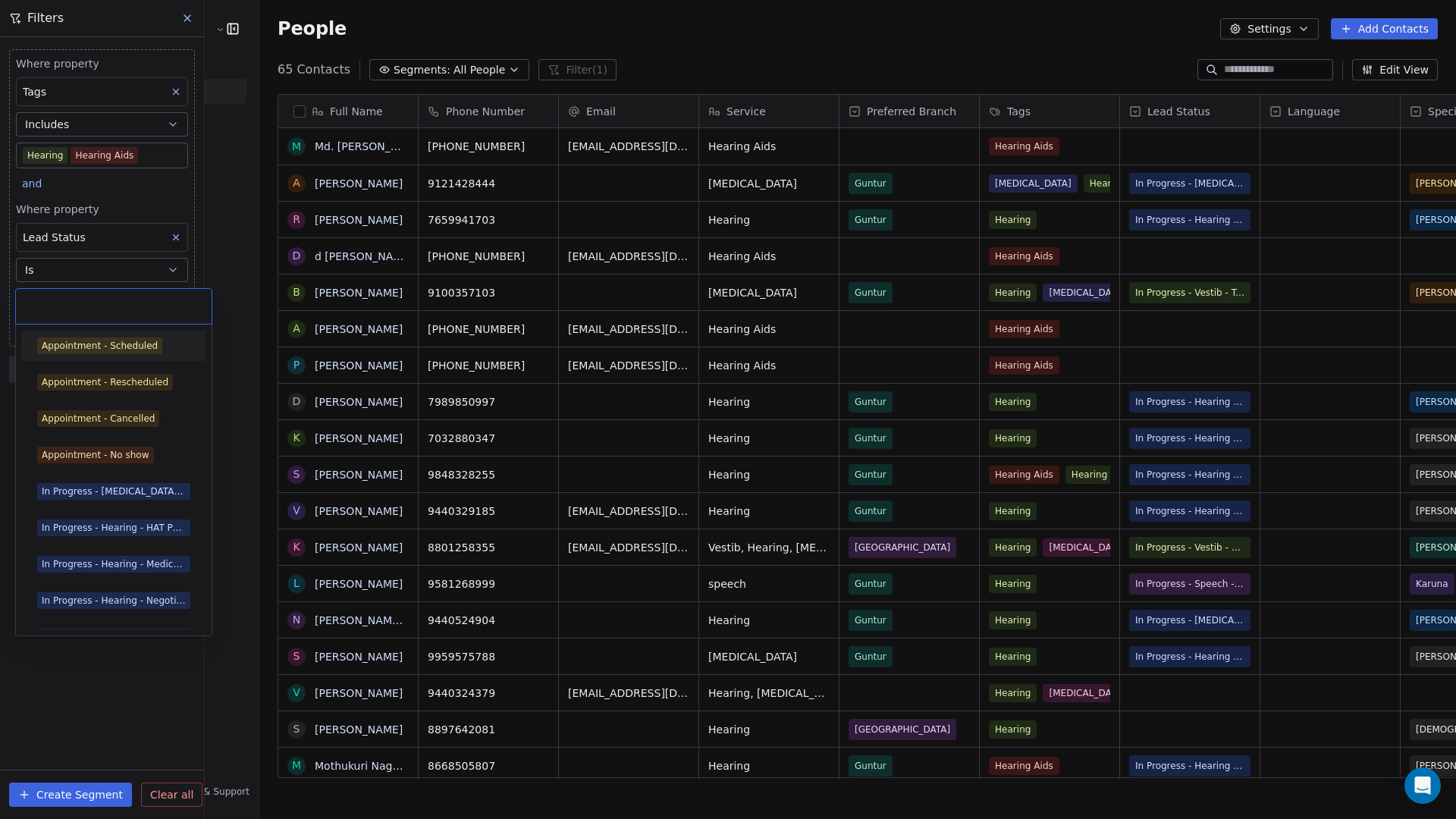
click at [94, 301] on body "[PERSON_NAME] Clinic Internal Contacts People Marketing Workflows Campaigns Met…" at bounding box center [728, 409] width 1456 height 819
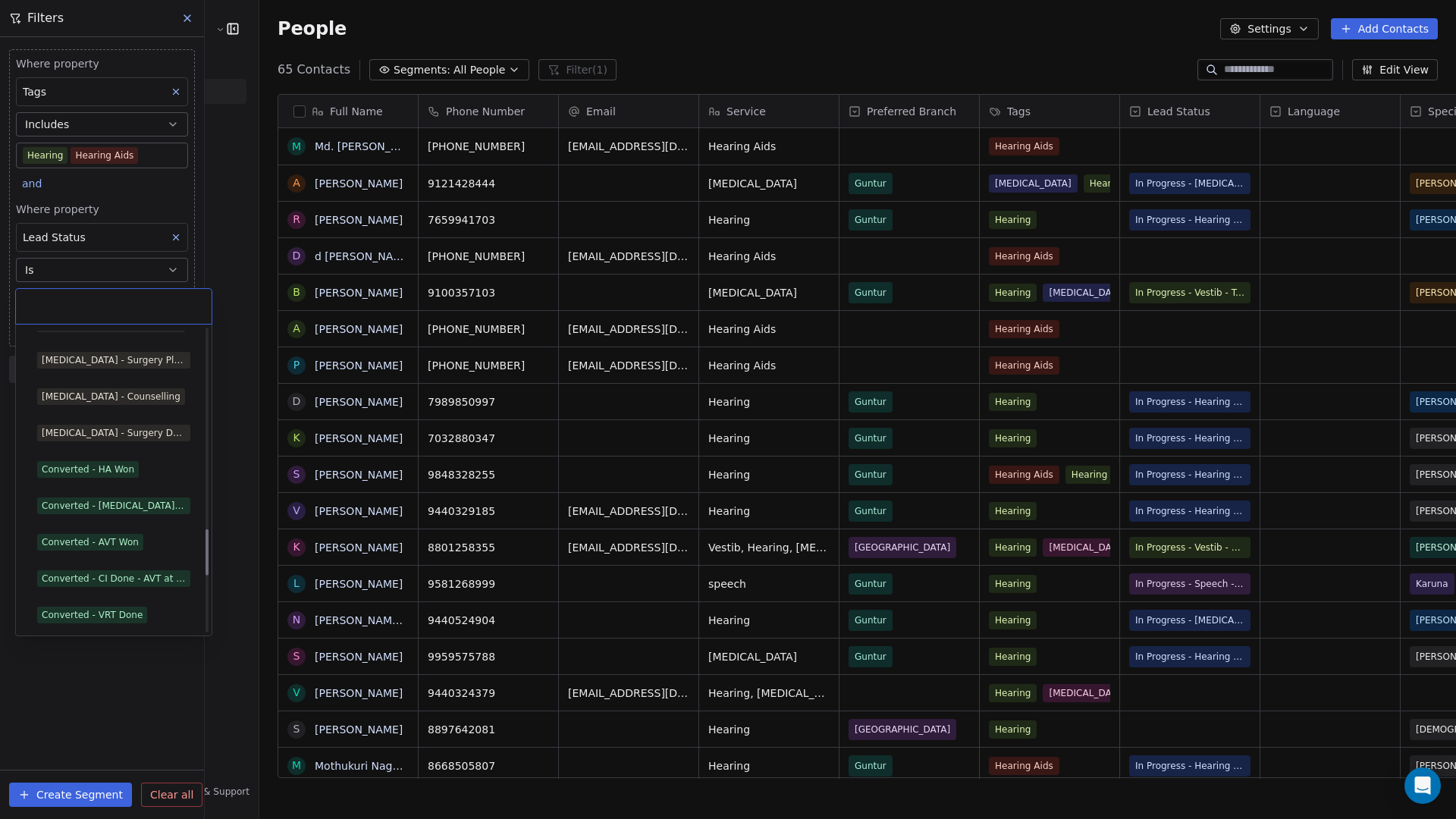
scroll to position [1367, 0]
click at [129, 402] on div "Converted - HA Won" at bounding box center [87, 399] width 92 height 14
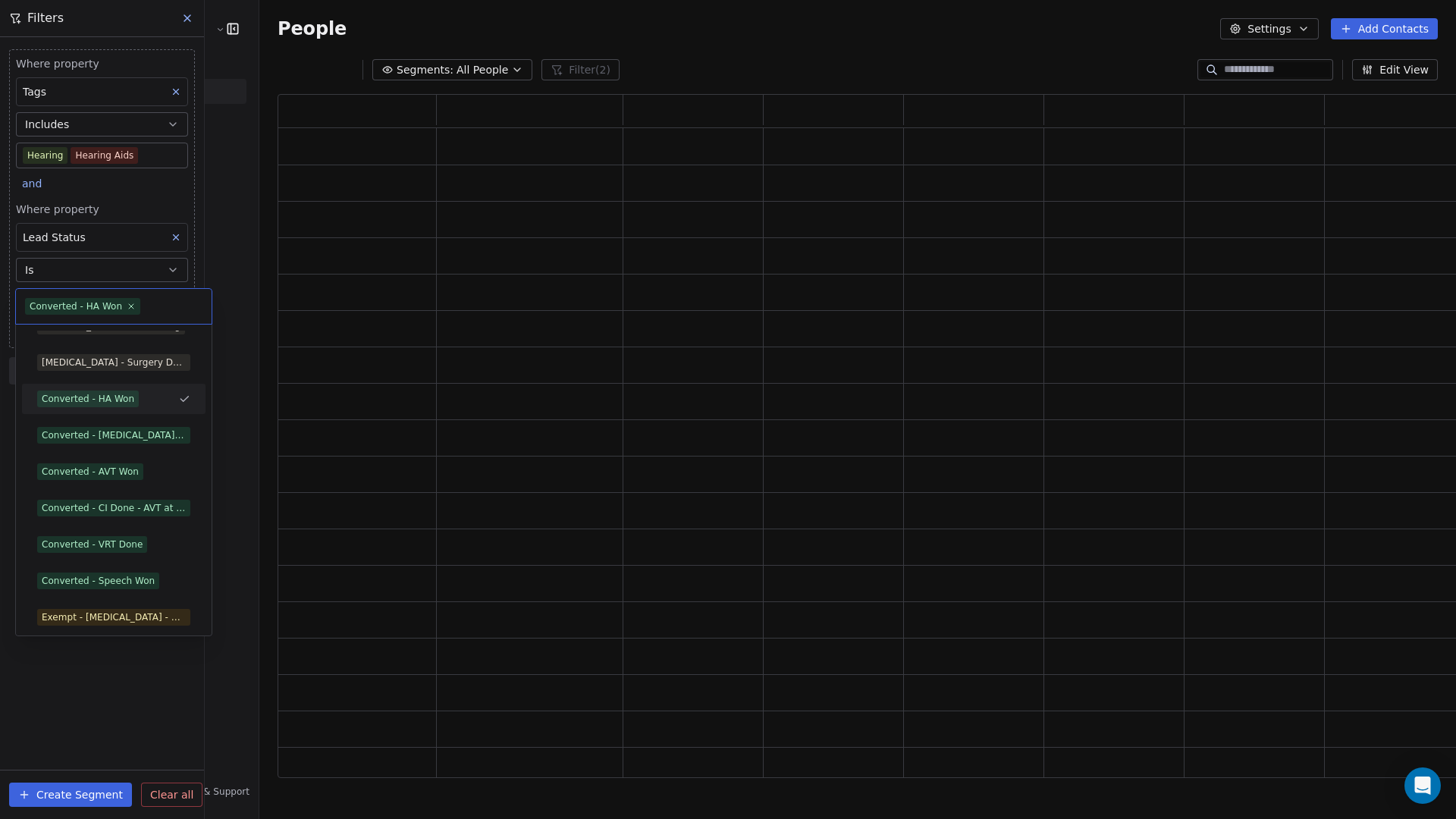
scroll to position [673, 1204]
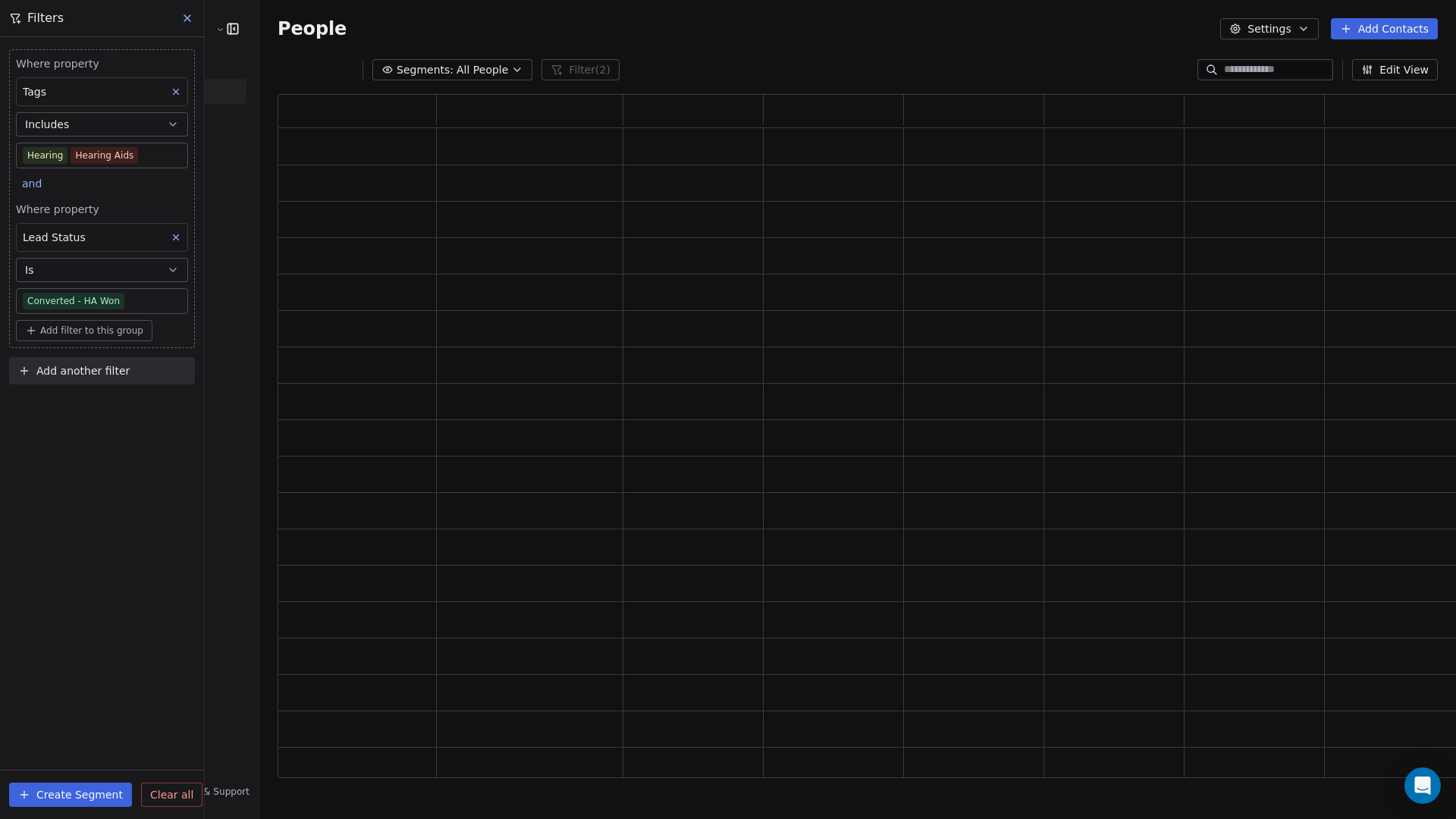
click at [94, 450] on div "Where property Tags Includes Hearing Hearing Aids and Where property Lead Statu…" at bounding box center [102, 428] width 204 height 782
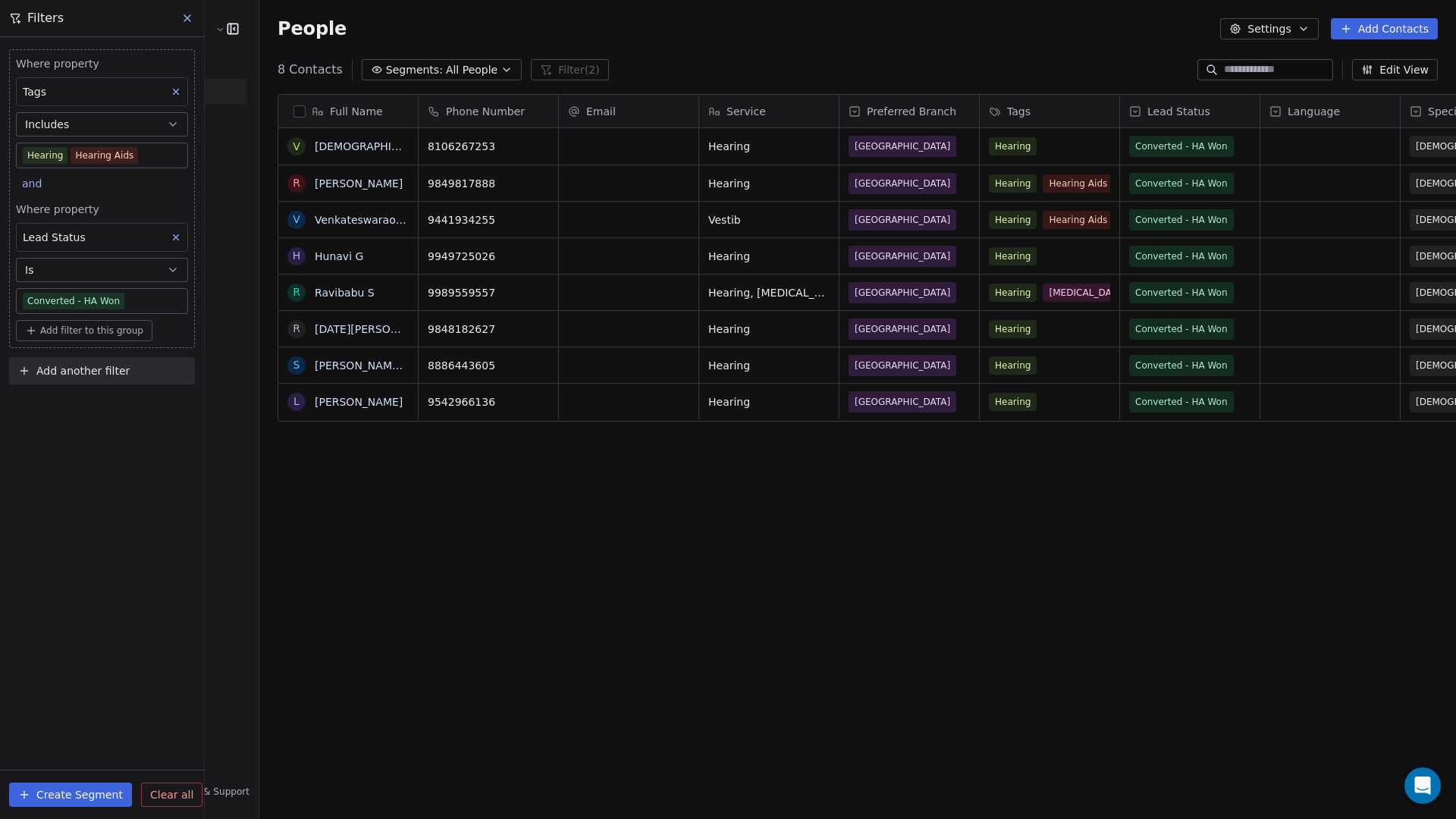
scroll to position [709, 1240]
click at [161, 300] on body "[PERSON_NAME] Clinic Internal Contacts People Marketing Workflows Campaigns Met…" at bounding box center [728, 409] width 1456 height 819
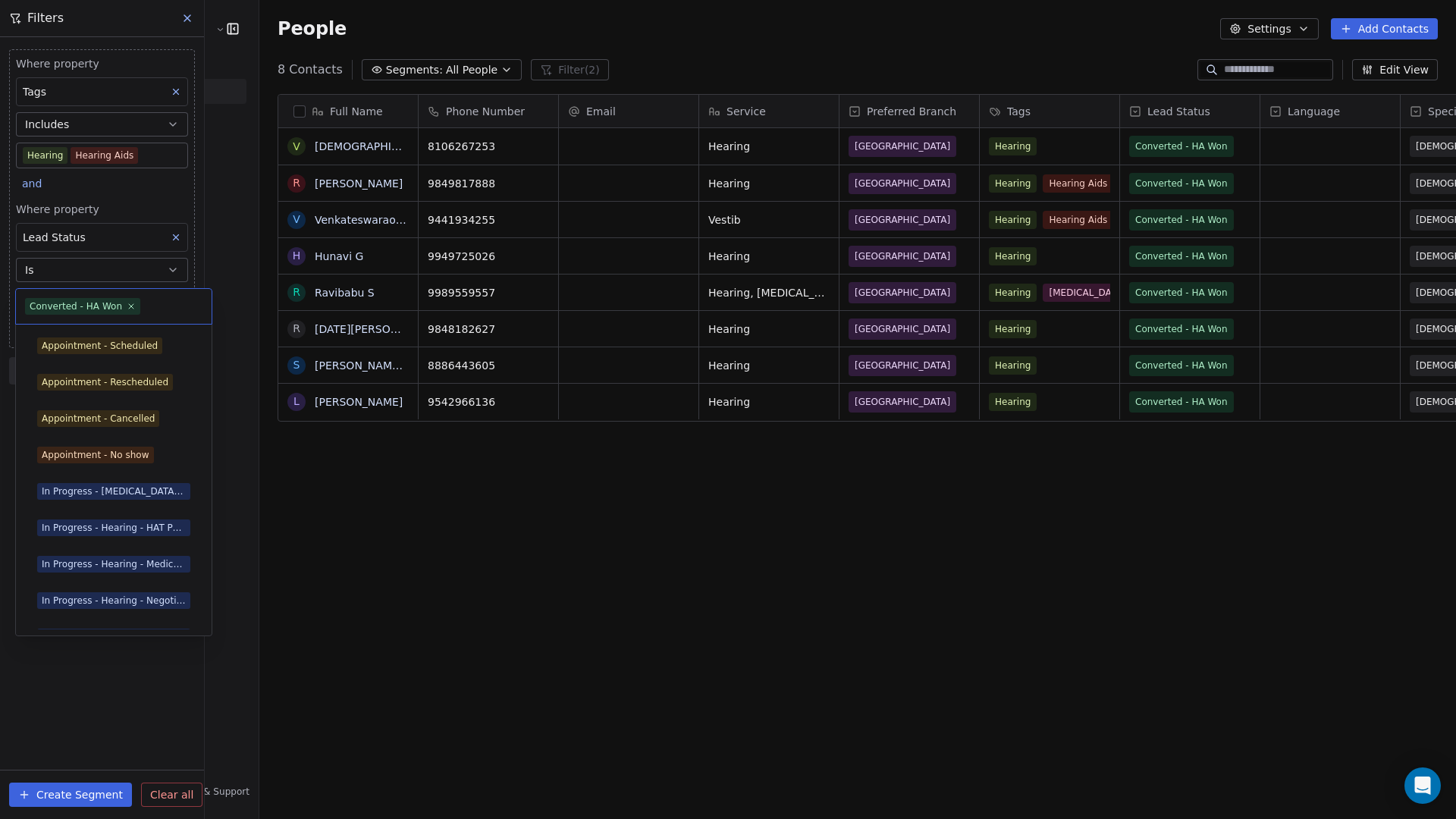
scroll to position [1151, 0]
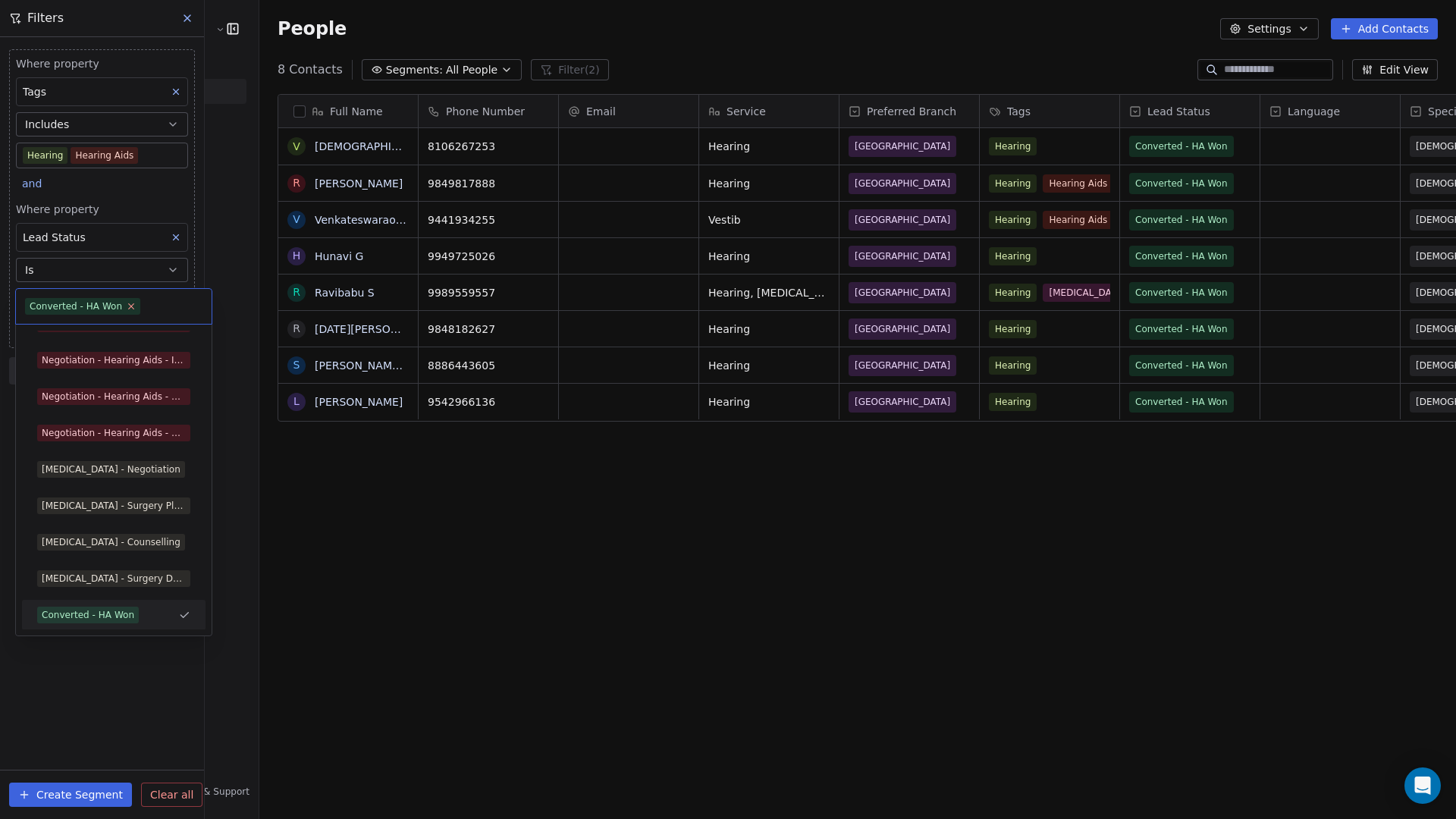
click at [127, 307] on icon at bounding box center [131, 306] width 9 height 9
click at [106, 665] on html "[PERSON_NAME] Clinic Internal Contacts People Marketing Workflows Campaigns Met…" at bounding box center [728, 409] width 1456 height 819
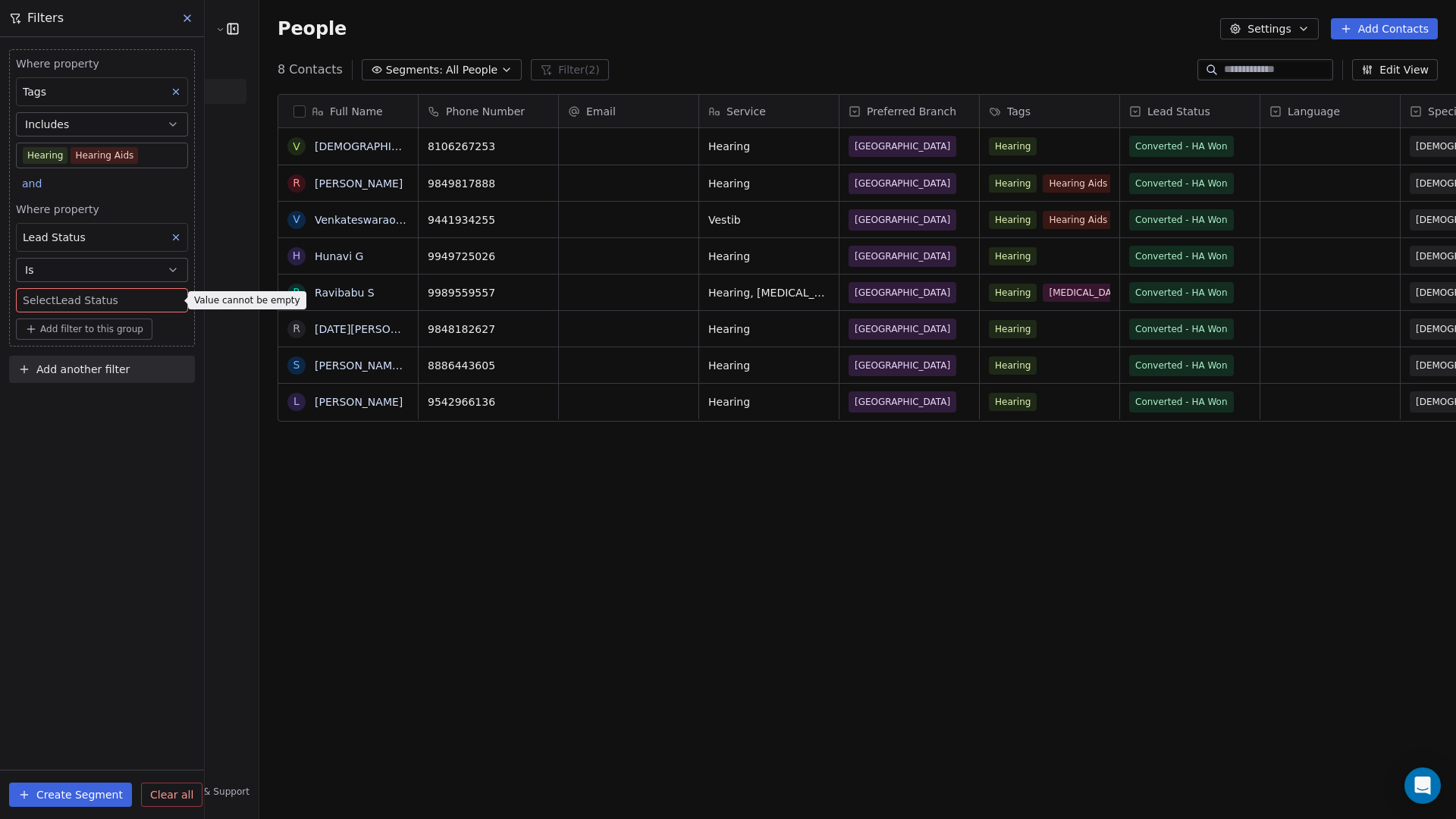
click at [105, 590] on div "Where property Tags Includes Hearing Hearing Aids and Where property Lead Statu…" at bounding box center [102, 428] width 204 height 782
click at [72, 488] on div "Where property Tags Includes Hearing Hearing Aids and Where property Lead Statu…" at bounding box center [102, 428] width 204 height 782
click at [73, 488] on div "Where property Tags Includes Hearing Hearing Aids and Where property Lead Statu…" at bounding box center [102, 428] width 204 height 782
click at [98, 295] on body "[PERSON_NAME] Clinic Internal Contacts People Marketing Workflows Campaigns Met…" at bounding box center [728, 409] width 1456 height 819
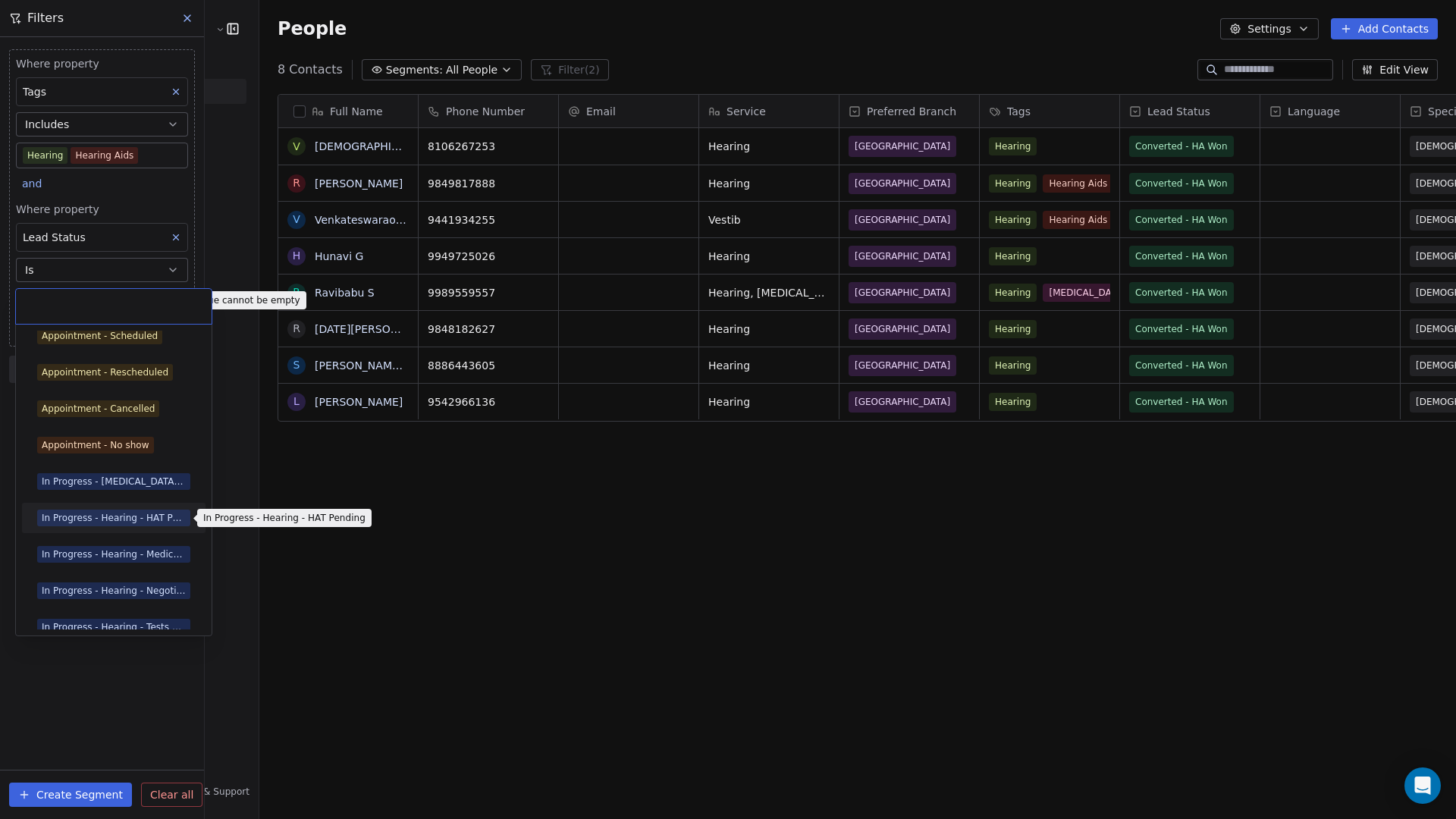
scroll to position [20, 0]
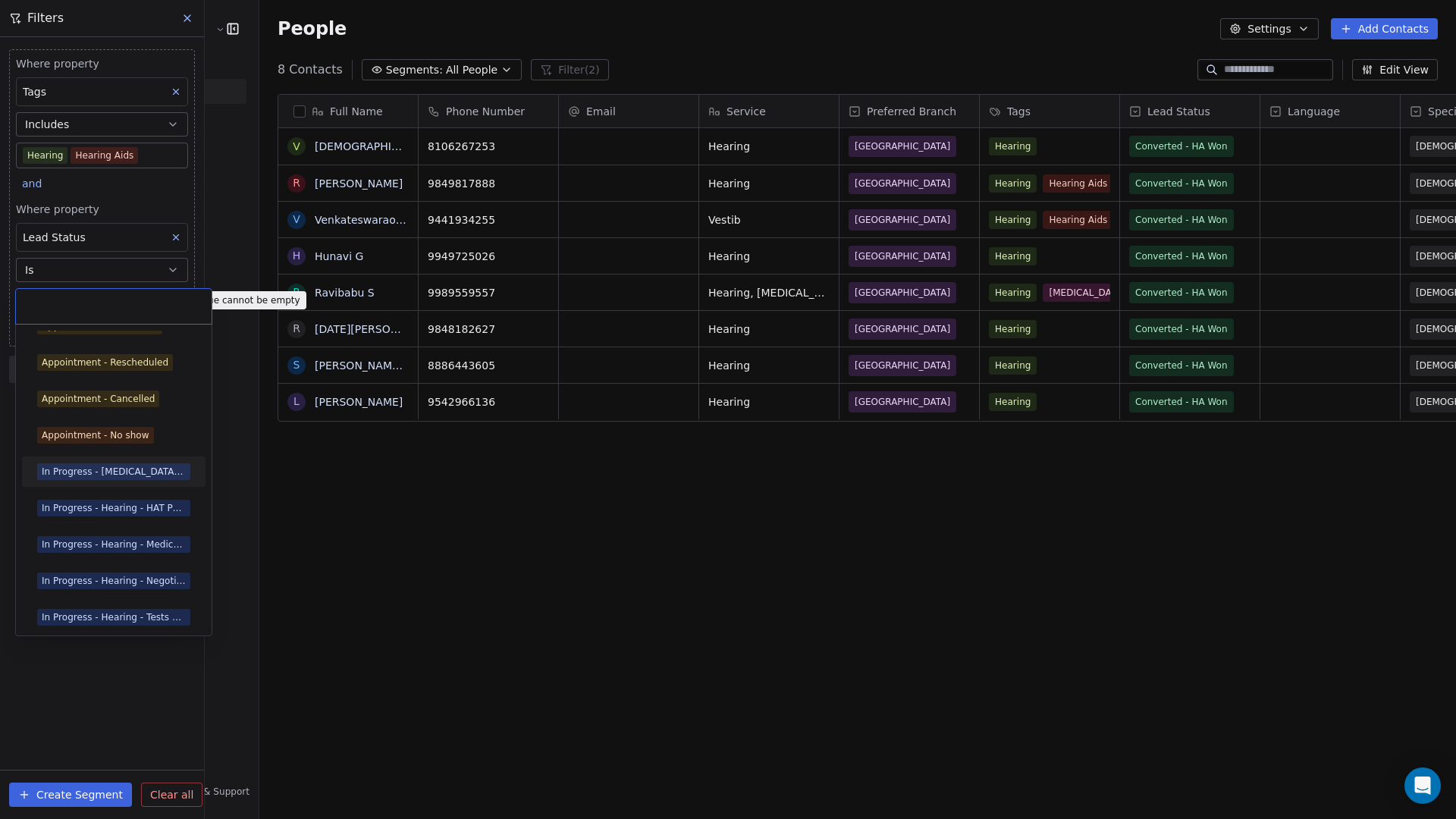
click at [134, 465] on div "In Progress - [MEDICAL_DATA] Pending" at bounding box center [113, 472] width 144 height 14
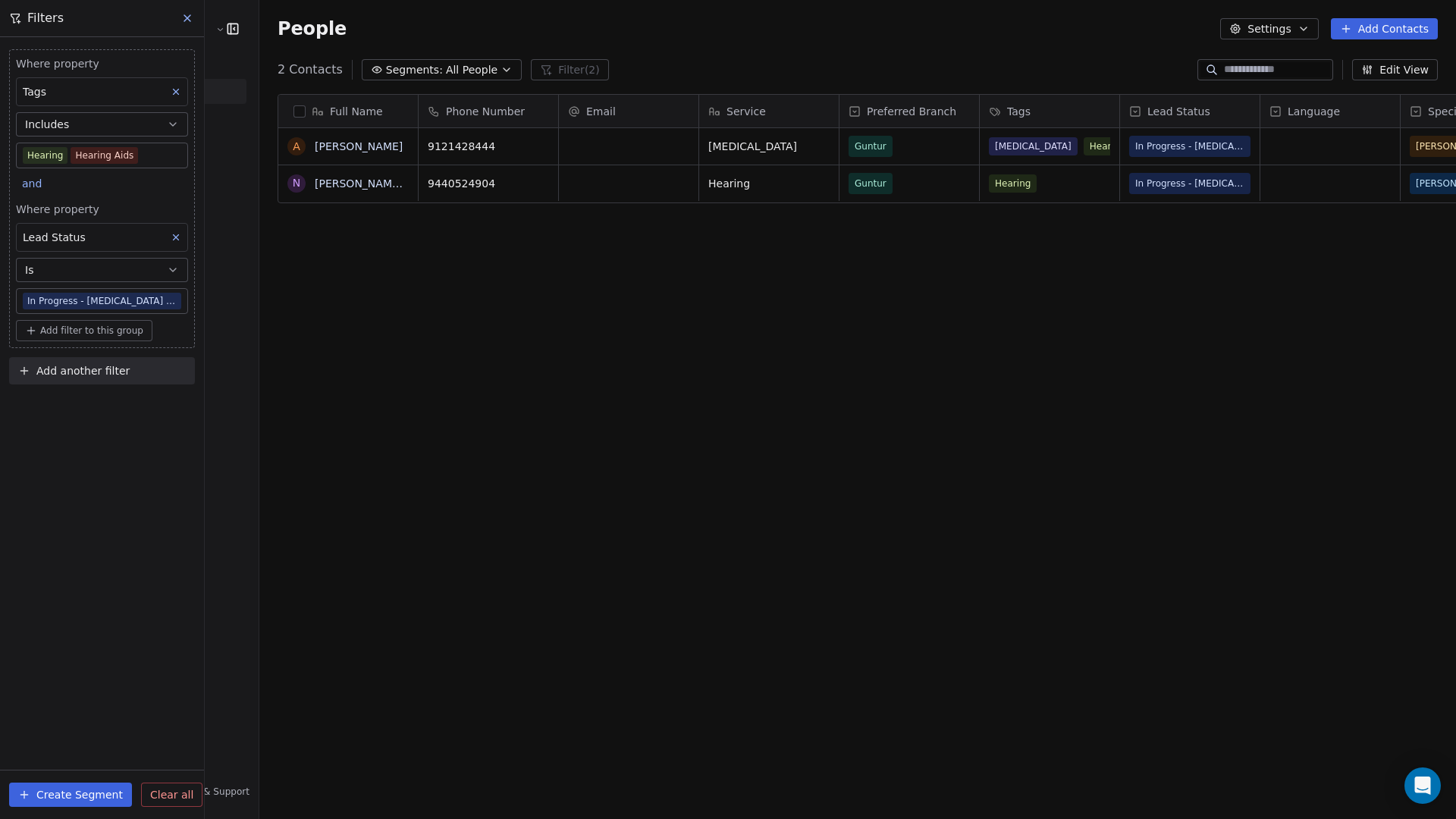
scroll to position [709, 1240]
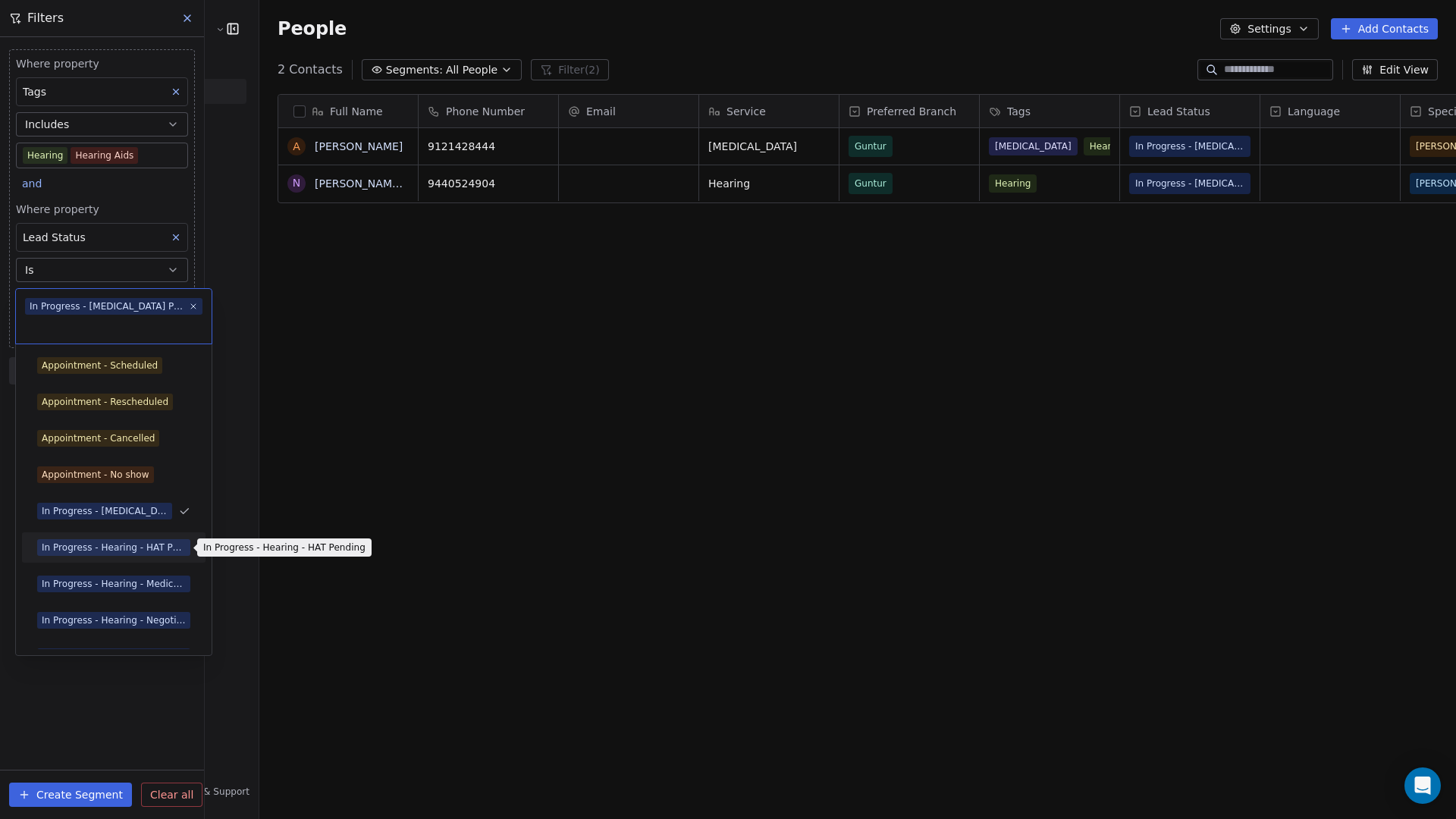
click at [160, 552] on div "In Progress - Hearing - HAT Pending" at bounding box center [113, 548] width 144 height 14
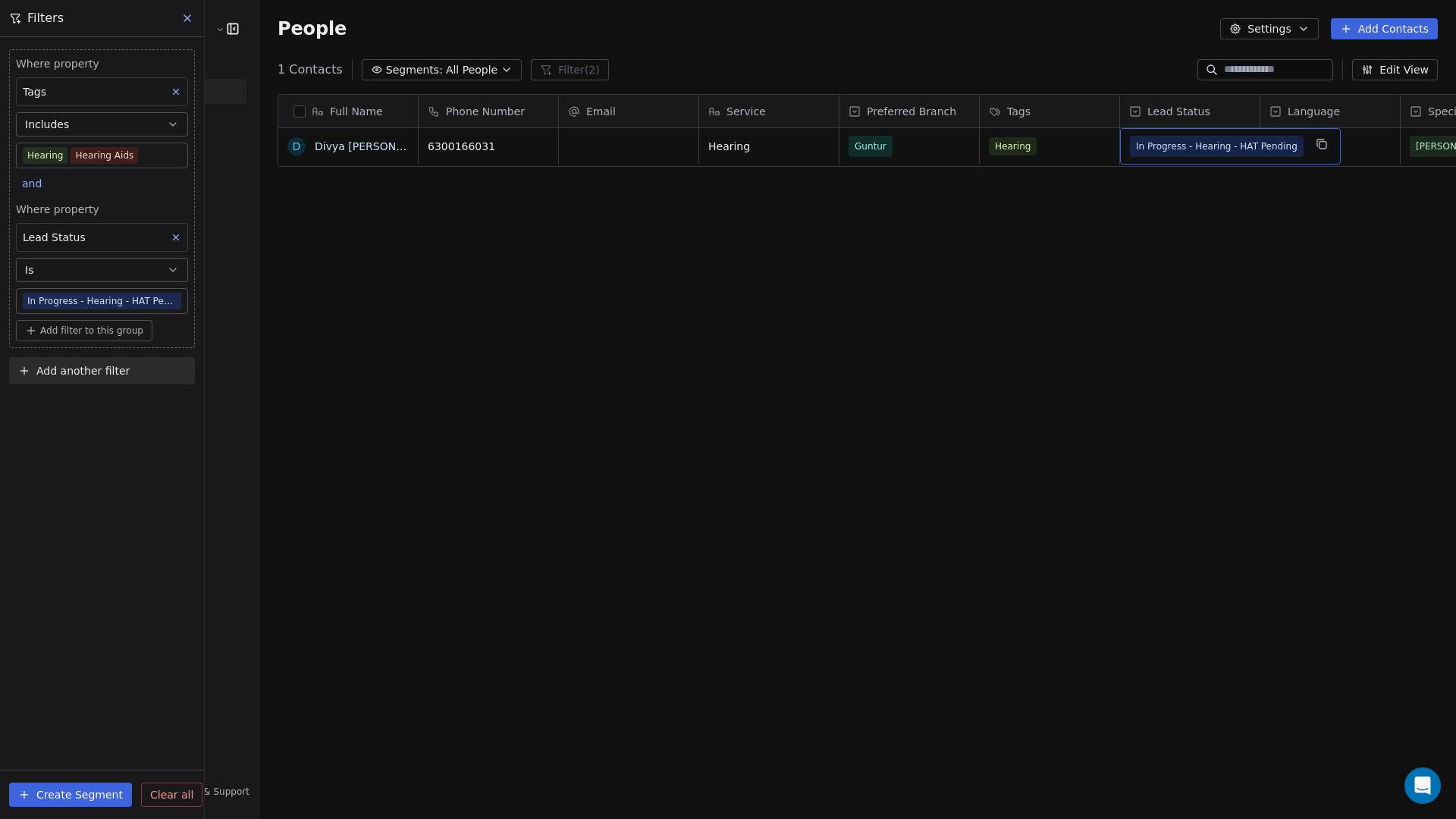
click at [750, 292] on div "Full Name D [PERSON_NAME] [PERSON_NAME] Phone Number Email Service Preferred Br…" at bounding box center [858, 442] width 1197 height 721
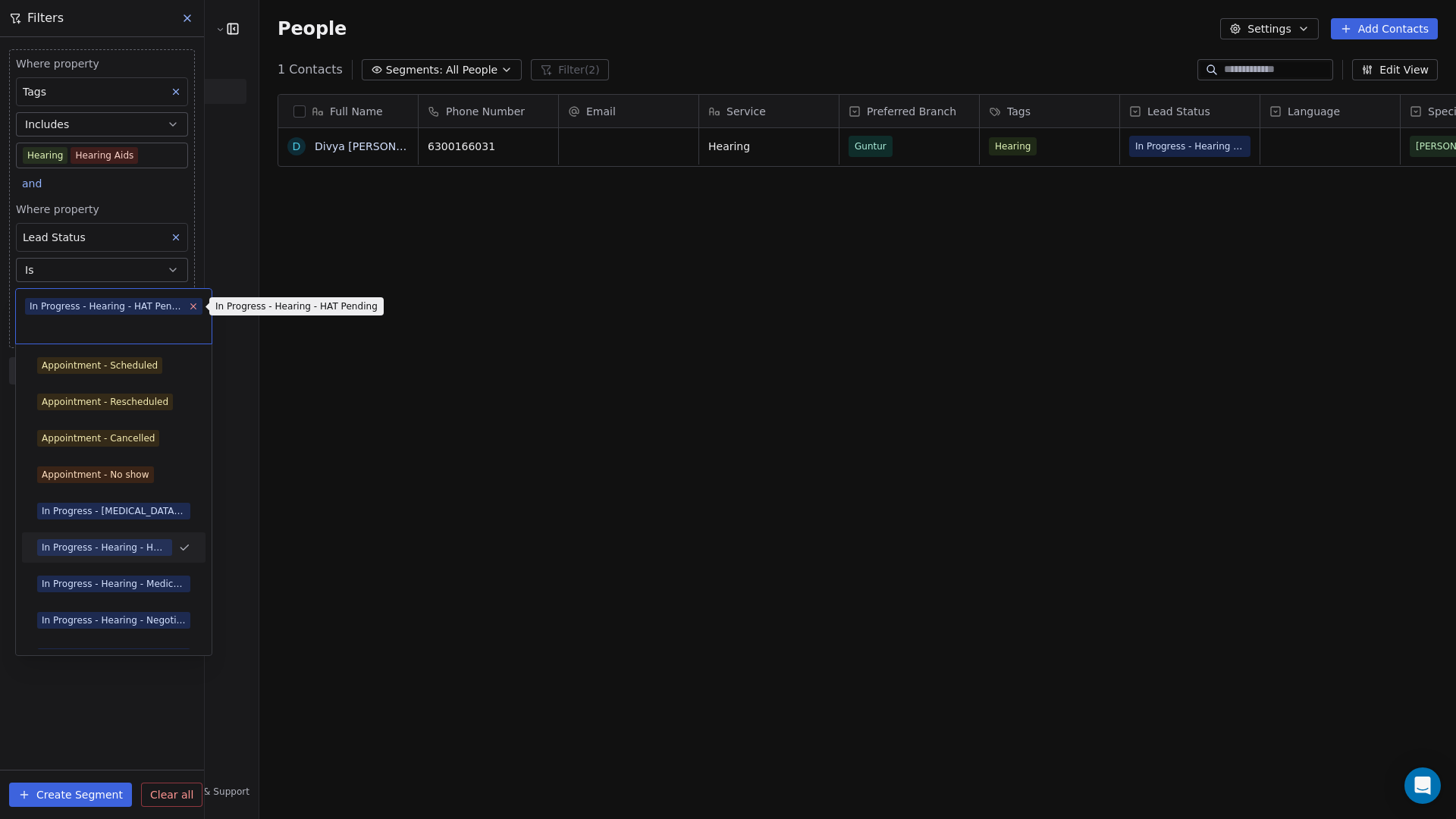
click at [192, 307] on icon at bounding box center [194, 307] width 5 height 5
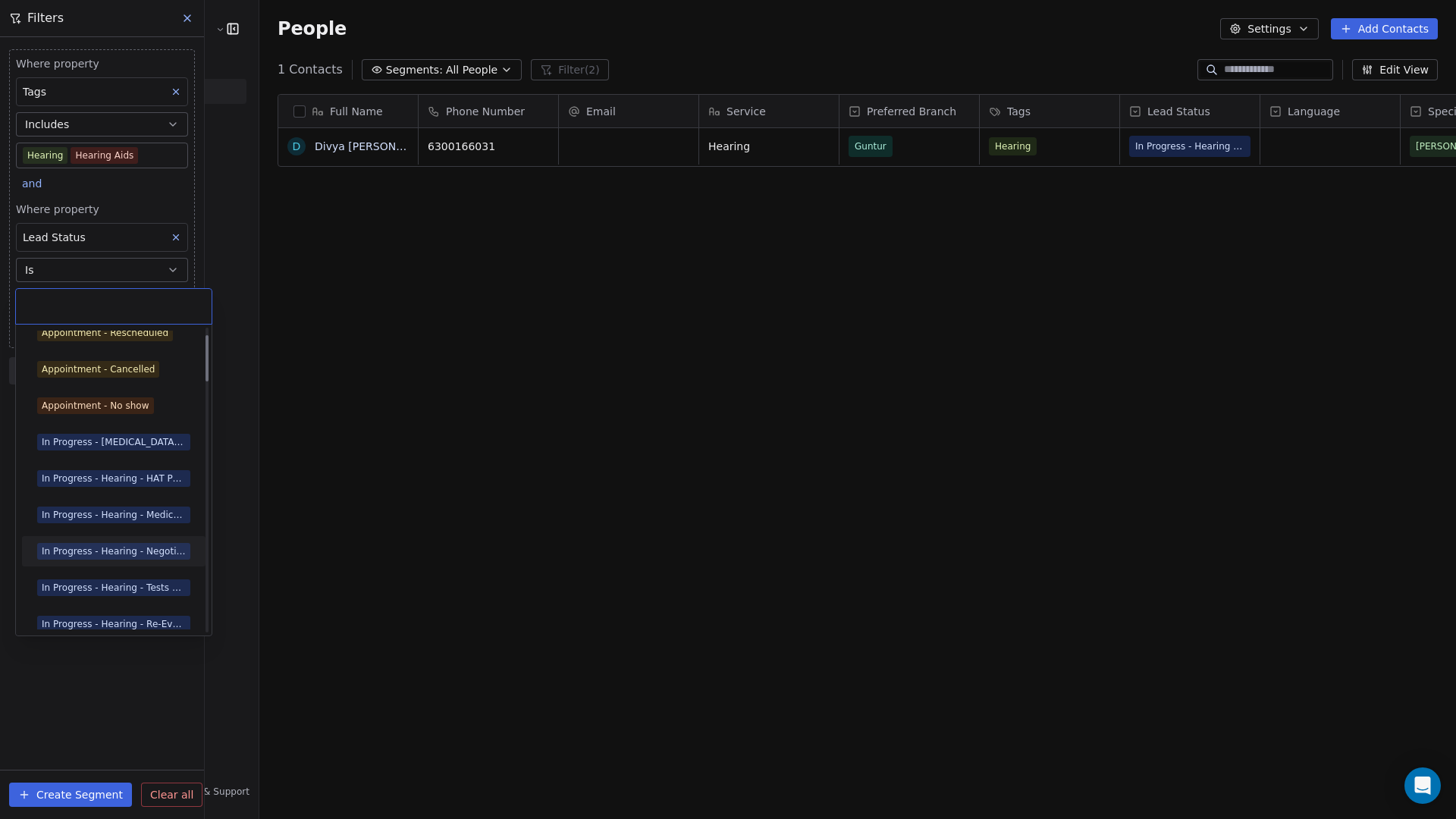
scroll to position [59, 0]
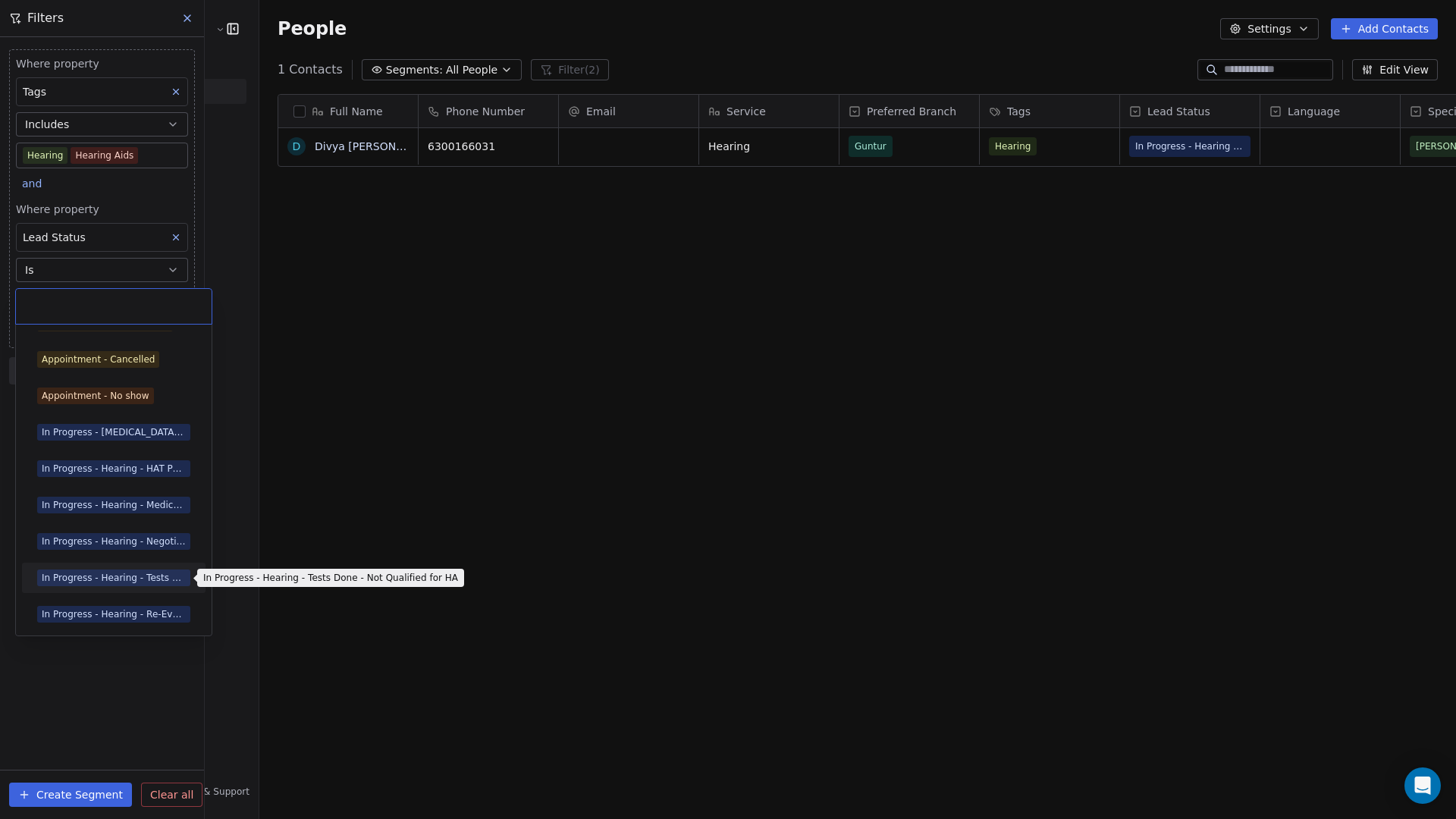
click at [146, 573] on div "In Progress - Hearing - Tests Done - Not Qualified for HA" at bounding box center [113, 578] width 144 height 14
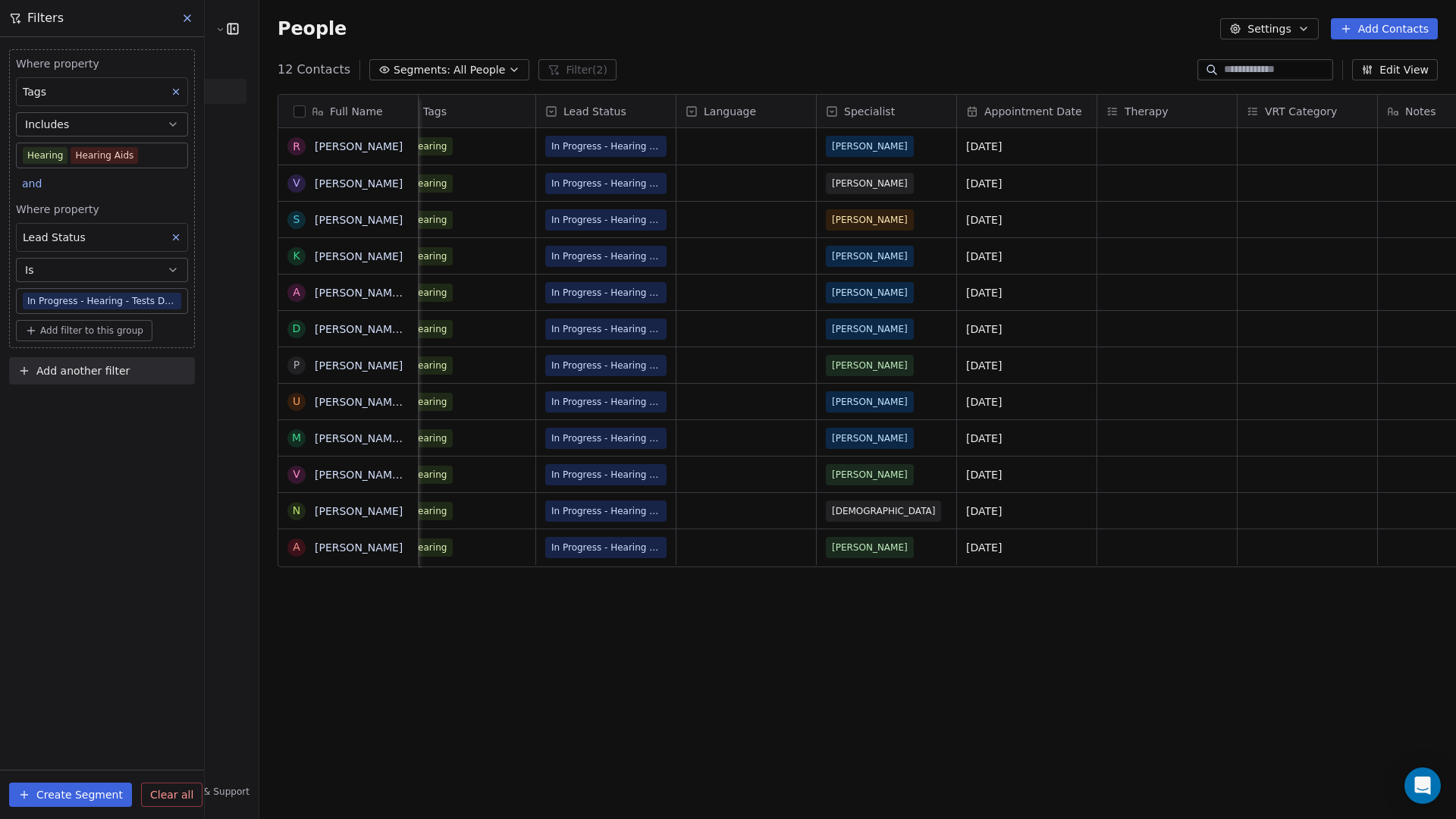
scroll to position [0, 576]
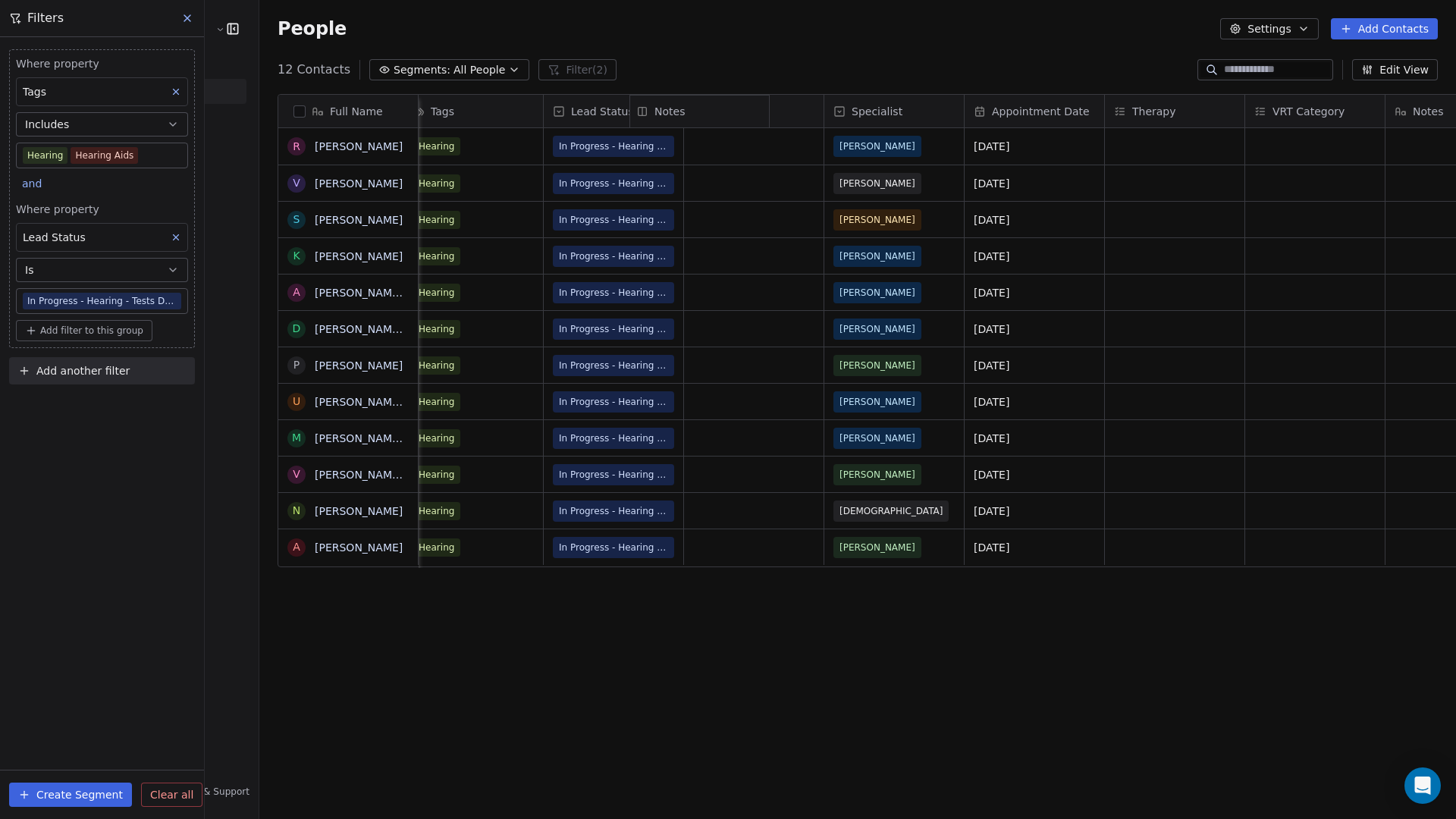
drag, startPoint x: 1374, startPoint y: 113, endPoint x: 672, endPoint y: 125, distance: 702.1
click at [672, 125] on div "Full Name R [PERSON_NAME] V [PERSON_NAME] S [PERSON_NAME] K Krishna sahasra A […" at bounding box center [884, 332] width 1213 height 474
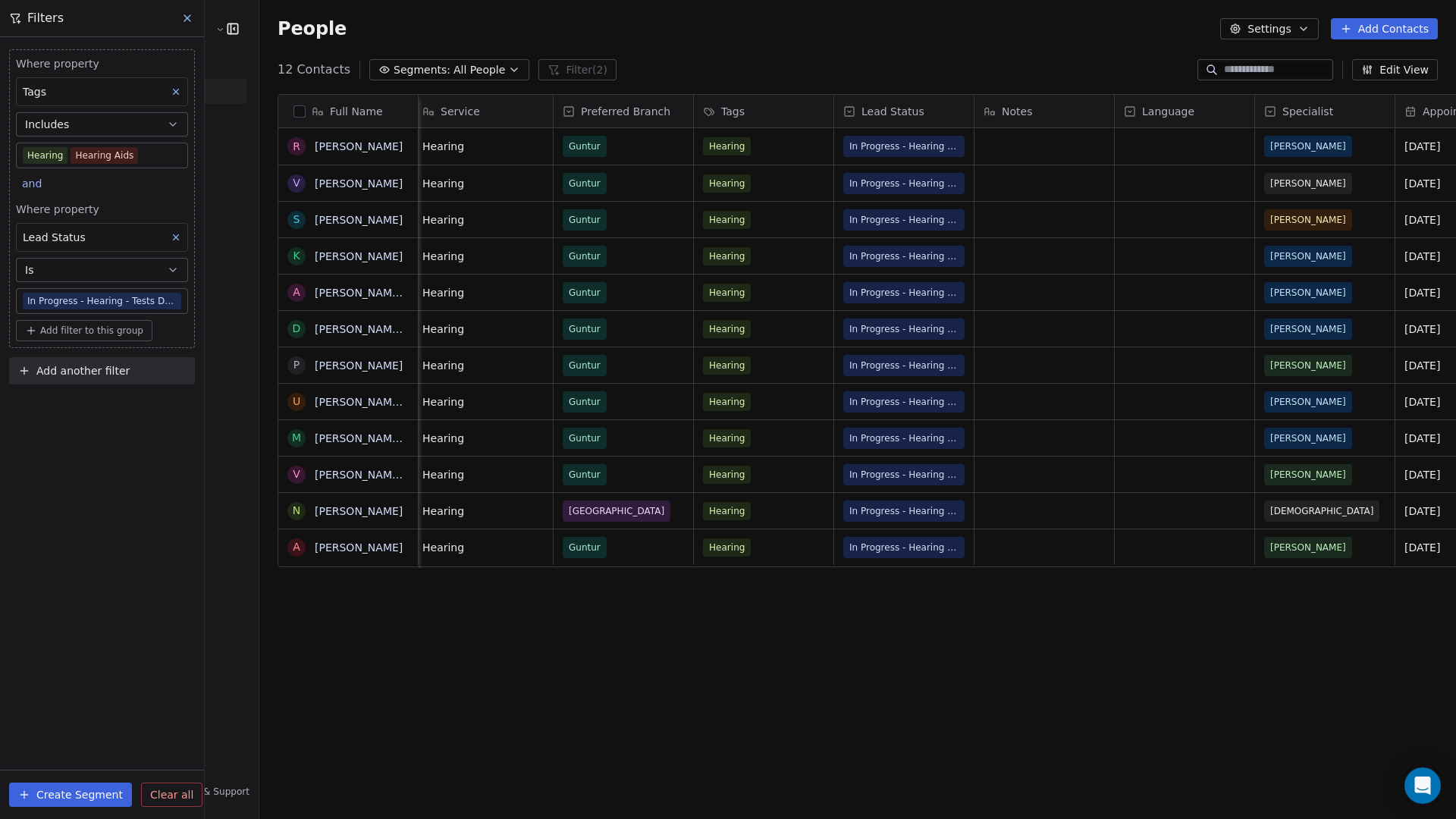
scroll to position [0, 246]
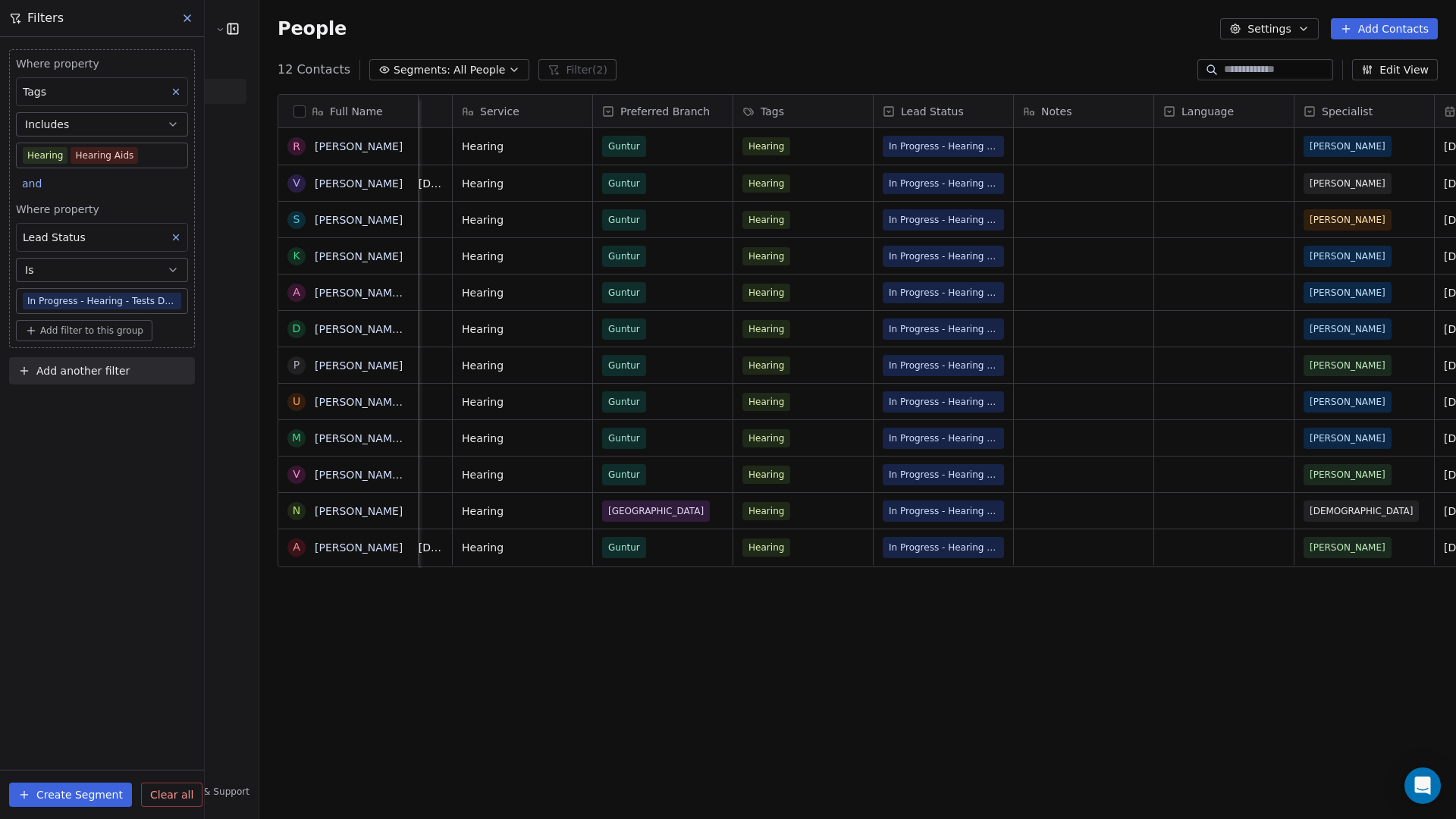
click at [1131, 79] on button "Edit View" at bounding box center [1395, 70] width 86 height 22
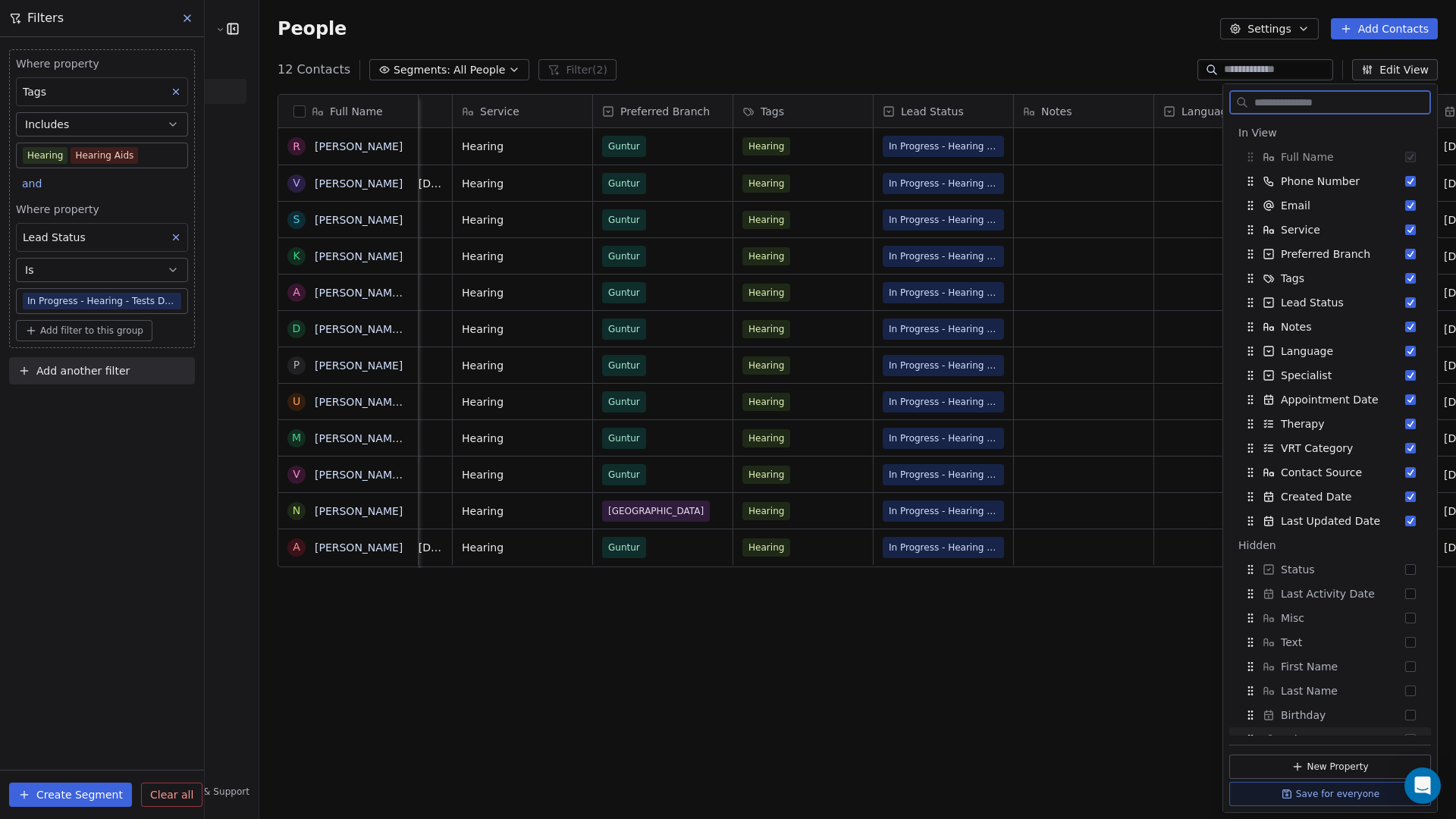
click at [1131, 703] on button "Save for everyone" at bounding box center [1329, 794] width 201 height 24
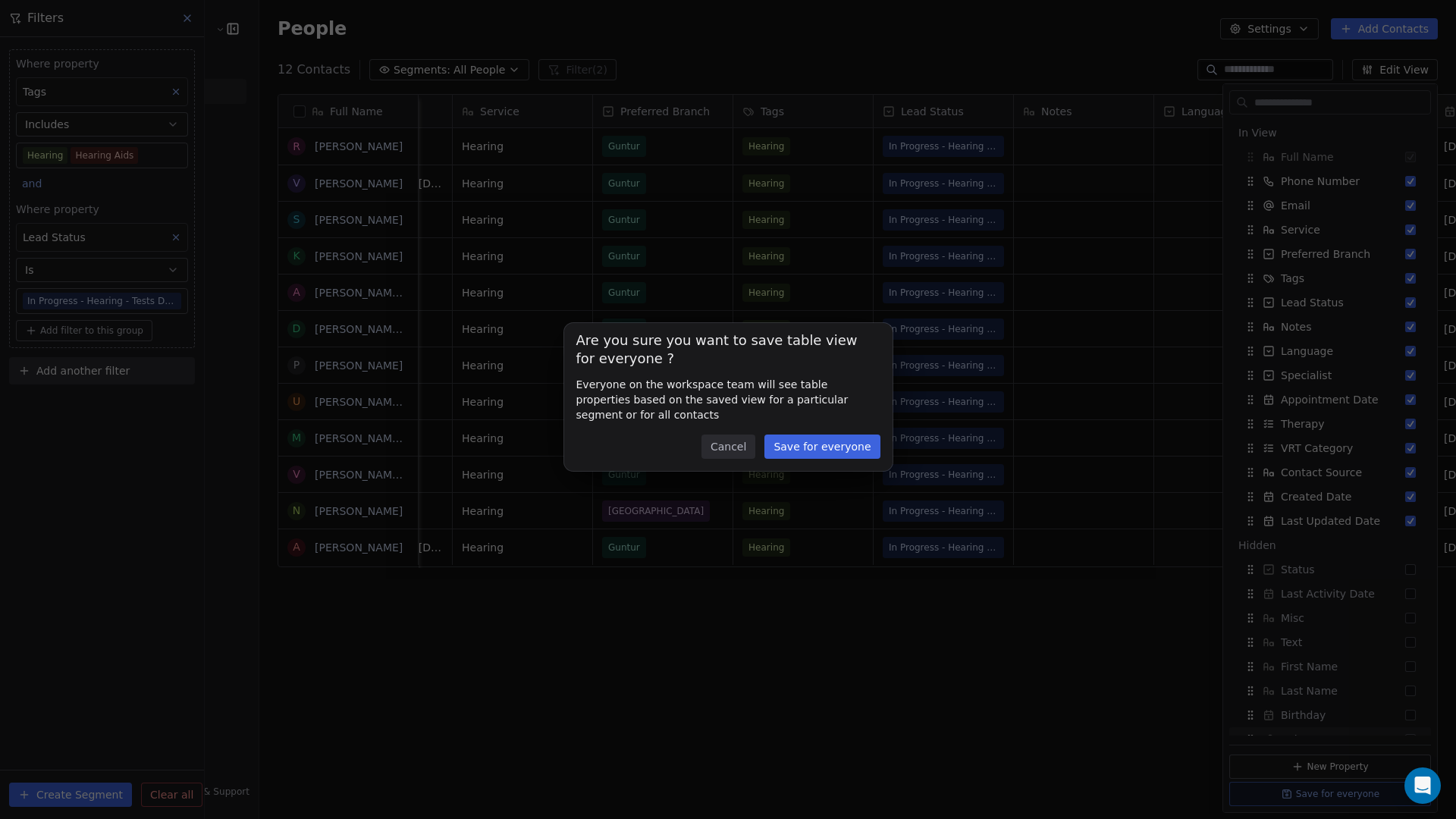
click at [848, 445] on button "Save for everyone" at bounding box center [822, 447] width 115 height 24
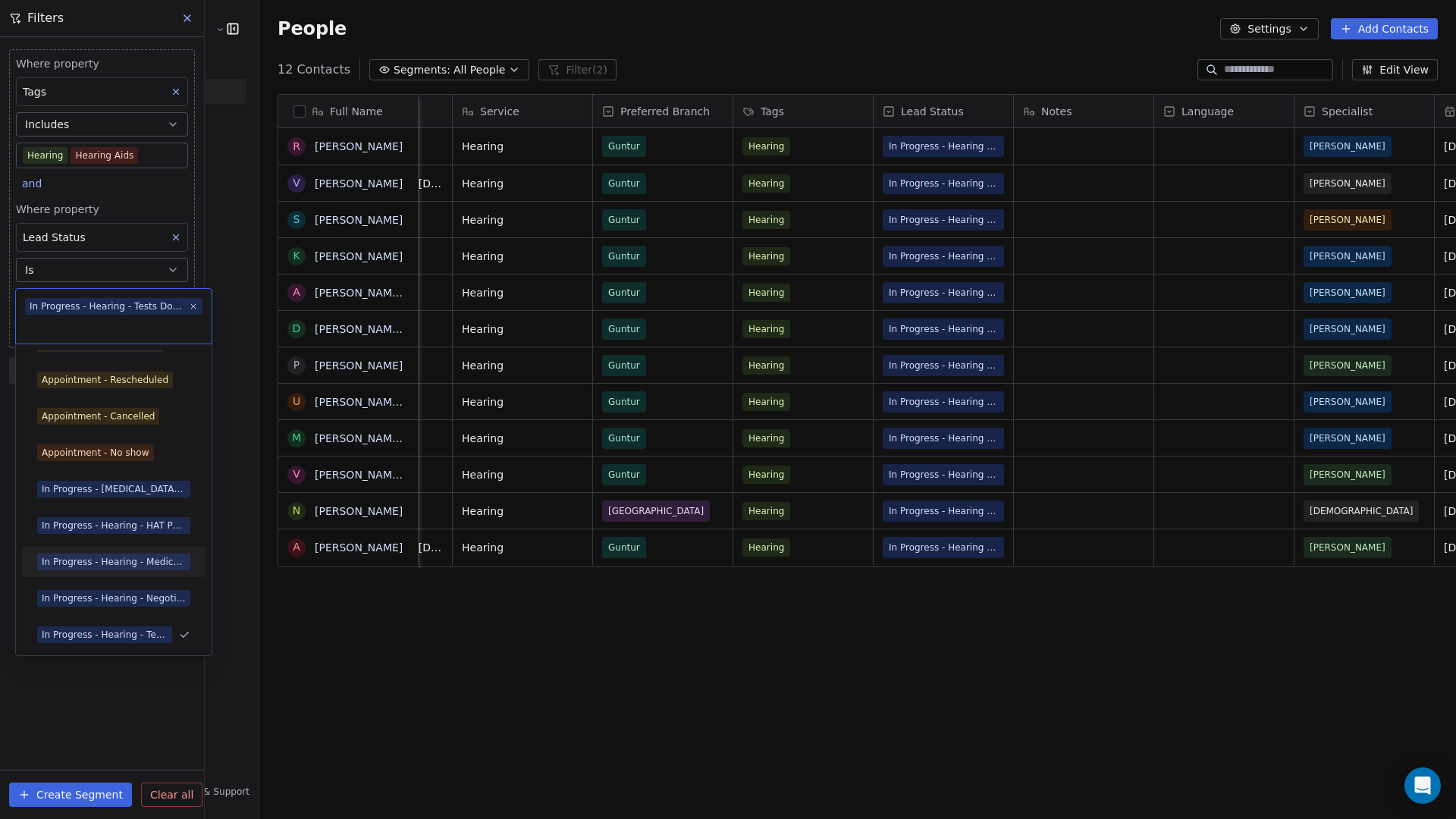
scroll to position [41, 0]
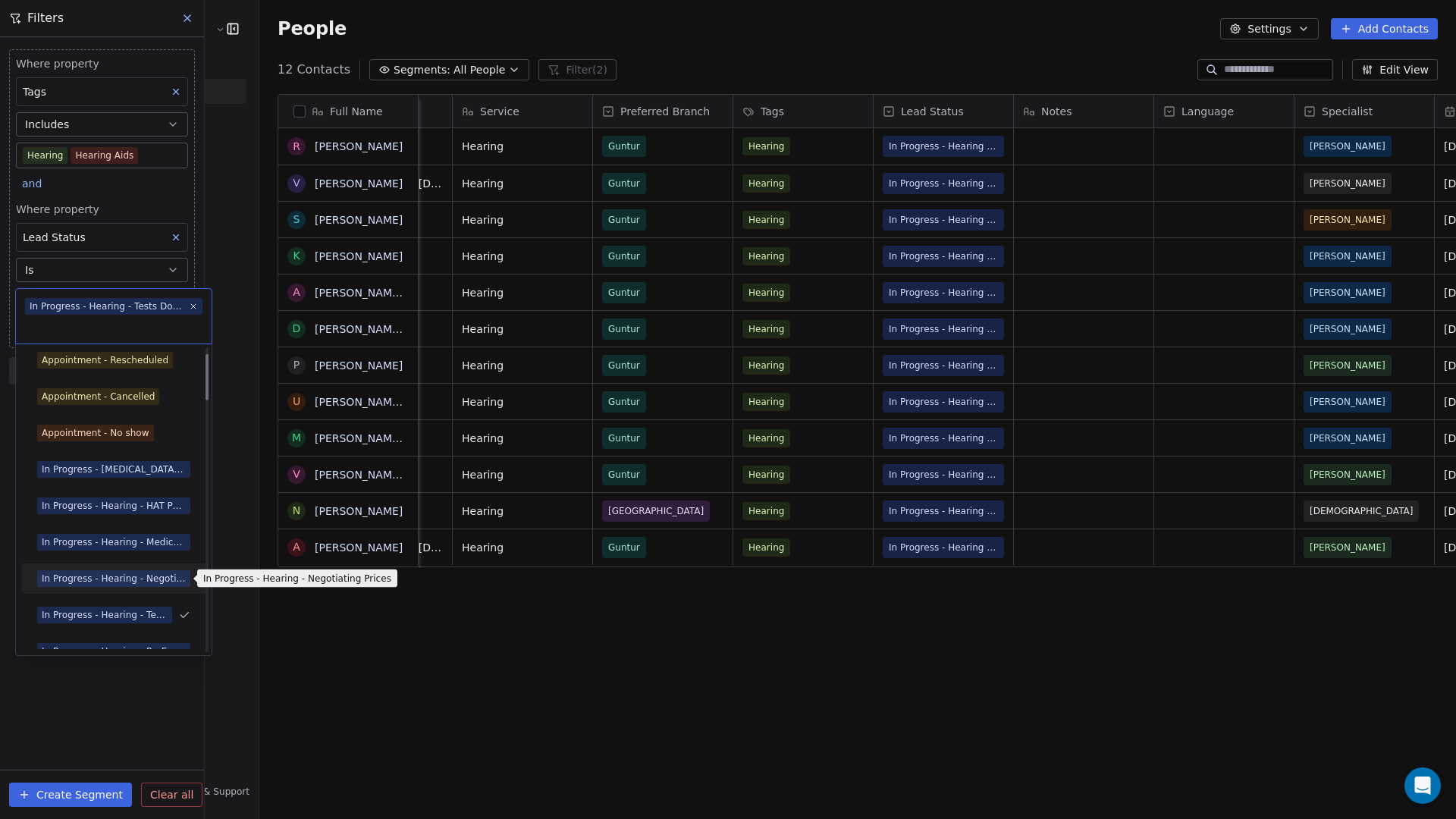
click at [155, 579] on div "In Progress - Hearing - Negotiating Prices" at bounding box center [113, 579] width 144 height 14
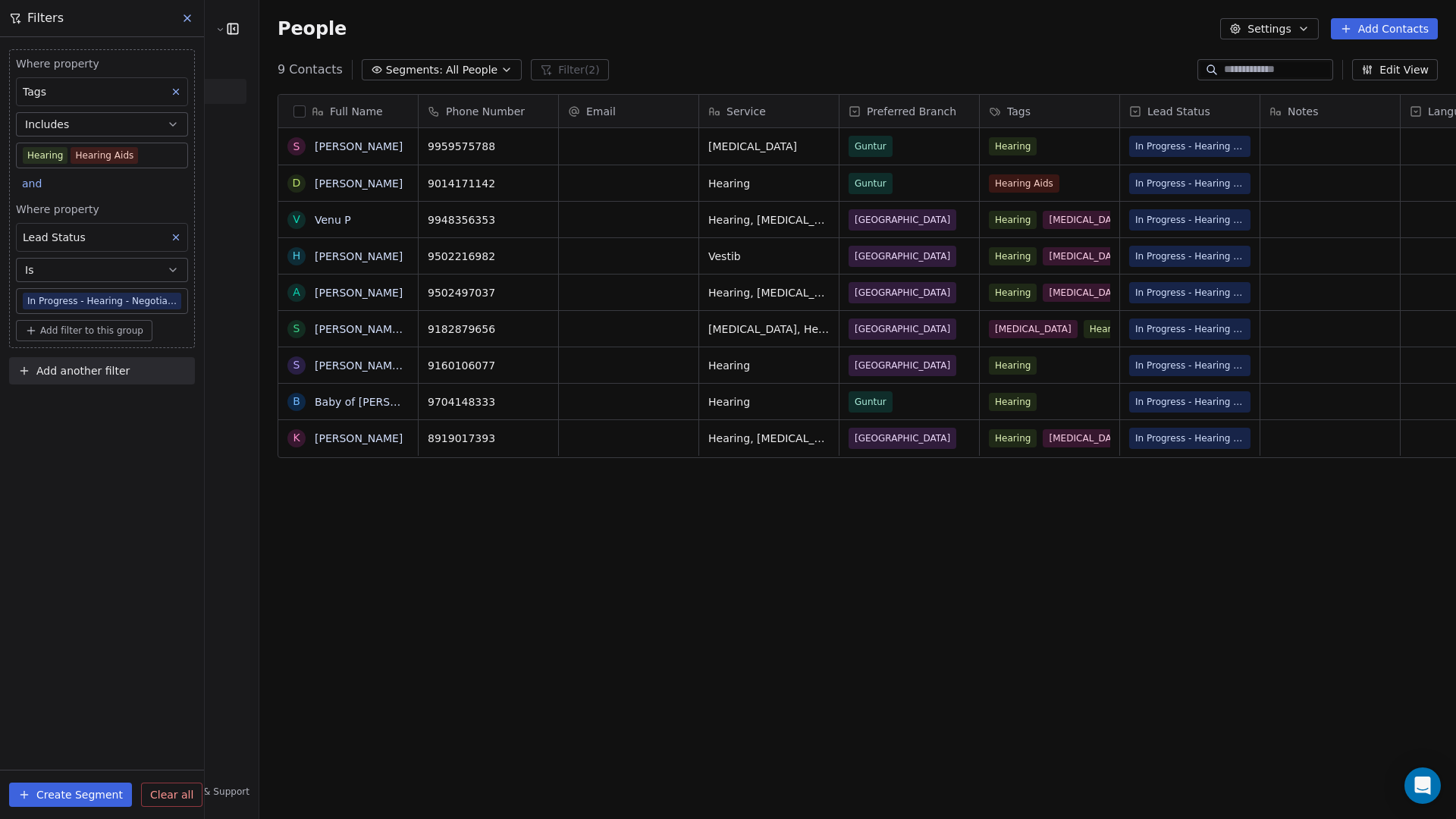
scroll to position [709, 1240]
click at [1046, 51] on div "People Settings Add Contacts" at bounding box center [858, 28] width 1197 height 58
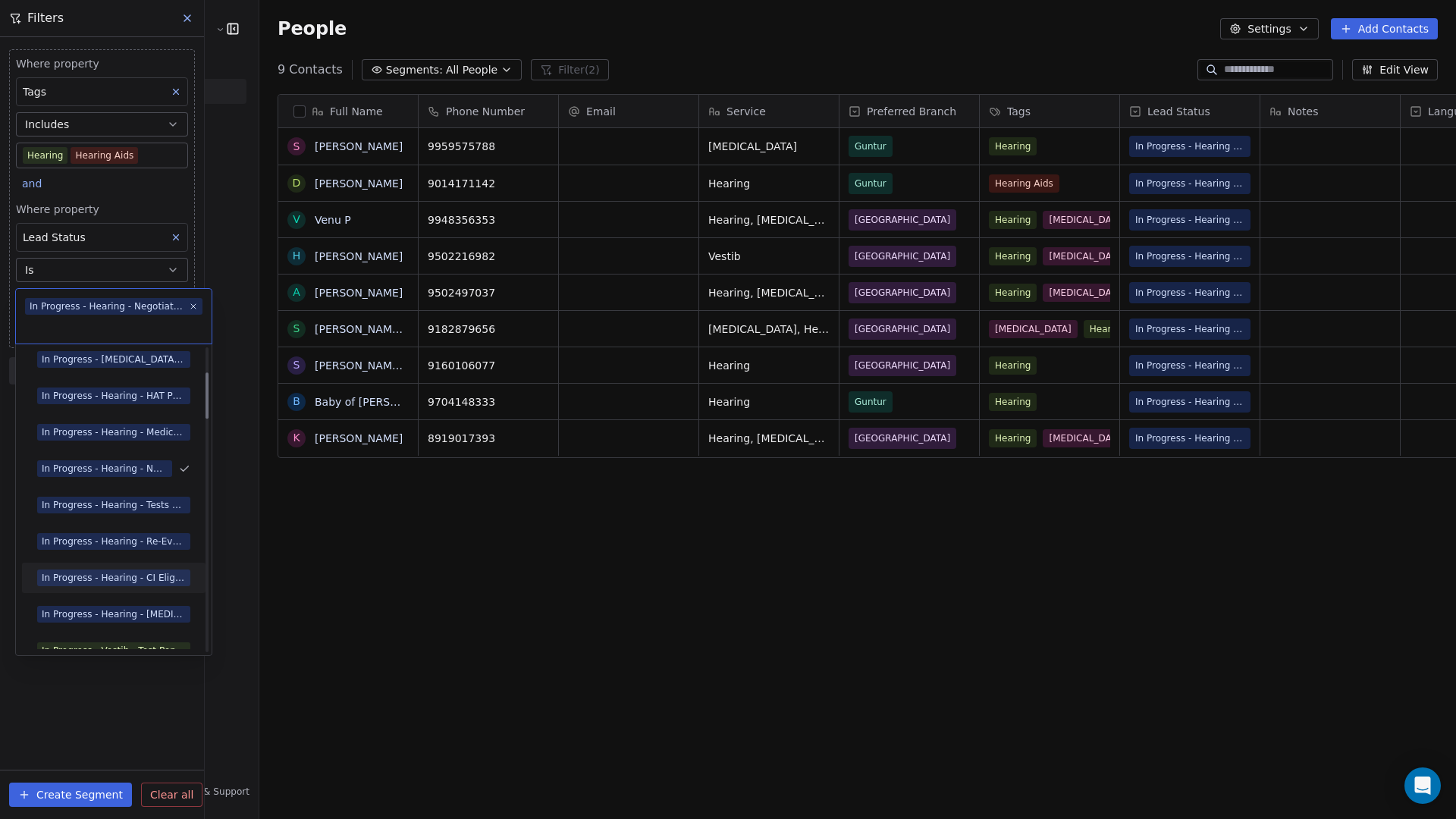
scroll to position [162, 0]
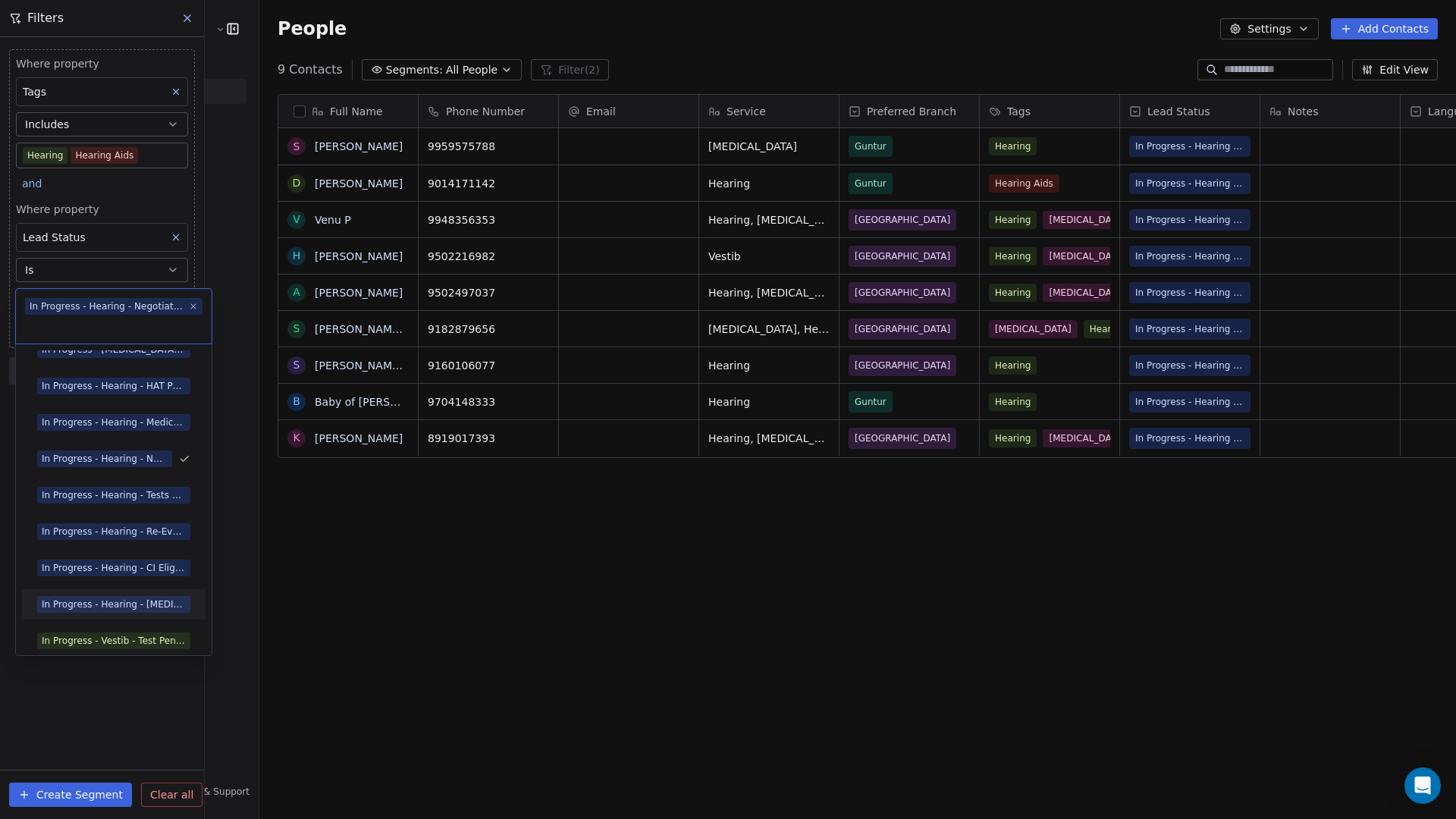
click at [320, 549] on html "[PERSON_NAME] Clinic Internal Contacts People Marketing Workflows Campaigns Met…" at bounding box center [728, 409] width 1456 height 819
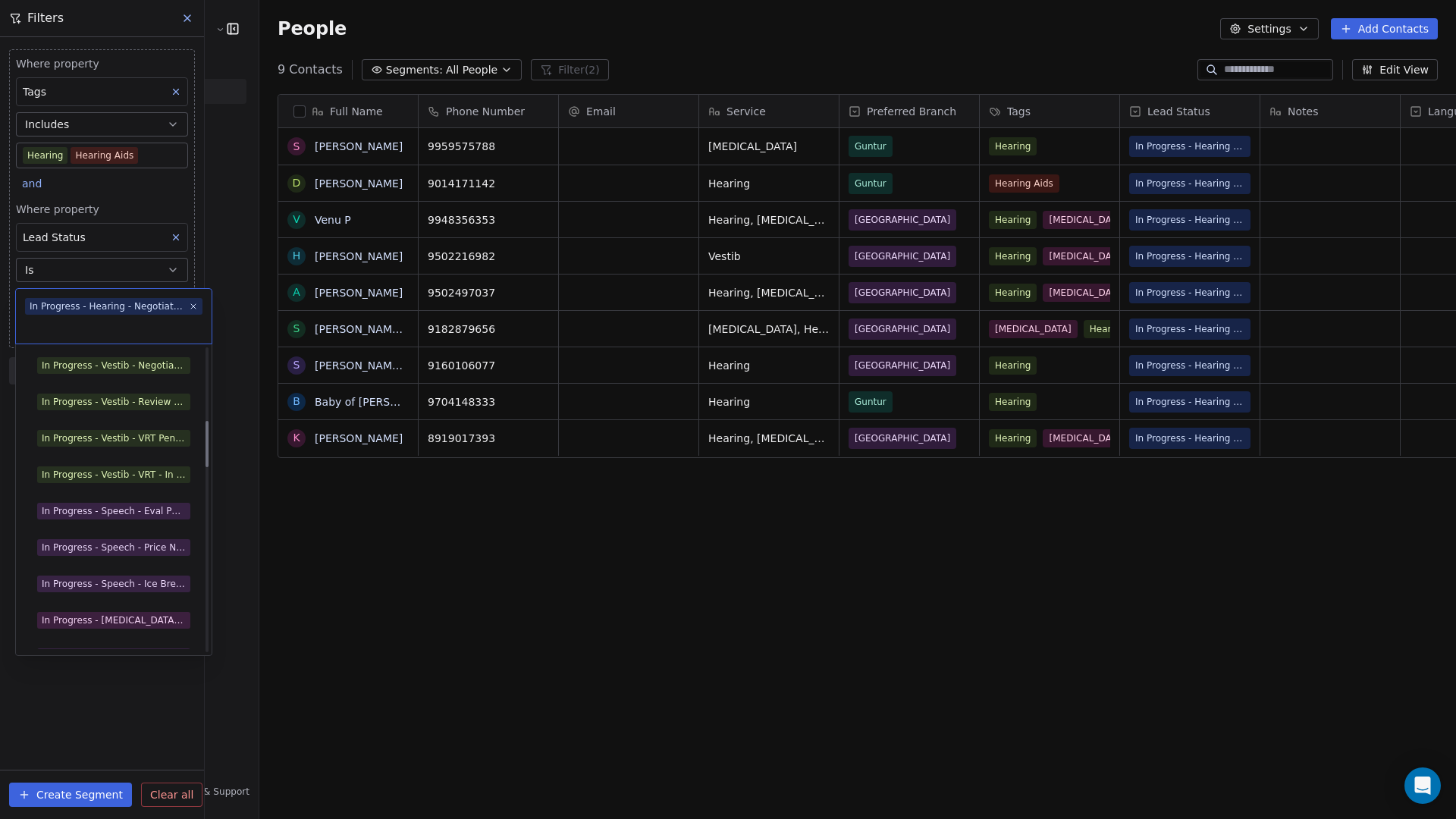
scroll to position [0, 0]
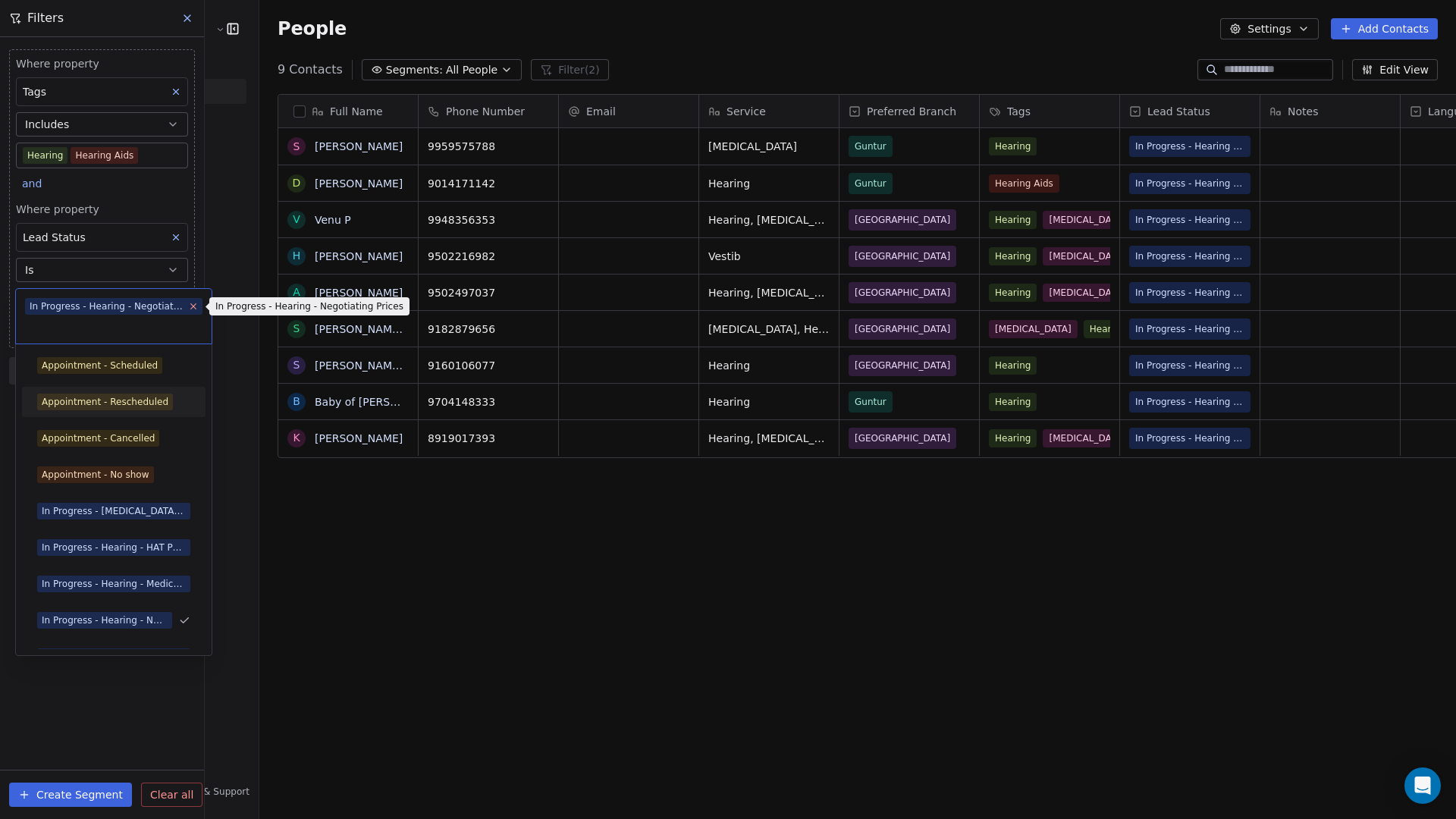
click at [194, 307] on icon at bounding box center [192, 306] width 9 height 9
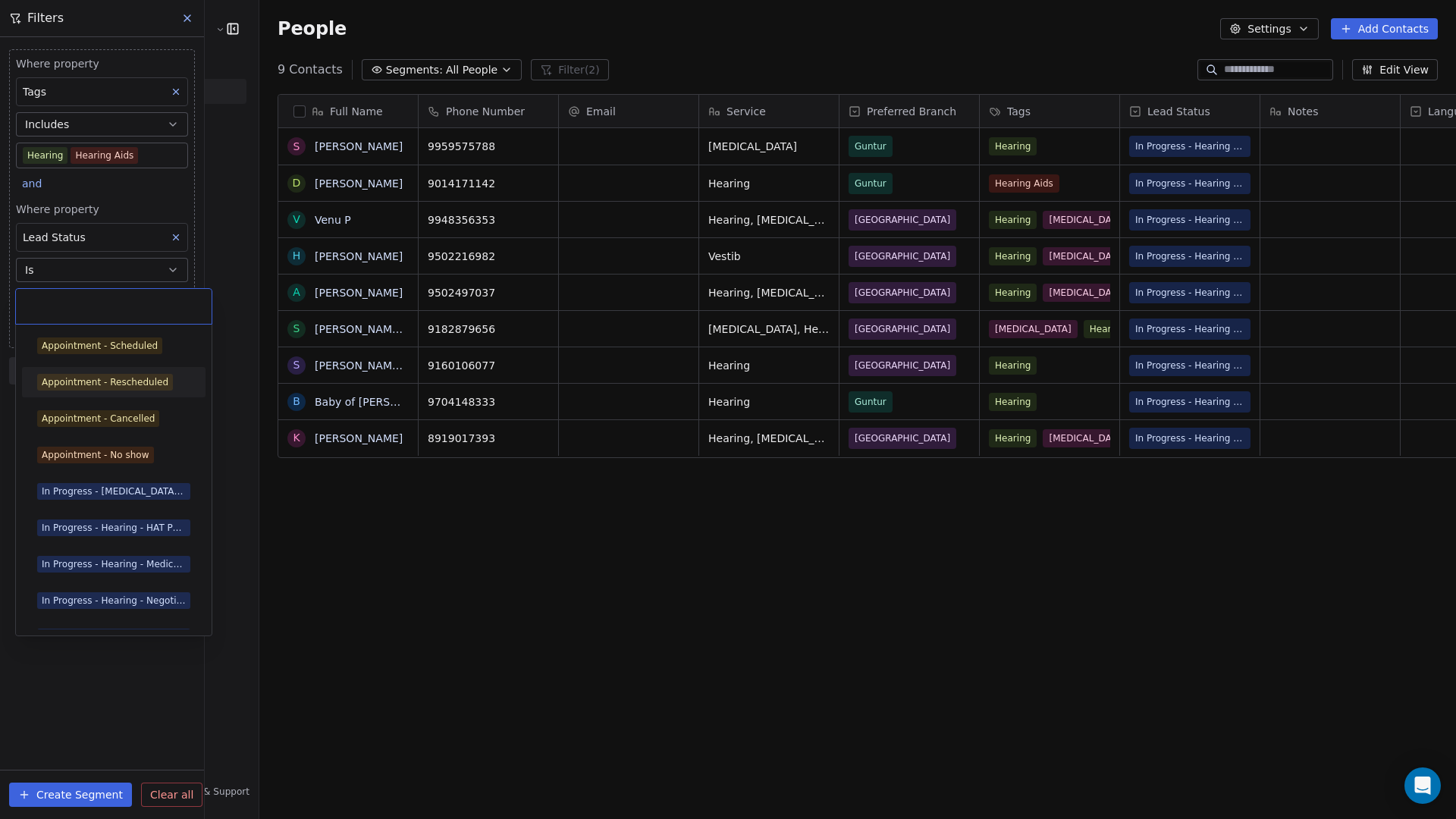
click at [338, 502] on html "[PERSON_NAME] Clinic Internal Contacts People Marketing Workflows Campaigns Met…" at bounding box center [728, 409] width 1456 height 819
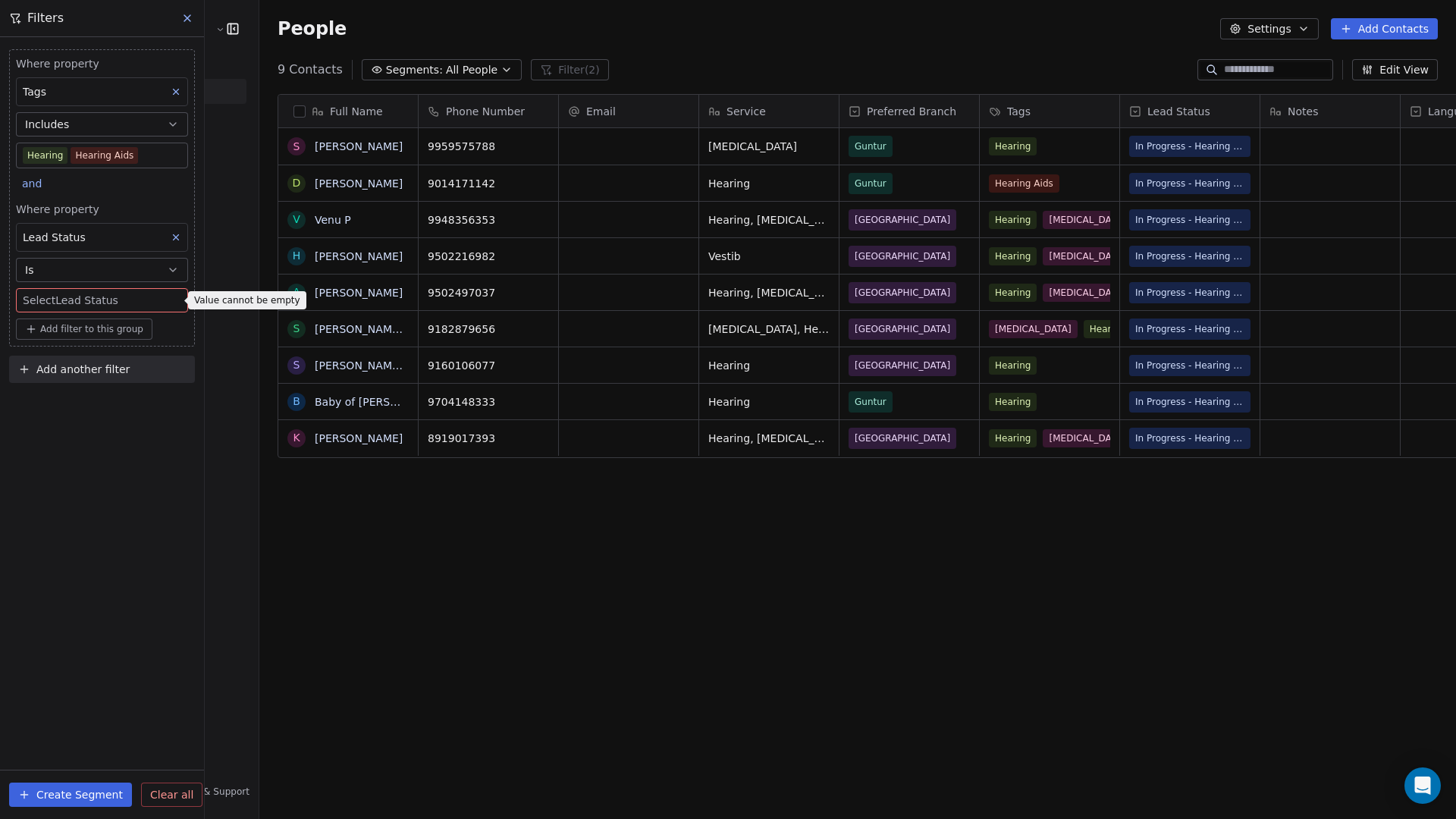
click at [178, 703] on span "Clear all" at bounding box center [171, 795] width 43 height 16
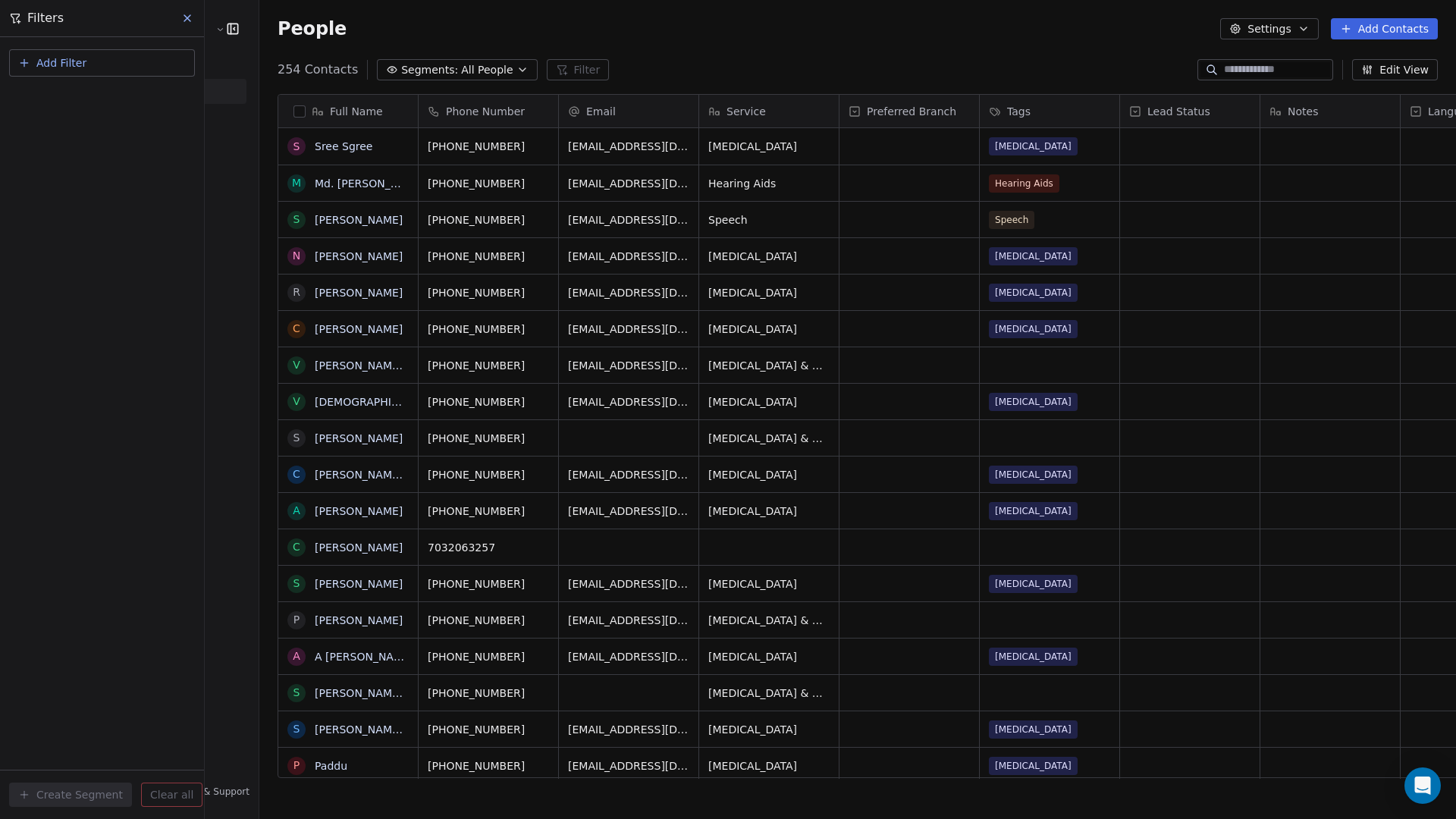
click at [51, 370] on div "Add Filter Create Segment Clear all" at bounding box center [102, 428] width 204 height 782
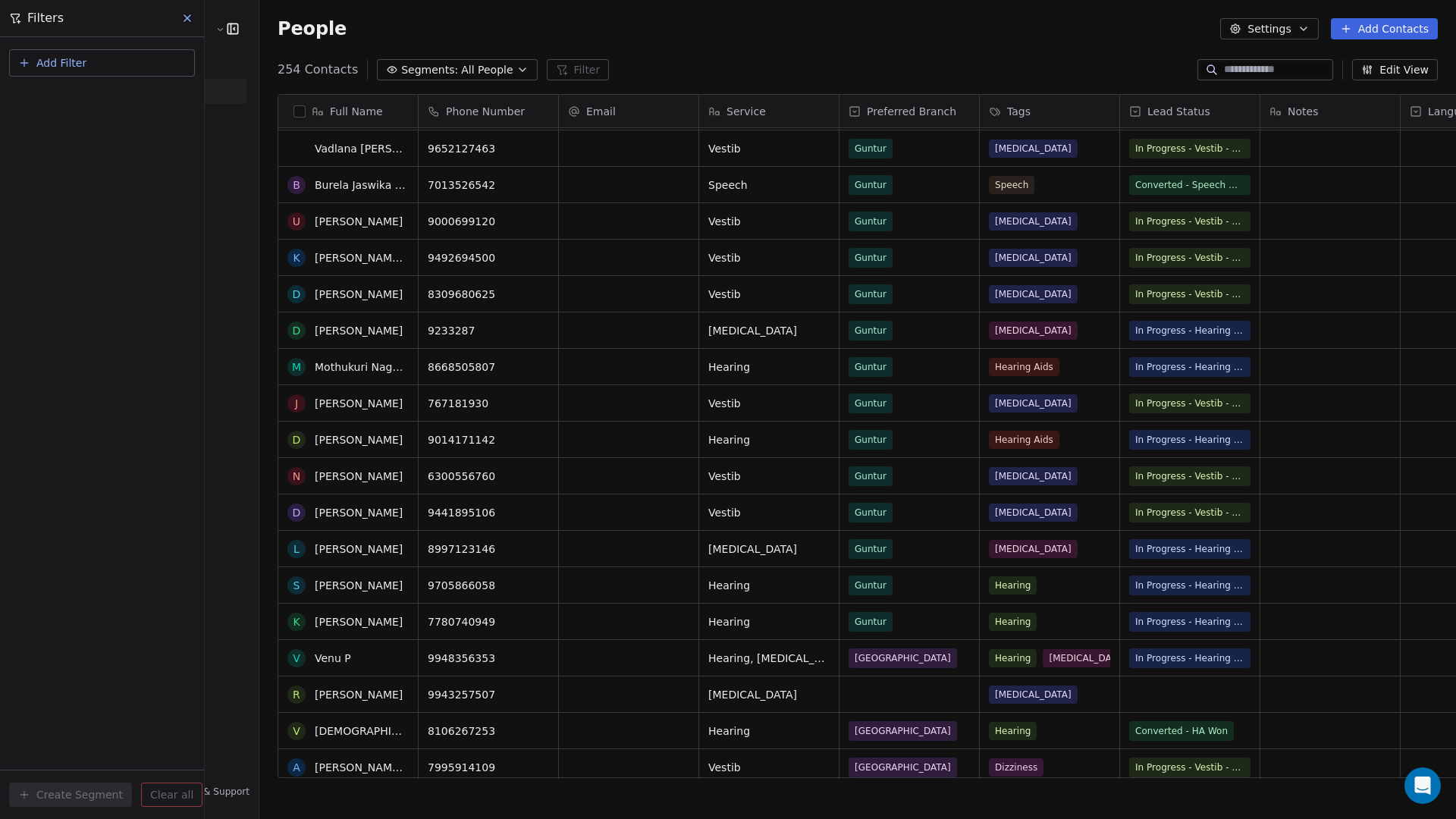
scroll to position [2615, 0]
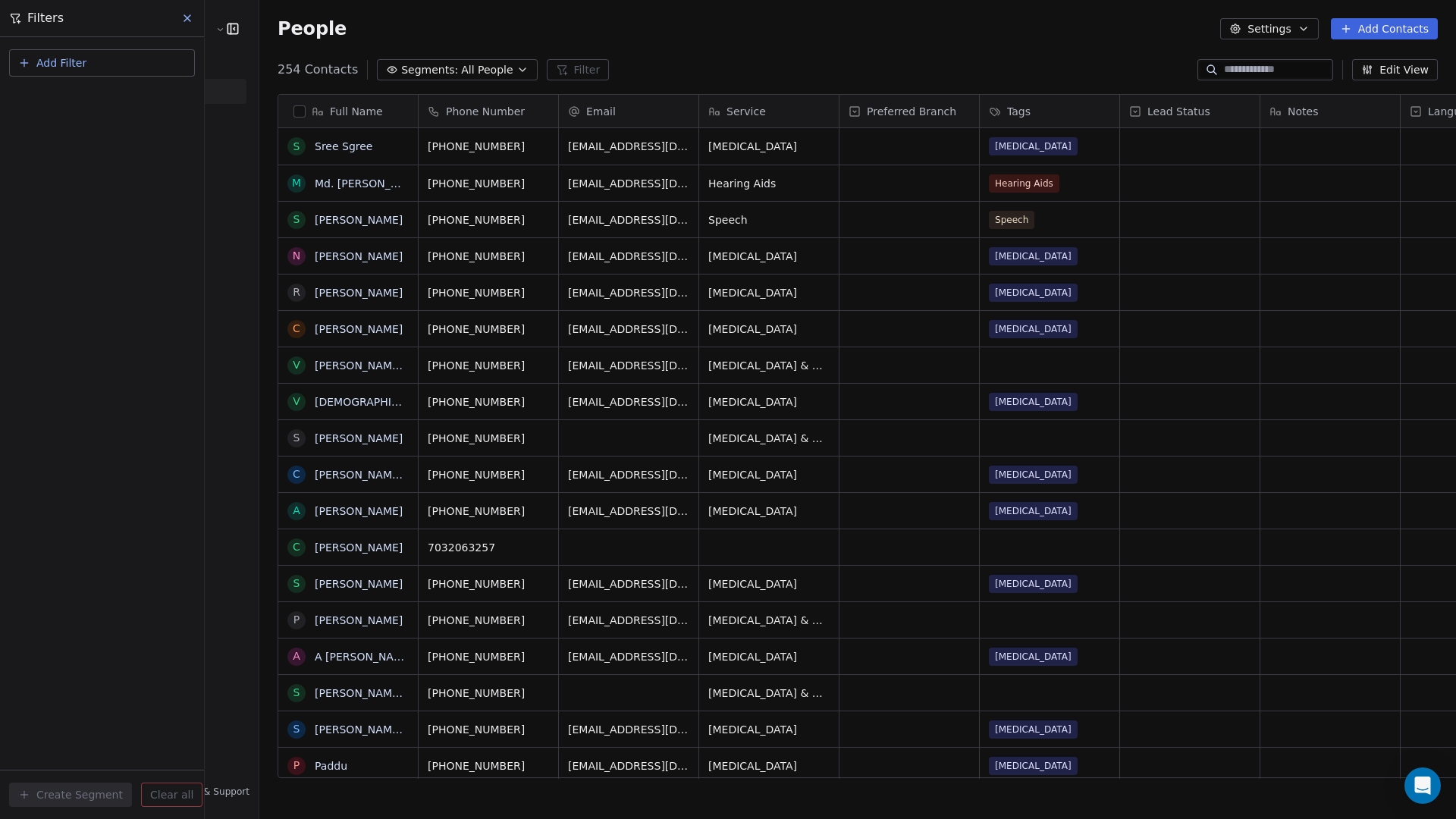
scroll to position [709, 1240]
click at [942, 54] on div "People Settings Add Contacts" at bounding box center [858, 28] width 1197 height 58
click at [188, 19] on icon at bounding box center [187, 18] width 12 height 12
